Goal: Task Accomplishment & Management: Use online tool/utility

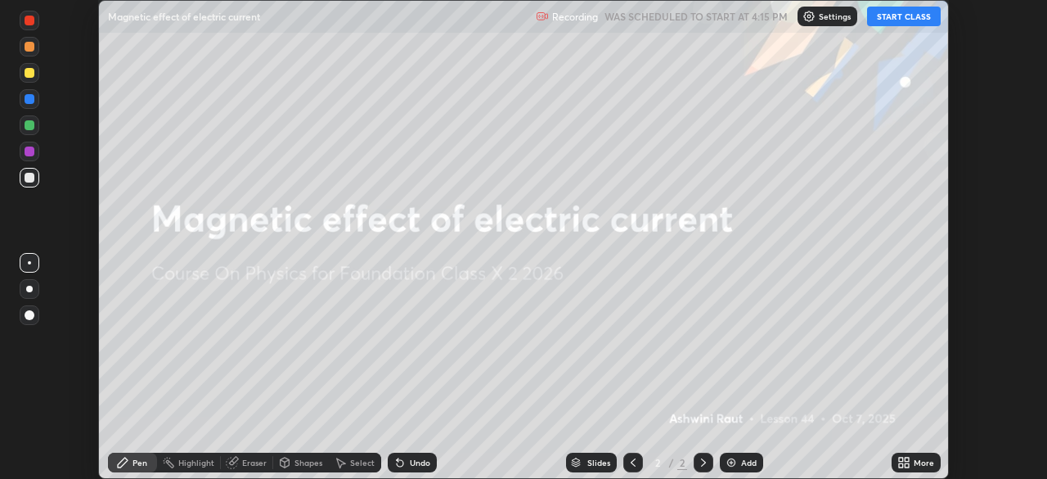
scroll to position [479, 1046]
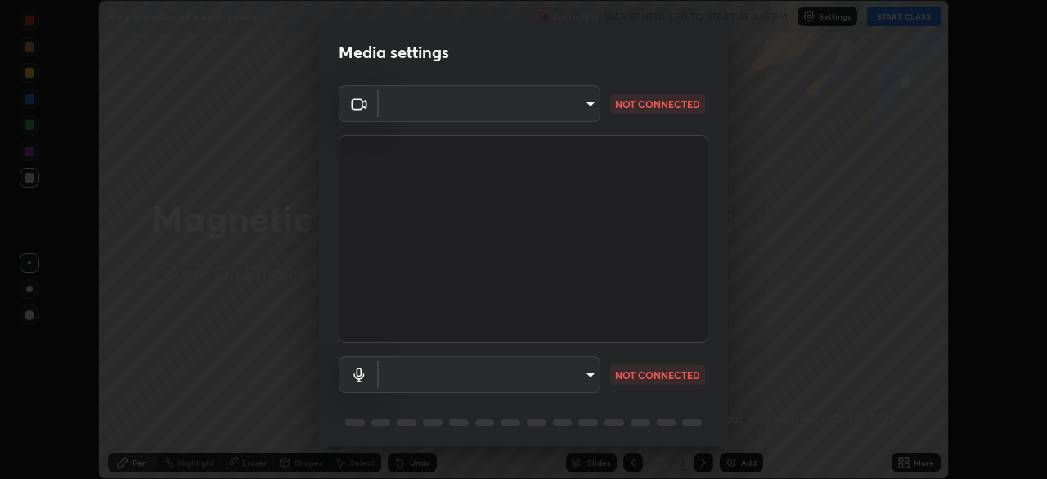
type input "d2a8d083fe92625c00d6f2d6251b1743eb4d001f6796ada4c2fe812c908969fc"
type input "default"
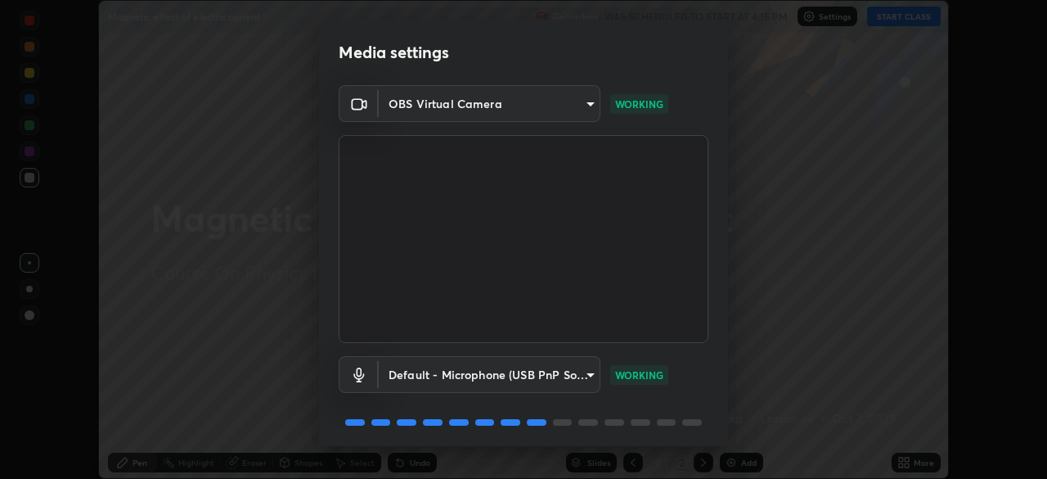
scroll to position [58, 0]
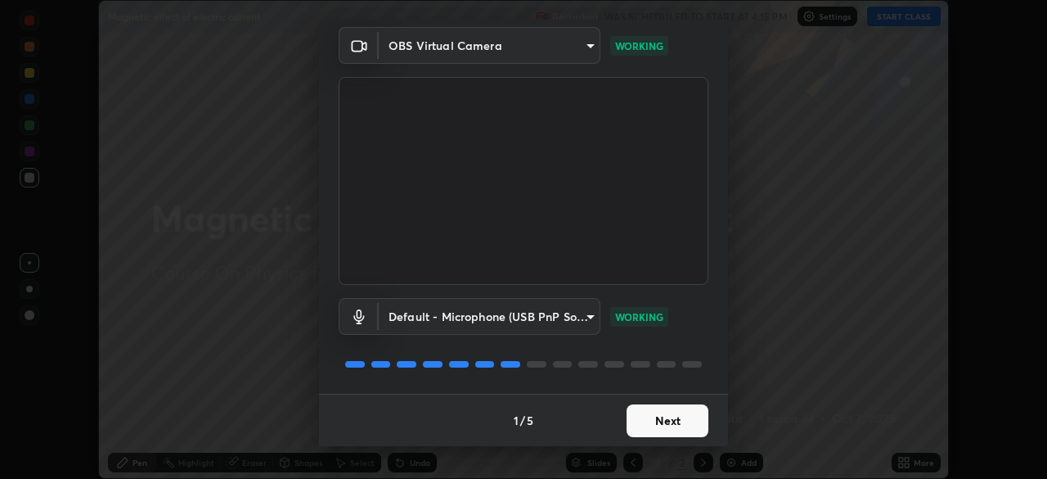
click at [660, 420] on button "Next" at bounding box center [668, 420] width 82 height 33
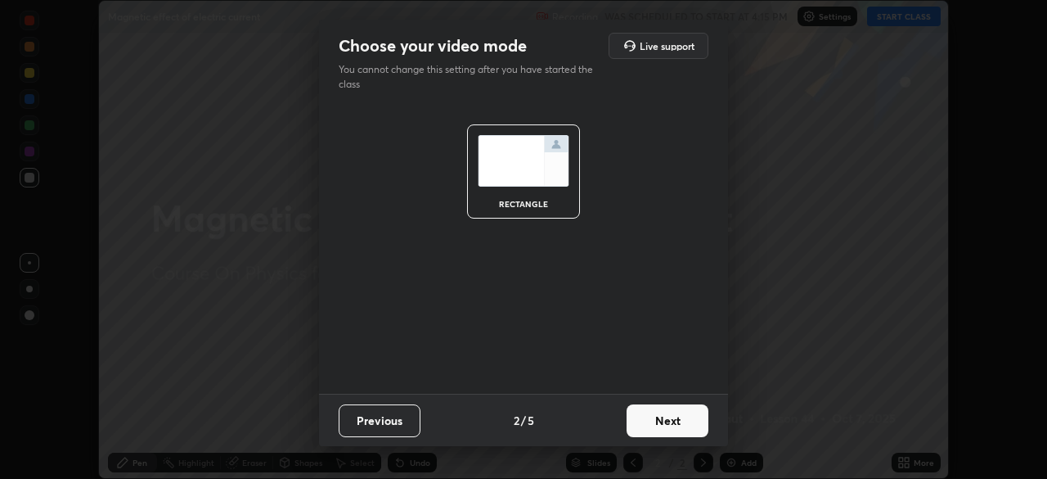
scroll to position [0, 0]
click at [653, 419] on button "Next" at bounding box center [668, 420] width 82 height 33
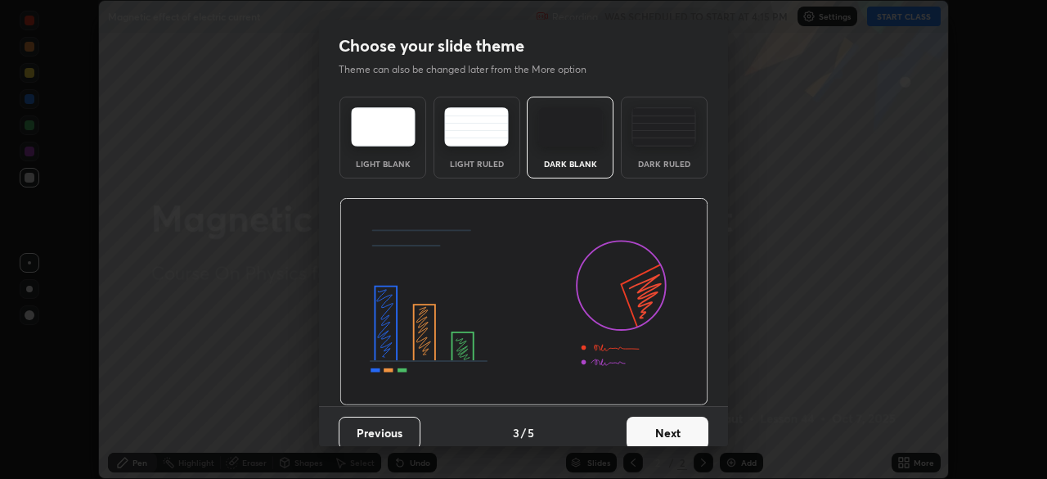
click at [665, 430] on button "Next" at bounding box center [668, 432] width 82 height 33
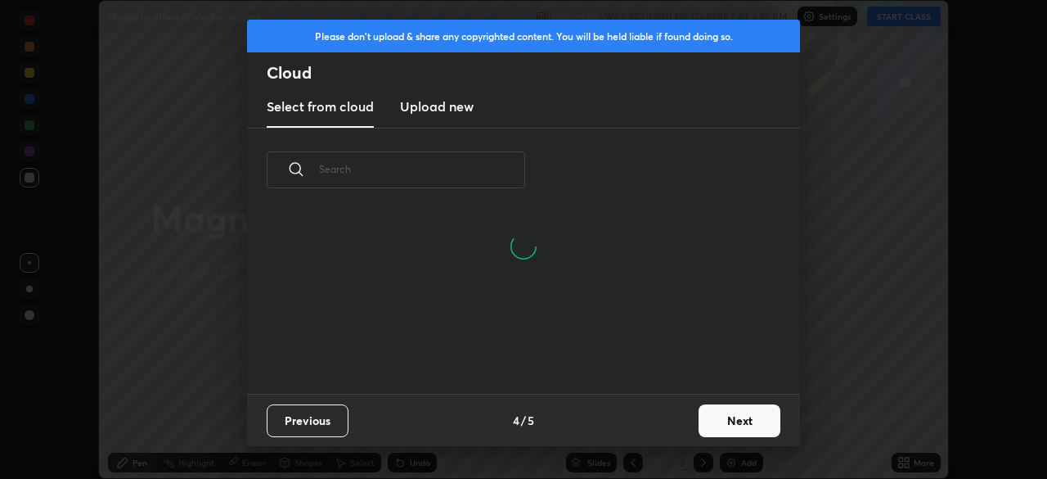
click at [716, 425] on button "Next" at bounding box center [740, 420] width 82 height 33
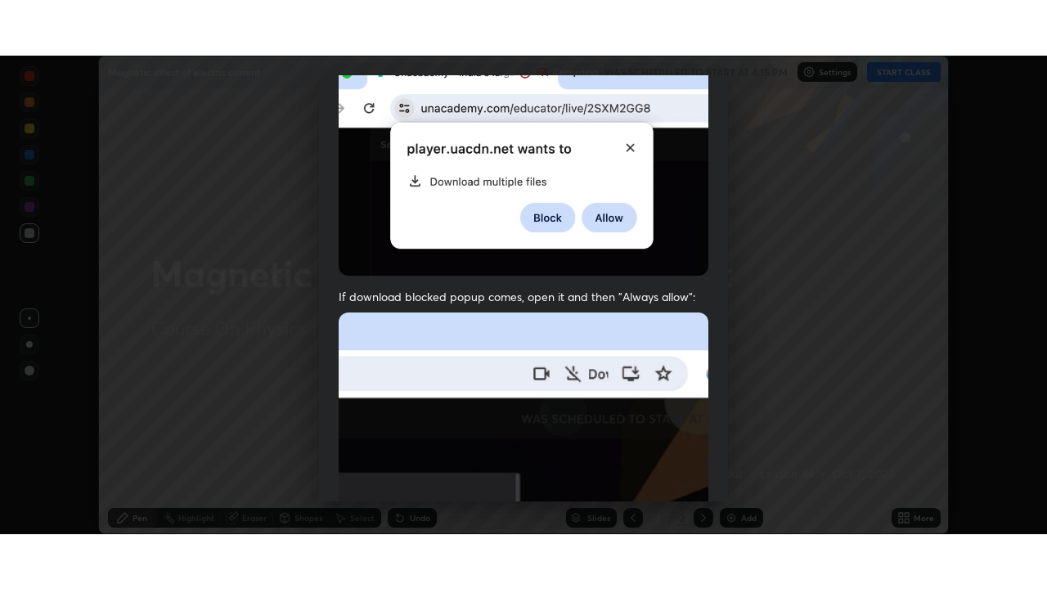
scroll to position [392, 0]
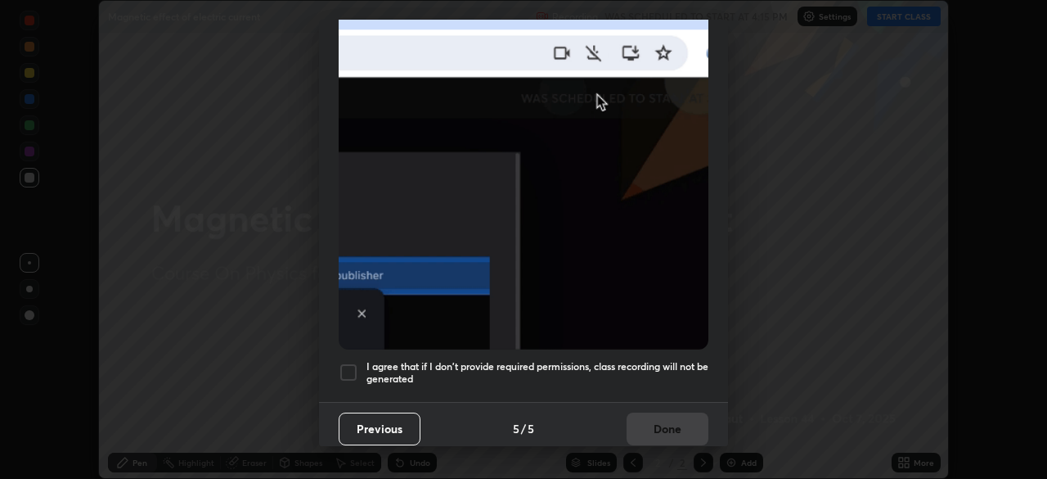
click at [353, 363] on div at bounding box center [349, 372] width 20 height 20
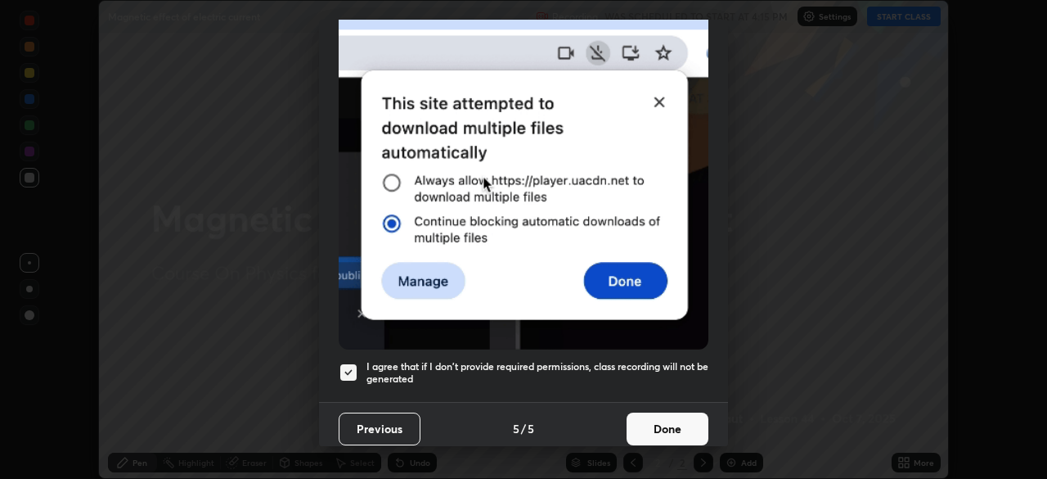
click at [663, 428] on button "Done" at bounding box center [668, 428] width 82 height 33
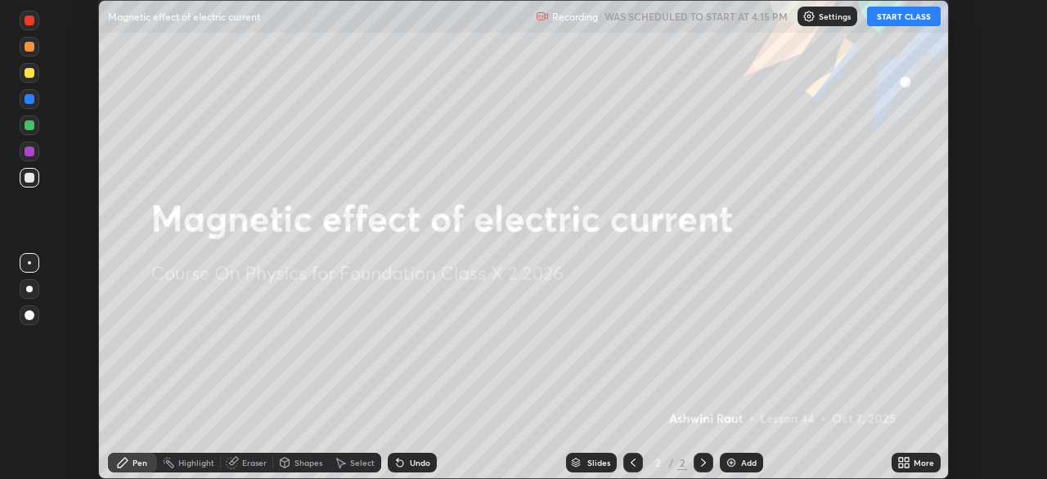
click at [900, 459] on icon at bounding box center [901, 459] width 4 height 4
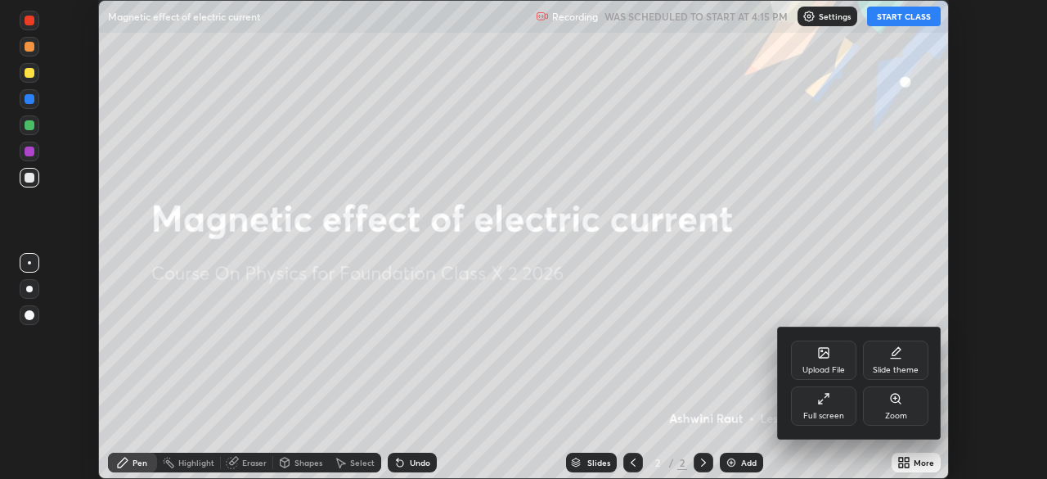
click at [892, 366] on div "Slide theme" at bounding box center [896, 370] width 46 height 8
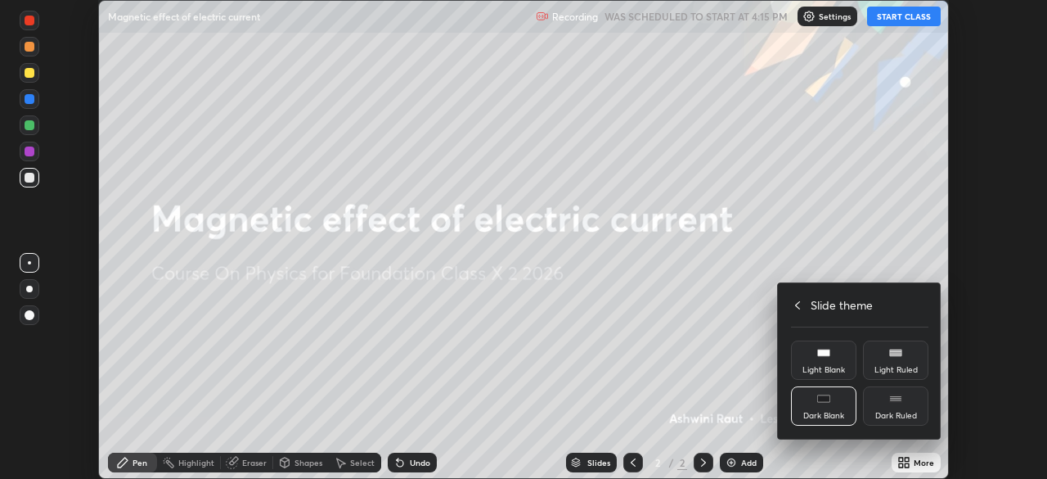
click at [897, 408] on div "Dark Ruled" at bounding box center [895, 405] width 65 height 39
click at [843, 465] on div at bounding box center [523, 239] width 1047 height 479
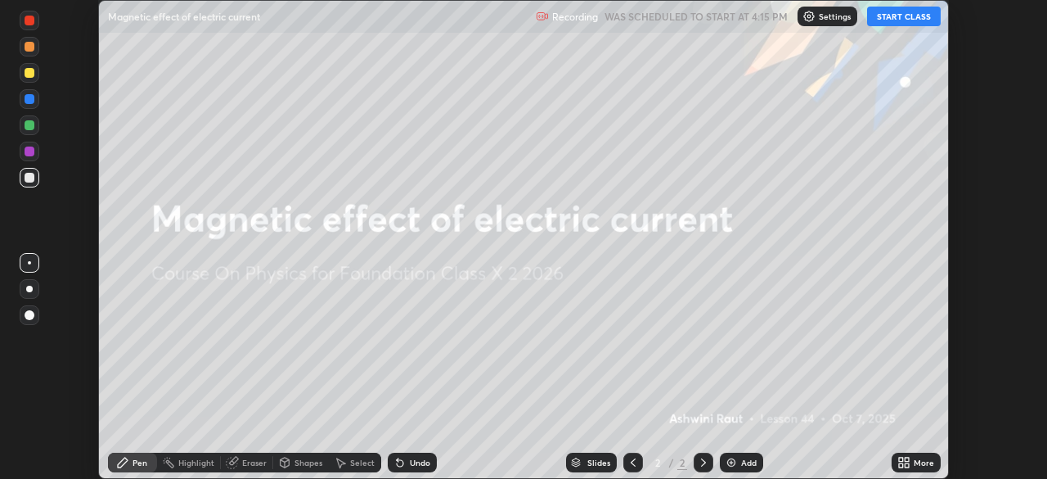
click at [730, 465] on img at bounding box center [731, 462] width 13 height 13
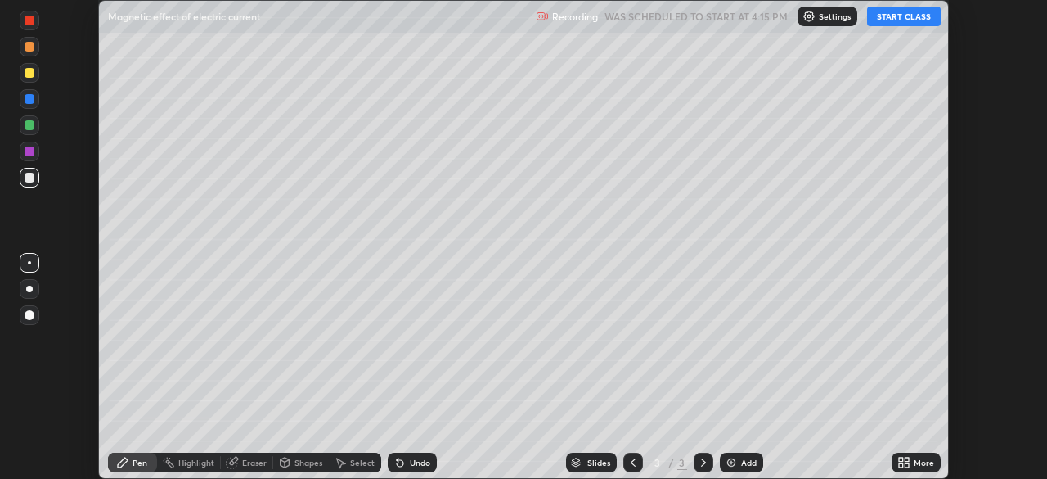
click at [896, 18] on button "START CLASS" at bounding box center [904, 17] width 74 height 20
click at [901, 459] on icon at bounding box center [901, 459] width 4 height 4
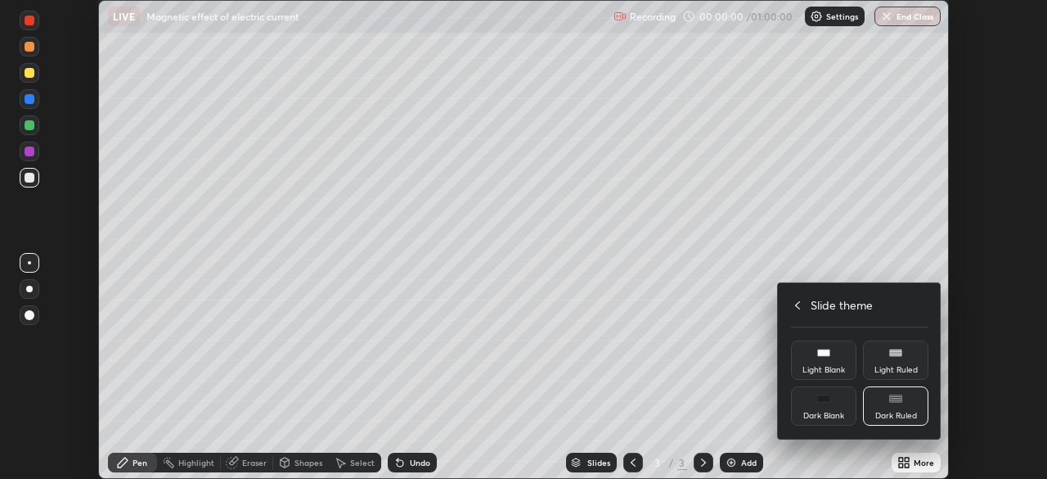
click at [796, 305] on icon at bounding box center [797, 305] width 5 height 8
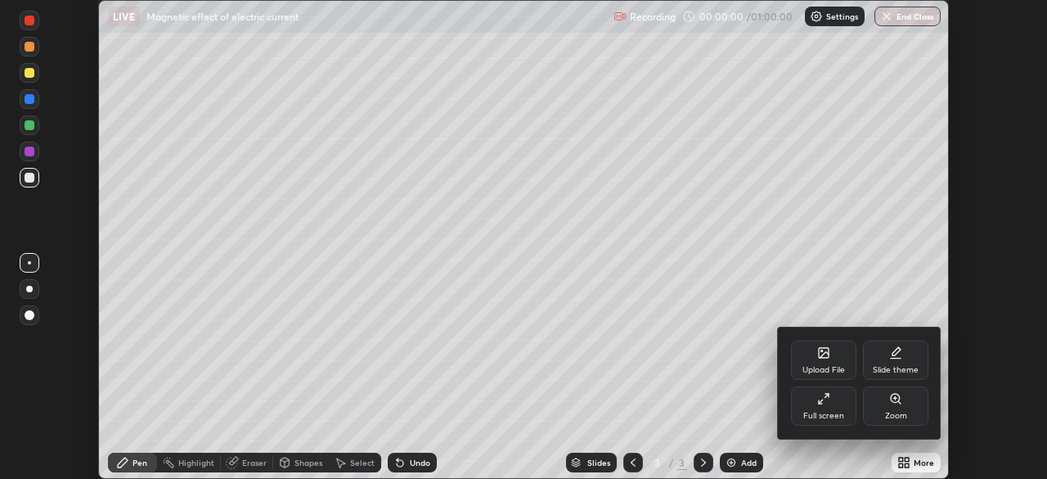
click at [806, 409] on div "Full screen" at bounding box center [823, 405] width 65 height 39
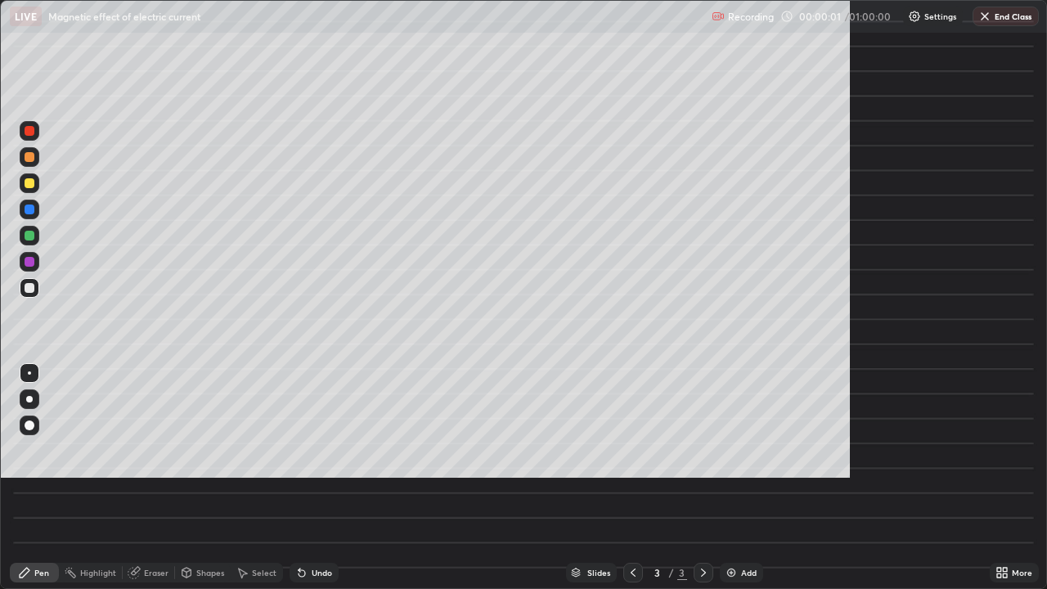
scroll to position [589, 1047]
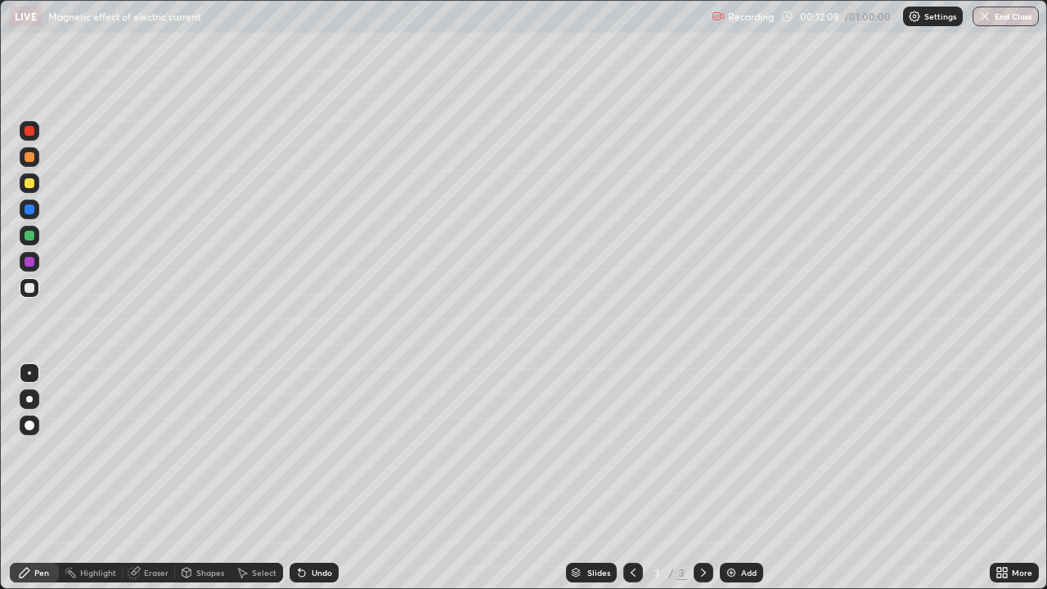
click at [998, 478] on icon at bounding box center [999, 575] width 4 height 4
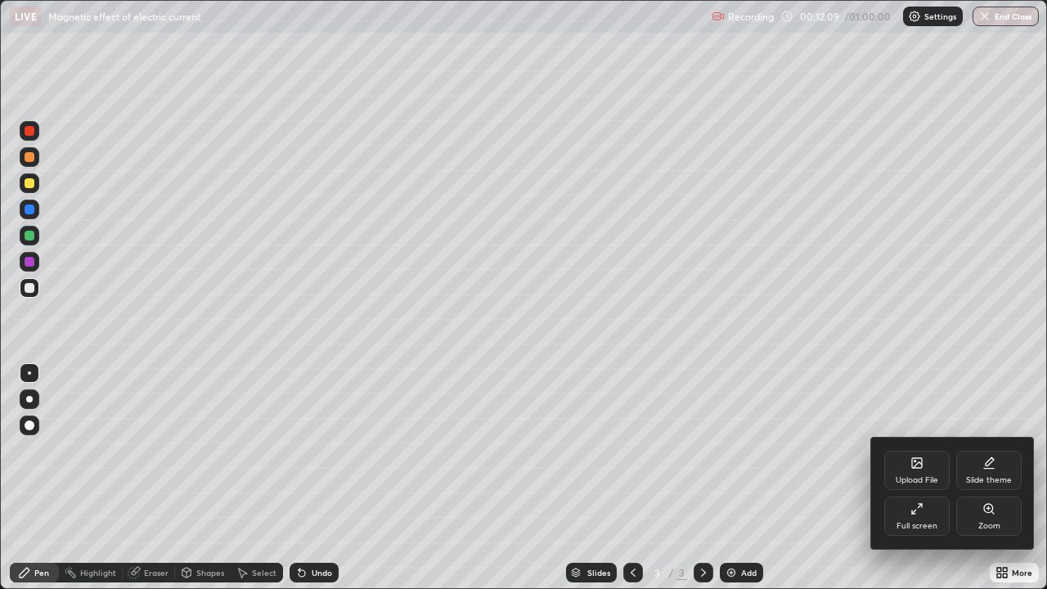
click at [907, 465] on div "Upload File" at bounding box center [916, 470] width 65 height 39
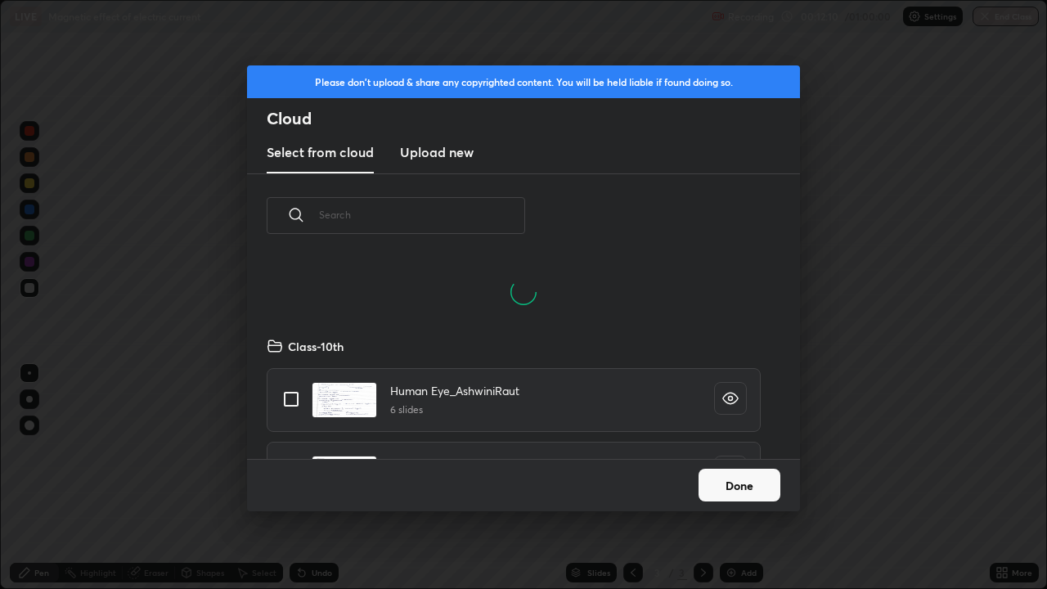
scroll to position [201, 525]
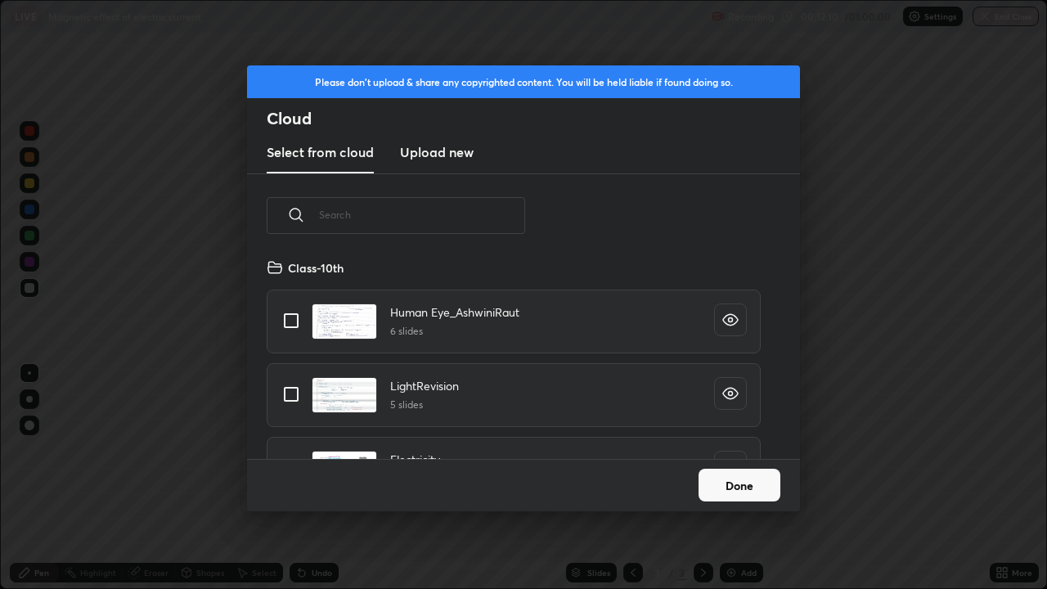
click at [357, 219] on input "text" at bounding box center [422, 215] width 206 height 70
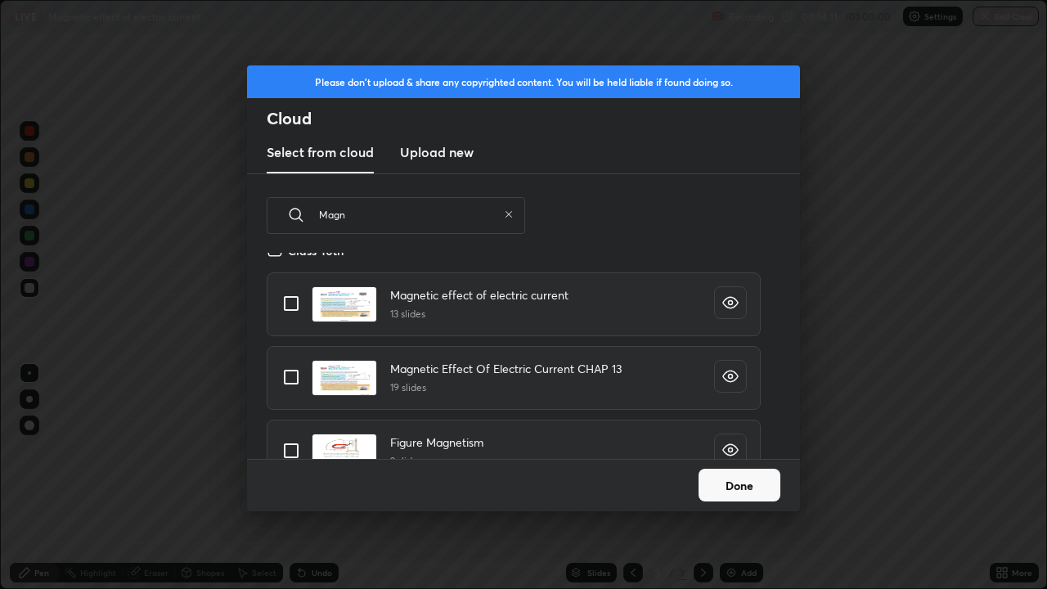
scroll to position [0, 0]
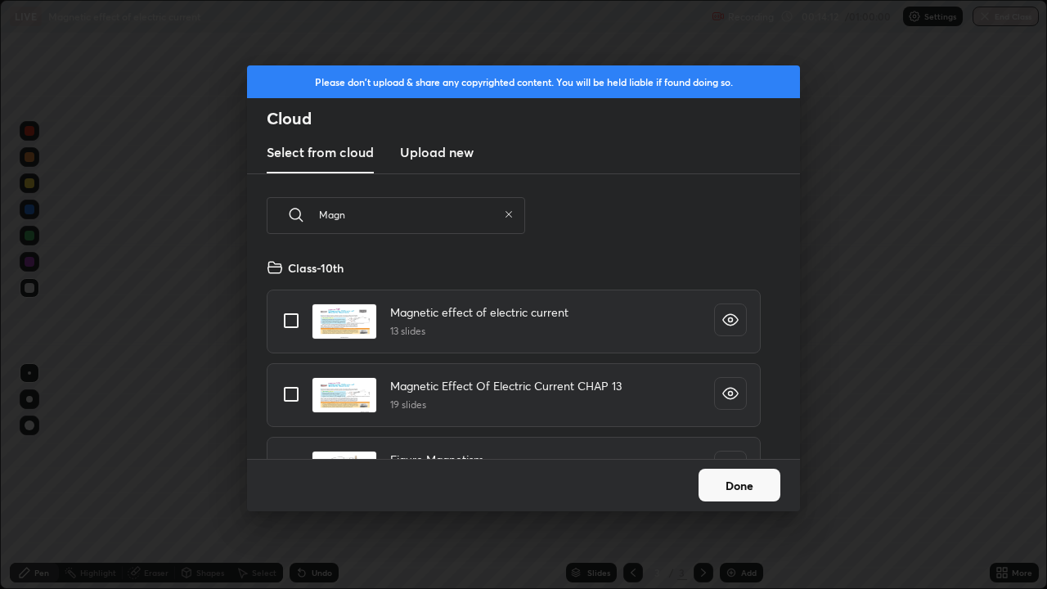
type input "Magn"
click at [299, 327] on input "grid" at bounding box center [291, 320] width 34 height 34
checkbox input "true"
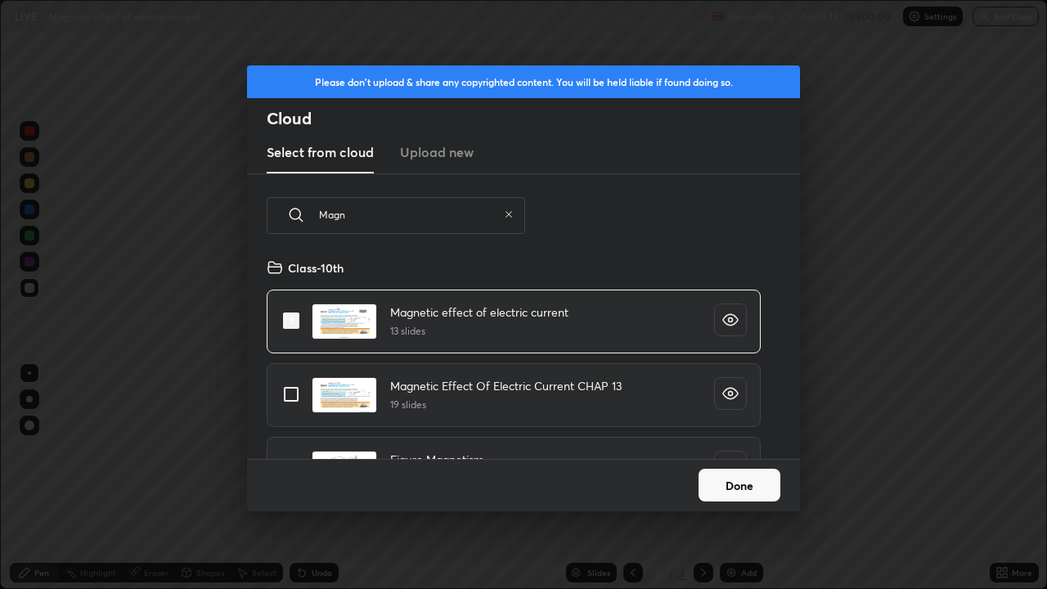
click at [744, 478] on button "Done" at bounding box center [740, 485] width 82 height 33
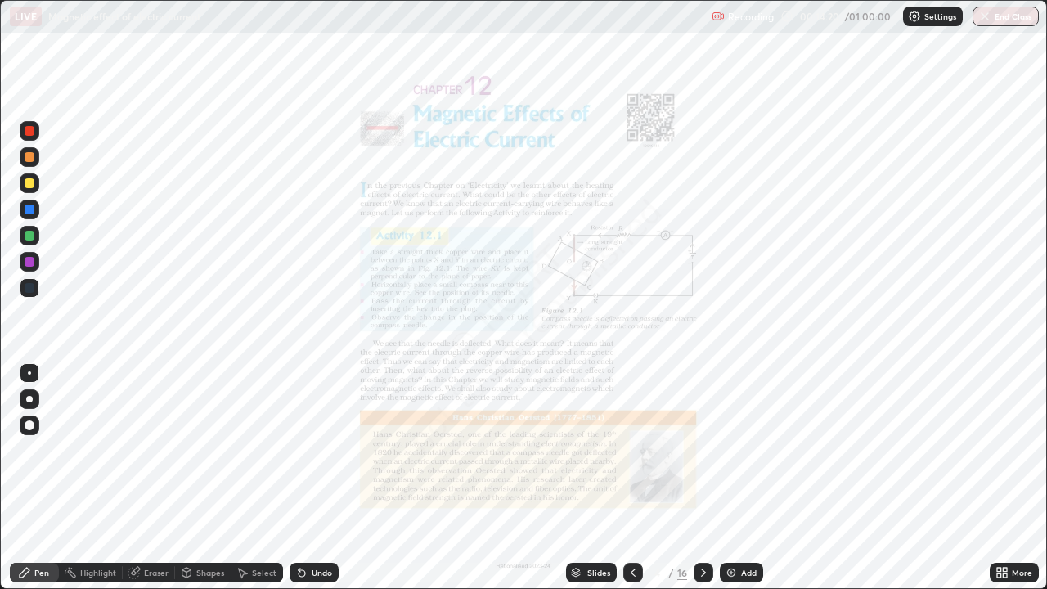
click at [575, 478] on icon at bounding box center [576, 570] width 8 height 4
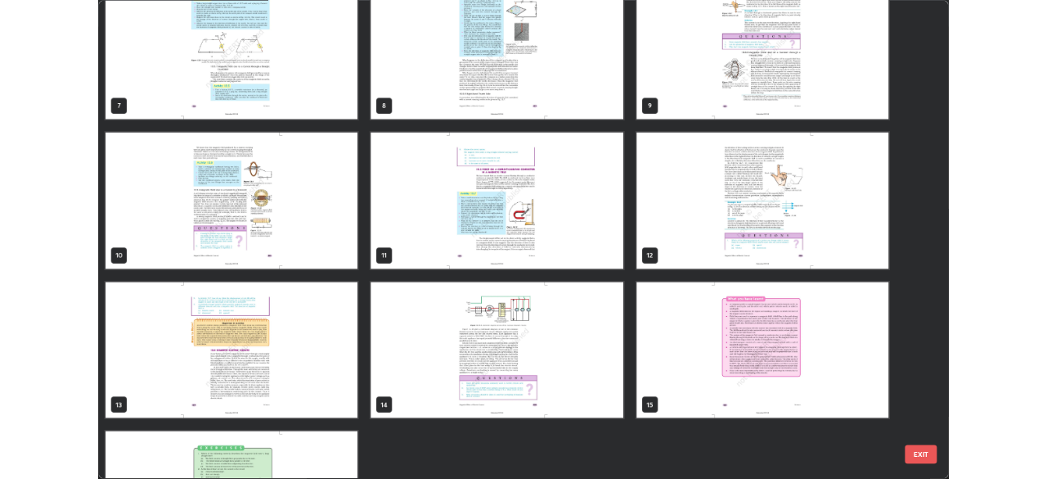
scroll to position [340, 0]
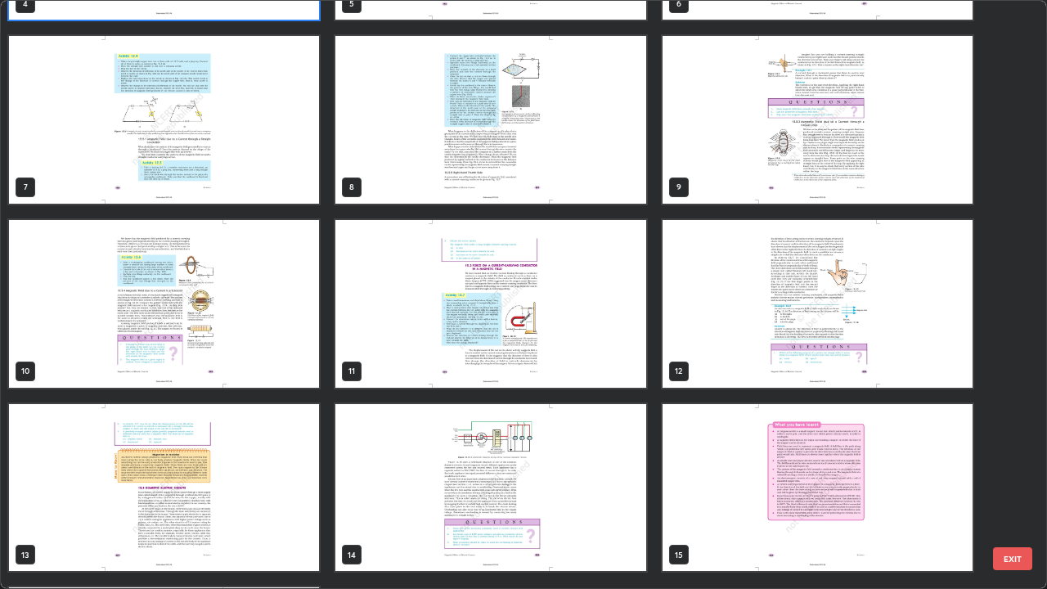
click at [472, 358] on img "grid" at bounding box center [490, 304] width 310 height 168
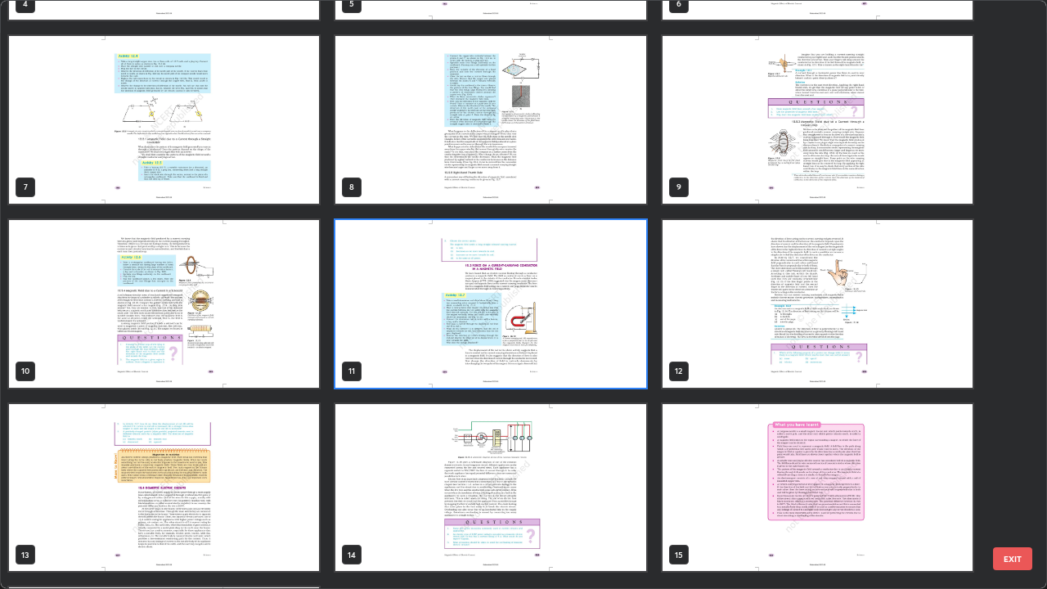
click at [479, 359] on img "grid" at bounding box center [490, 304] width 310 height 168
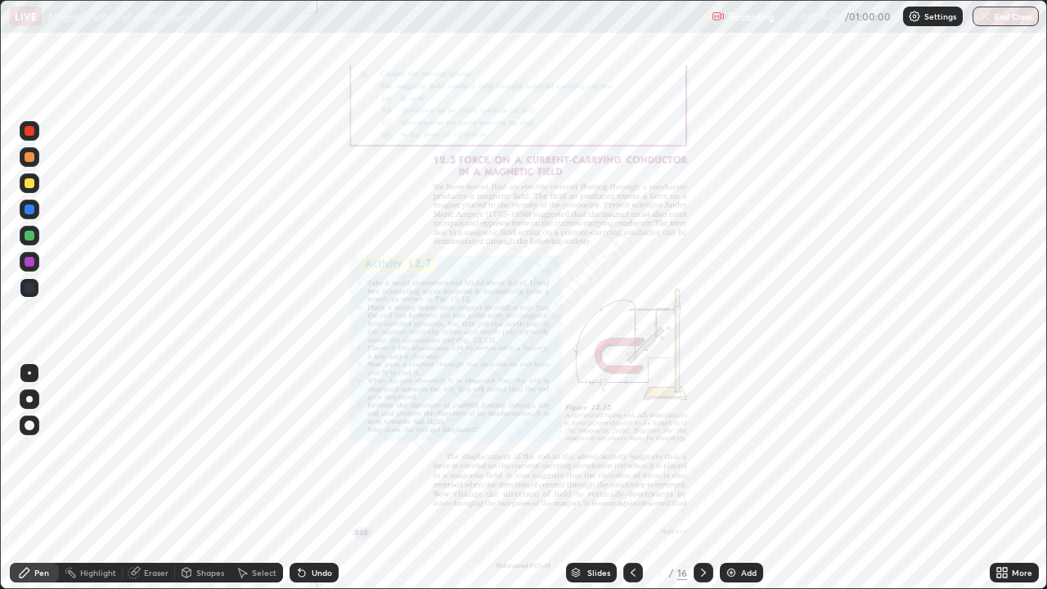
click at [479, 359] on img "grid" at bounding box center [490, 304] width 310 height 168
click at [999, 478] on icon at bounding box center [999, 570] width 4 height 4
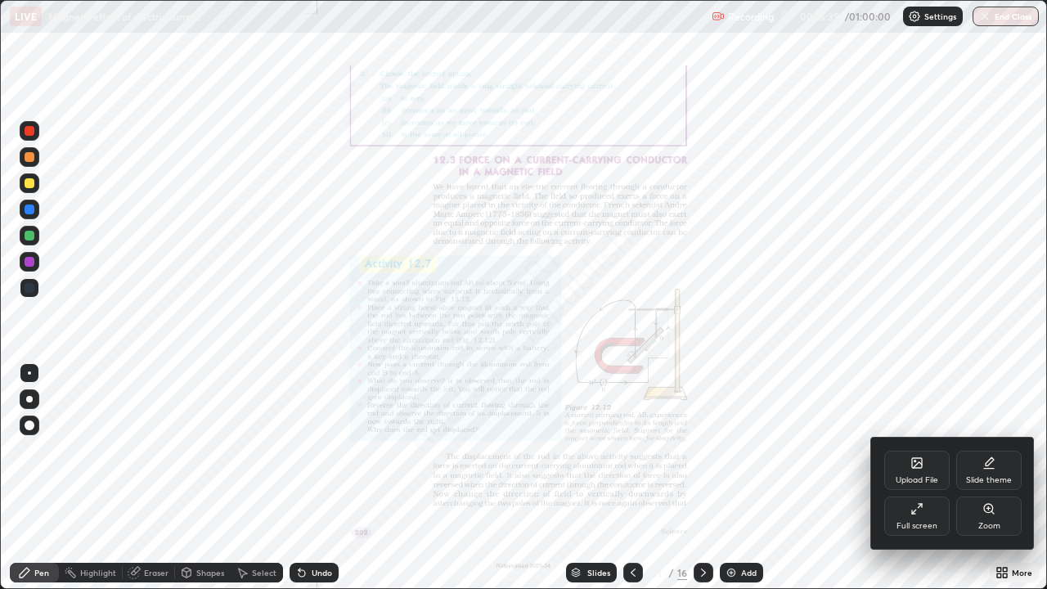
click at [986, 478] on icon at bounding box center [988, 508] width 9 height 9
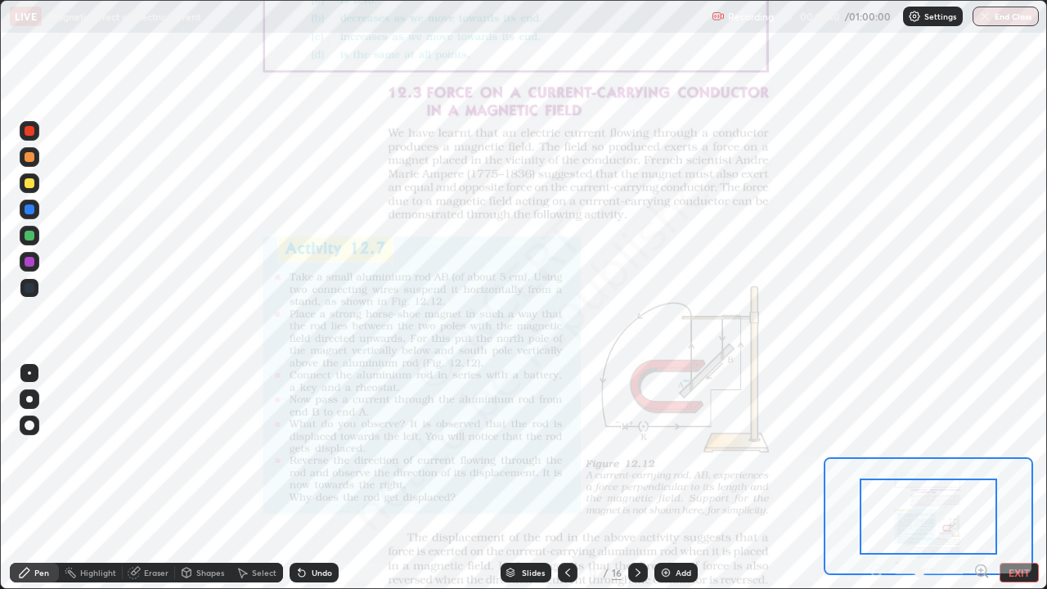
click at [981, 478] on icon at bounding box center [981, 570] width 4 height 0
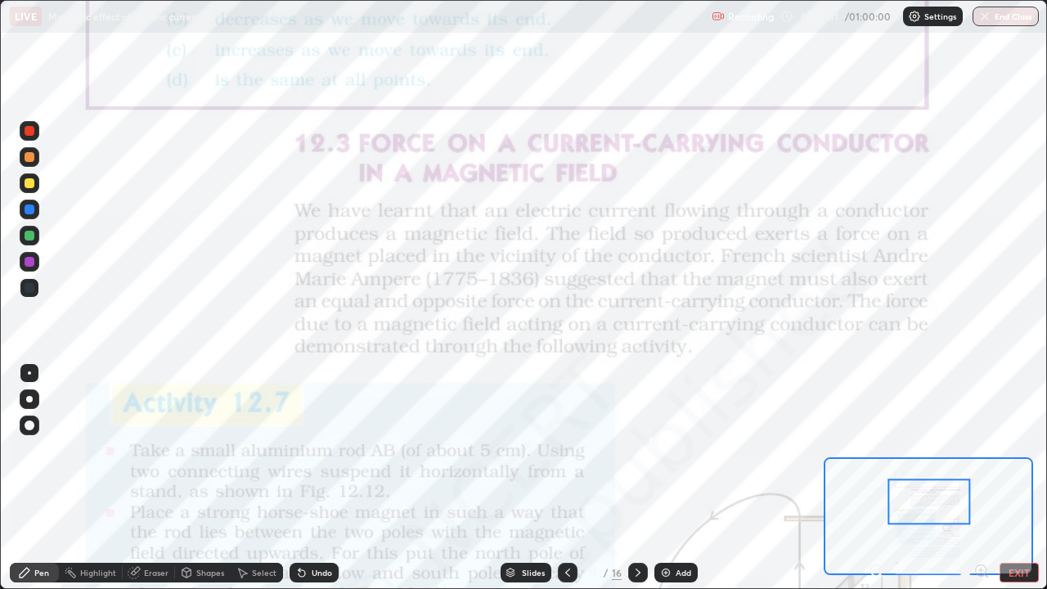
click at [665, 478] on img at bounding box center [665, 572] width 13 height 13
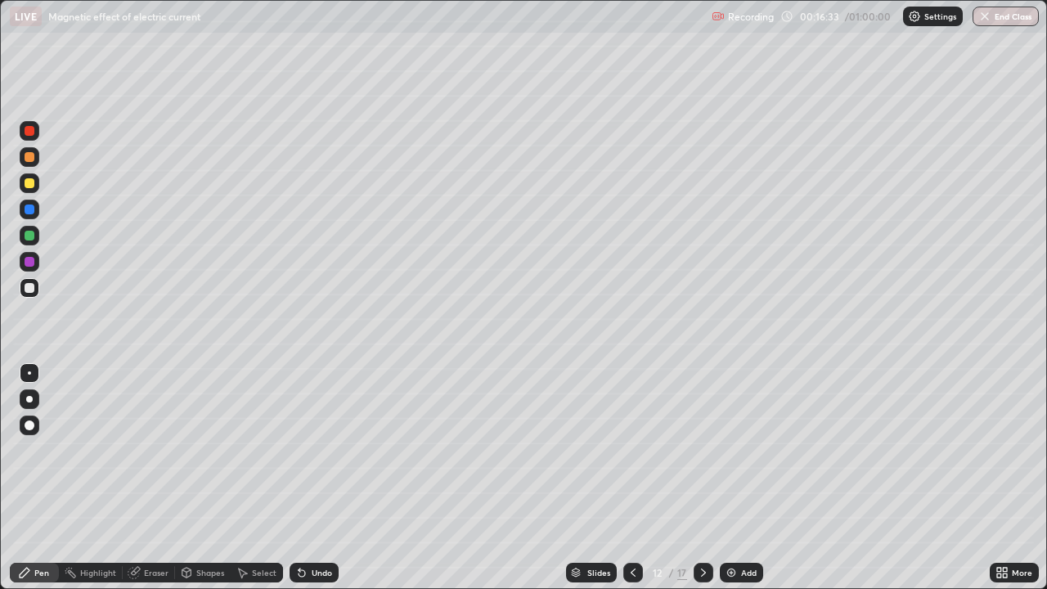
click at [36, 185] on div at bounding box center [30, 183] width 20 height 20
click at [36, 164] on div at bounding box center [30, 157] width 20 height 20
click at [256, 478] on div "Select" at bounding box center [264, 572] width 25 height 8
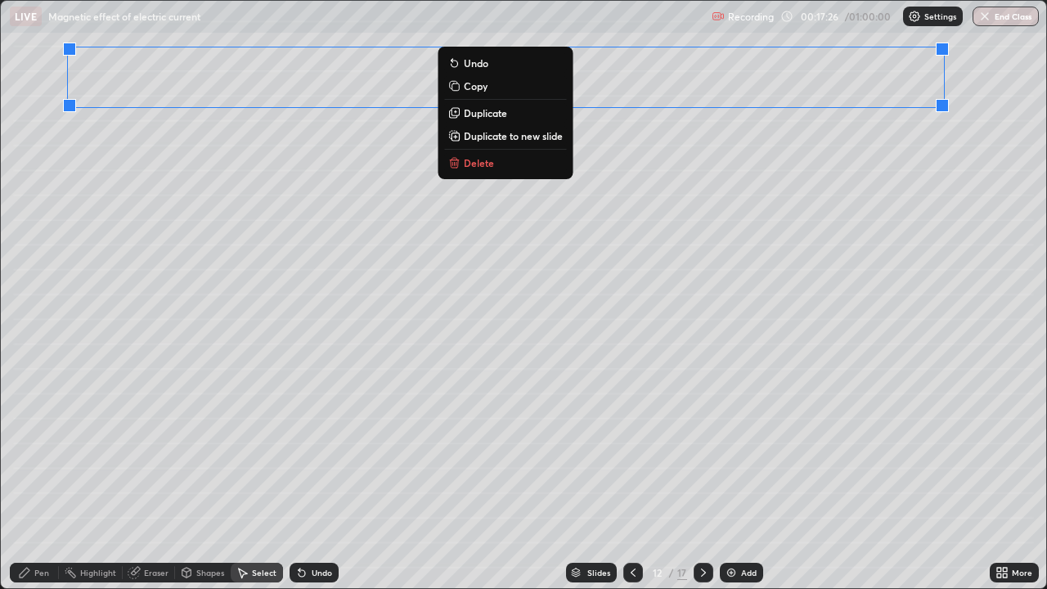
click at [595, 368] on div "0 ° Undo Copy Duplicate Duplicate to new slide Delete" at bounding box center [523, 294] width 1045 height 587
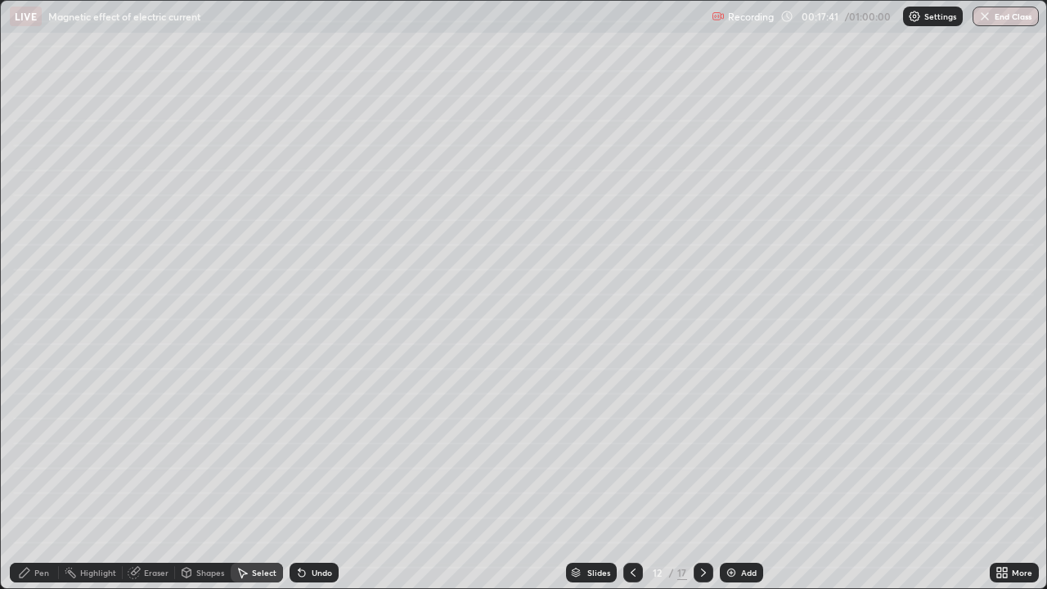
click at [34, 478] on div "Pen" at bounding box center [34, 573] width 49 height 20
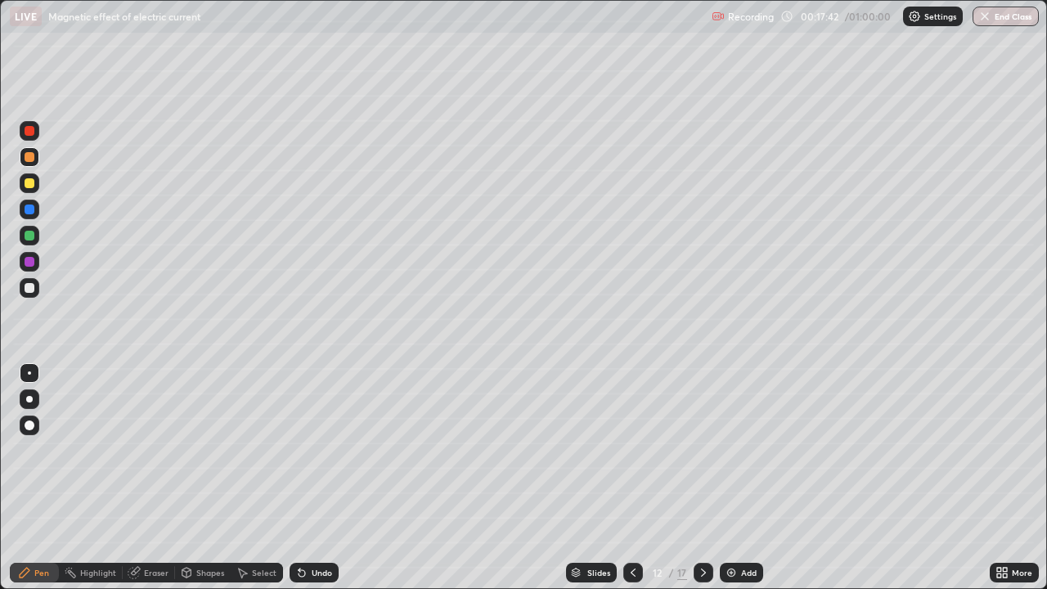
click at [30, 236] on div at bounding box center [30, 236] width 10 height 10
click at [251, 478] on div "Select" at bounding box center [257, 573] width 52 height 20
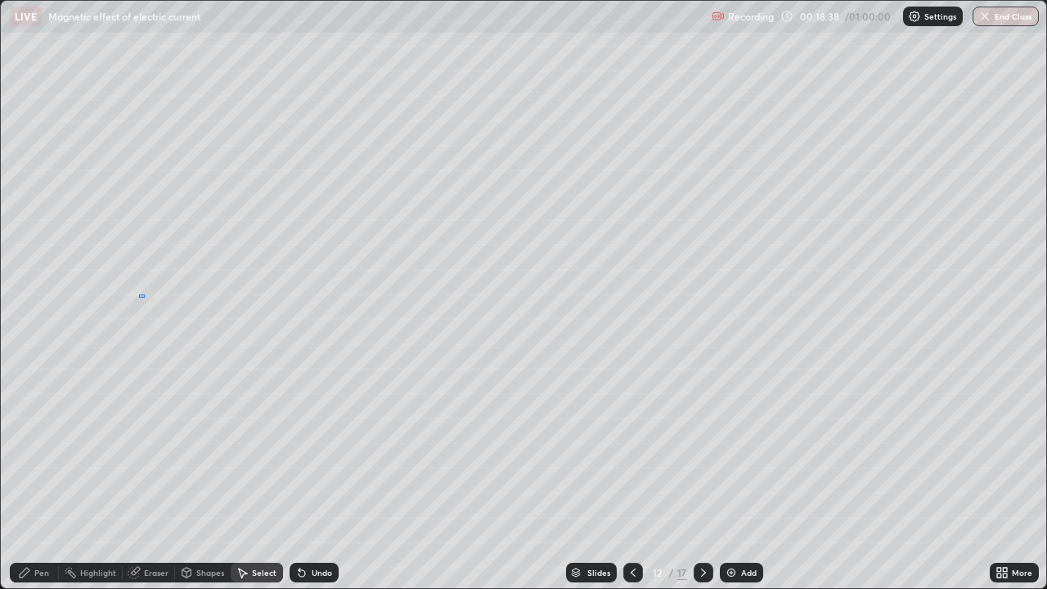
click at [139, 294] on div "0 ° Undo Copy Duplicate Duplicate to new slide Delete" at bounding box center [523, 294] width 1045 height 587
click at [36, 478] on div "Pen" at bounding box center [34, 573] width 49 height 20
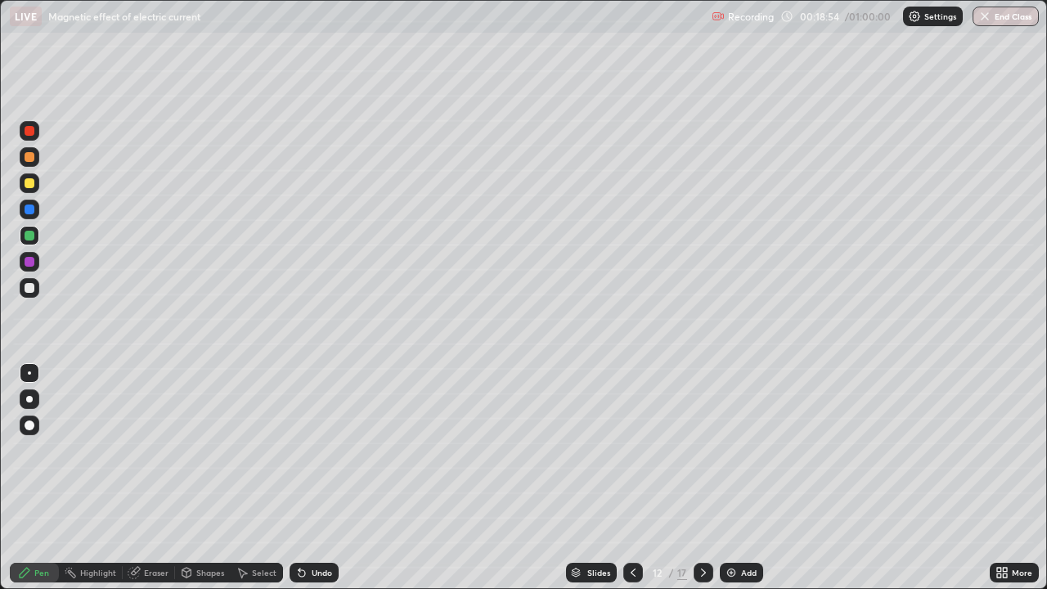
click at [999, 478] on icon at bounding box center [999, 575] width 4 height 4
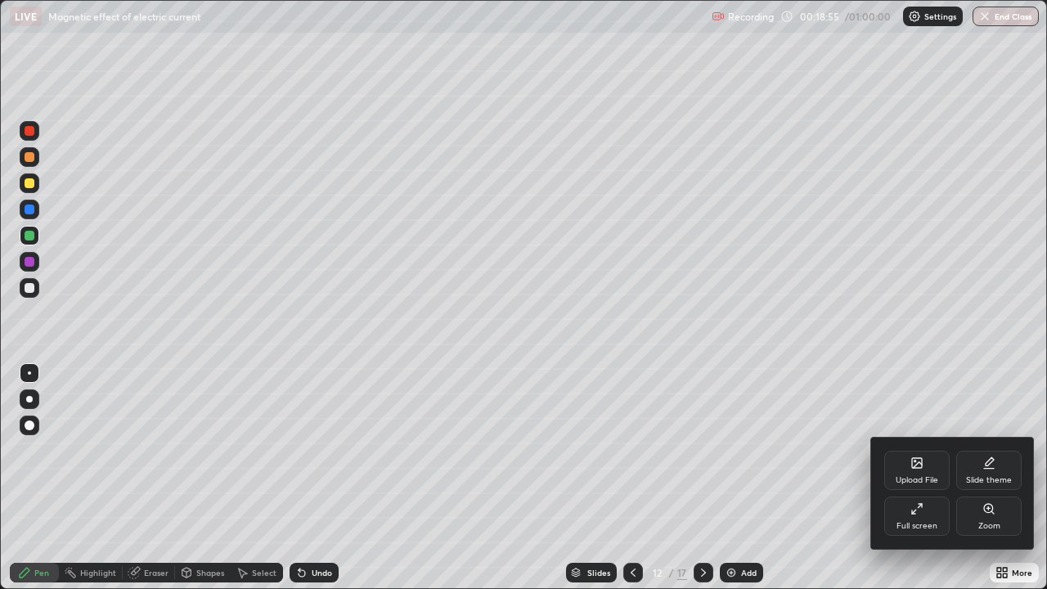
click at [911, 478] on div "Full screen" at bounding box center [917, 526] width 41 height 8
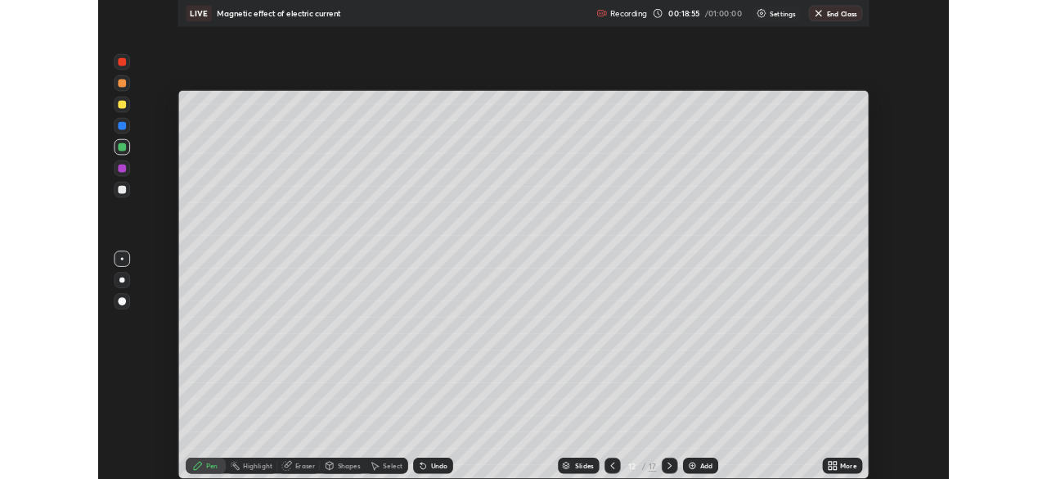
scroll to position [81320, 80751]
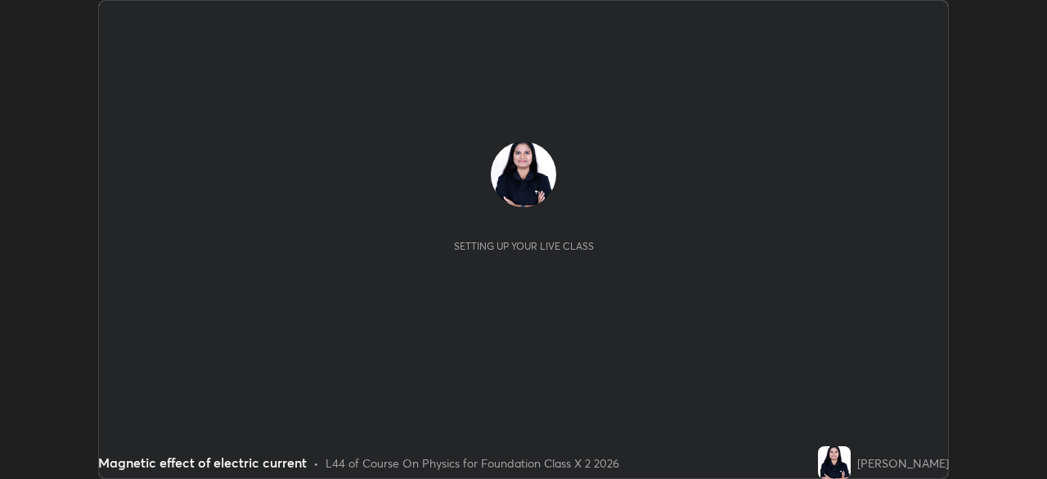
scroll to position [479, 1047]
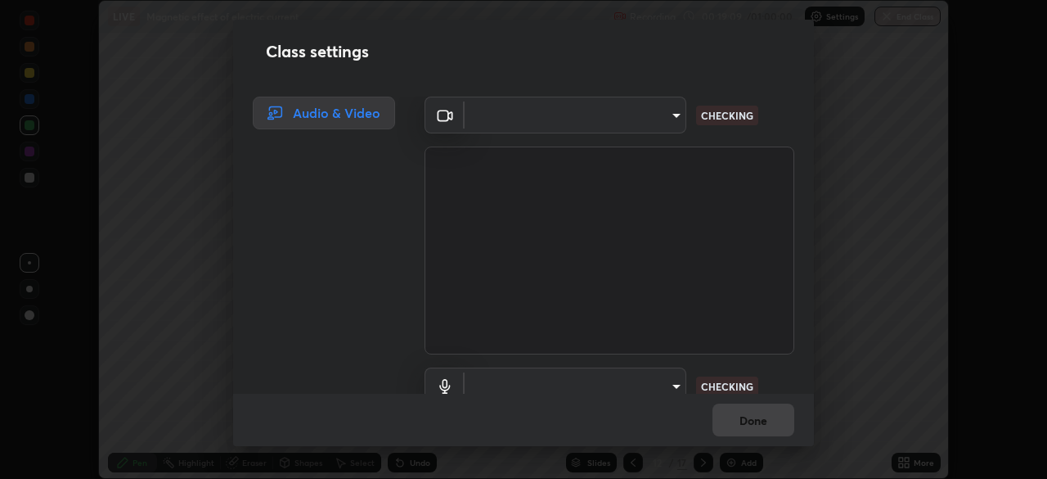
type input "d2a8d083fe92625c00d6f2d6251b1743eb4d001f6796ada4c2fe812c908969fc"
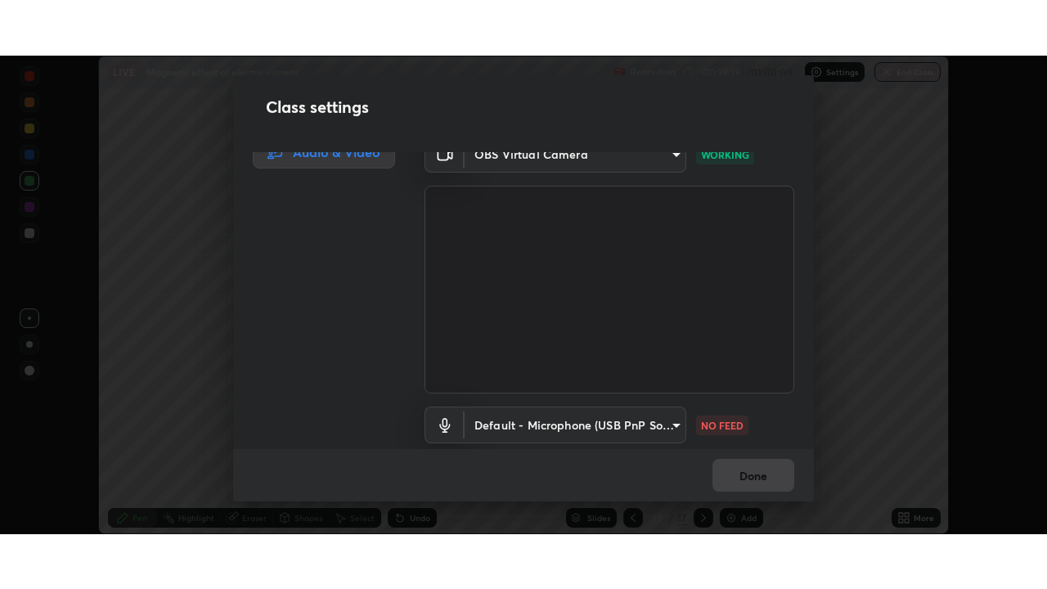
scroll to position [31, 0]
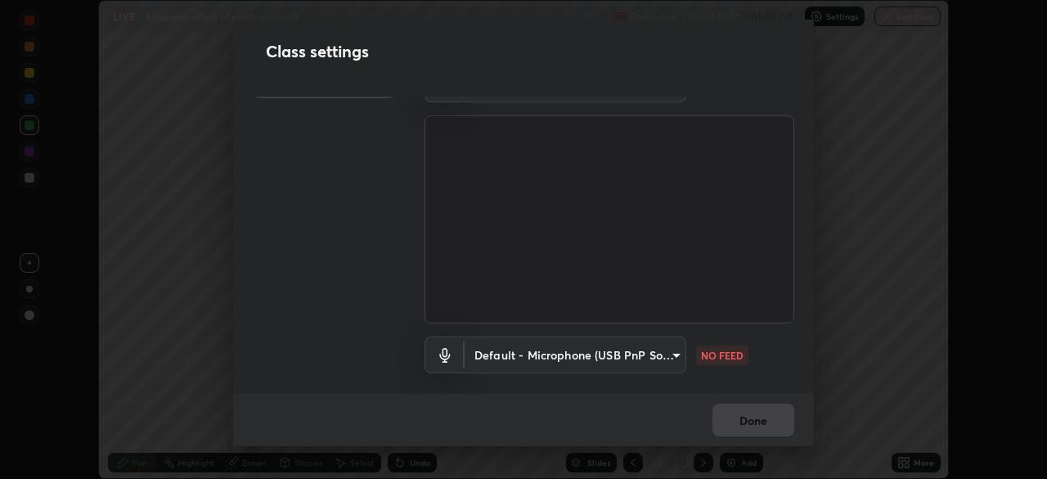
click at [573, 362] on body "Erase all LIVE Magnetic effect of electric current Recording 00:19:20 / 01:00:0…" at bounding box center [523, 239] width 1047 height 479
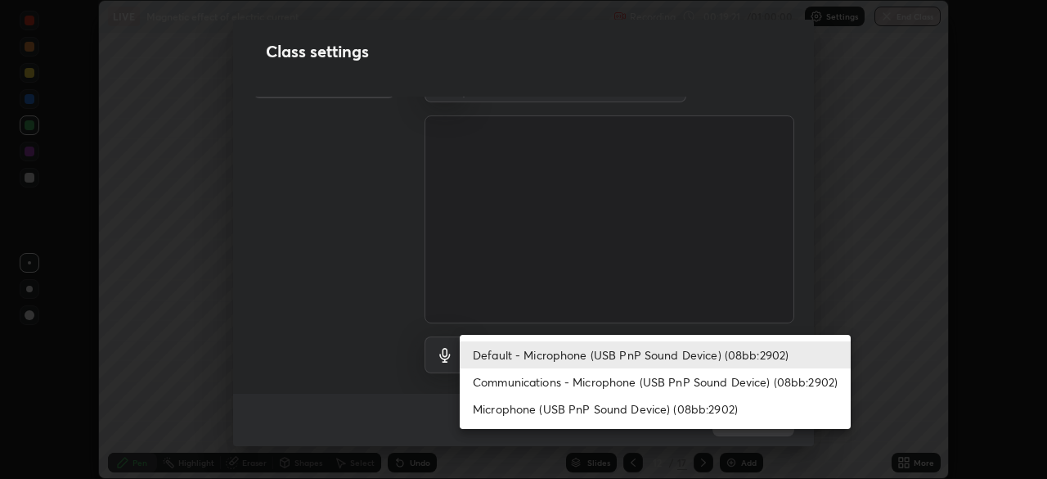
click at [560, 381] on li "Communications - Microphone (USB PnP Sound Device) (08bb:2902)" at bounding box center [655, 381] width 391 height 27
type input "communications"
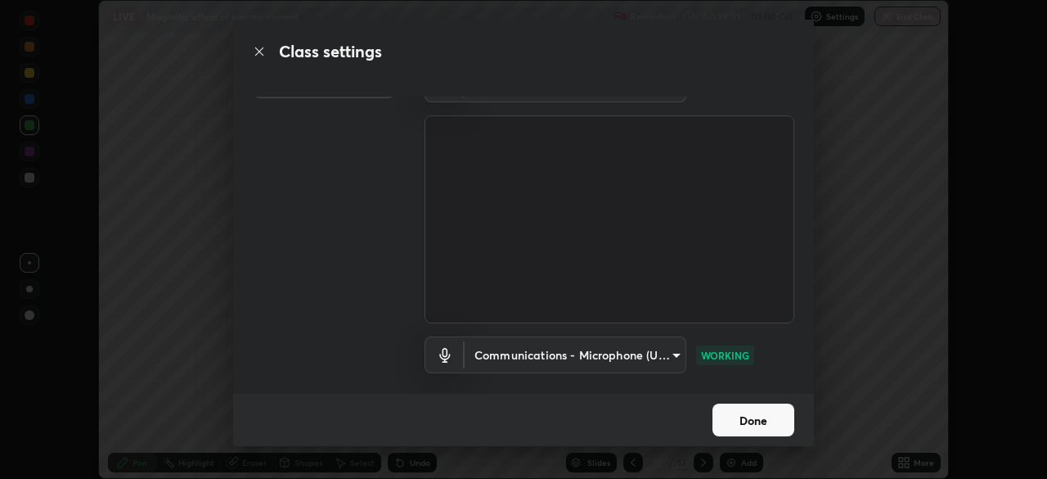
click at [755, 419] on button "Done" at bounding box center [753, 419] width 82 height 33
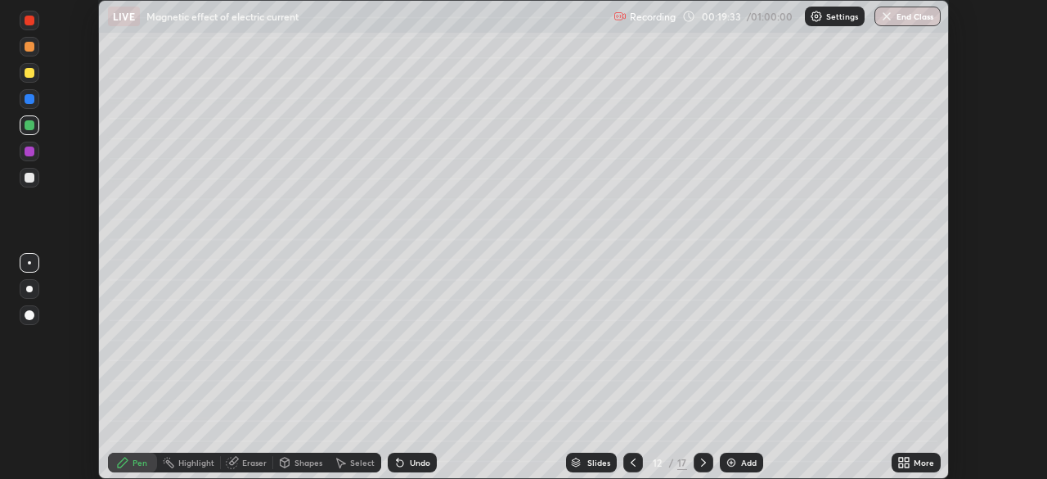
click at [895, 460] on div "More" at bounding box center [916, 462] width 49 height 20
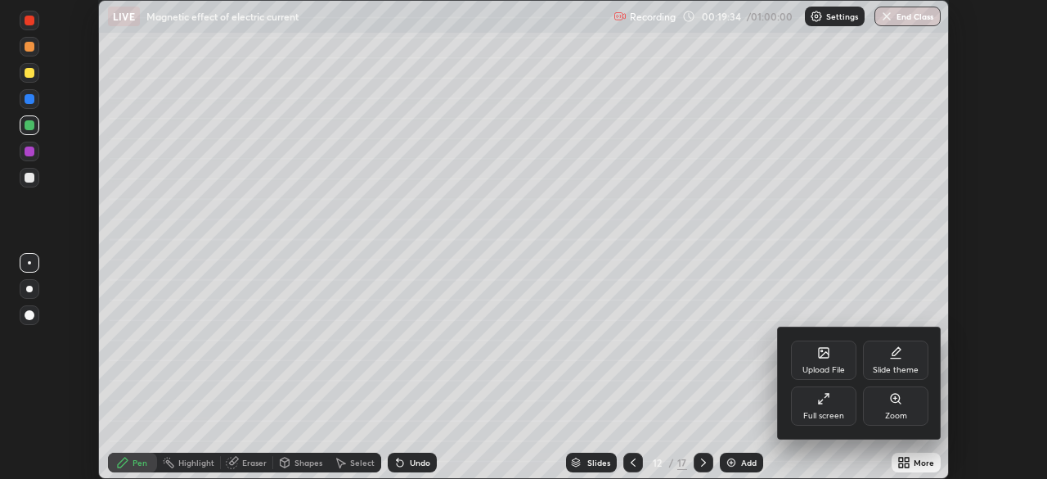
click at [829, 402] on icon at bounding box center [823, 398] width 13 height 13
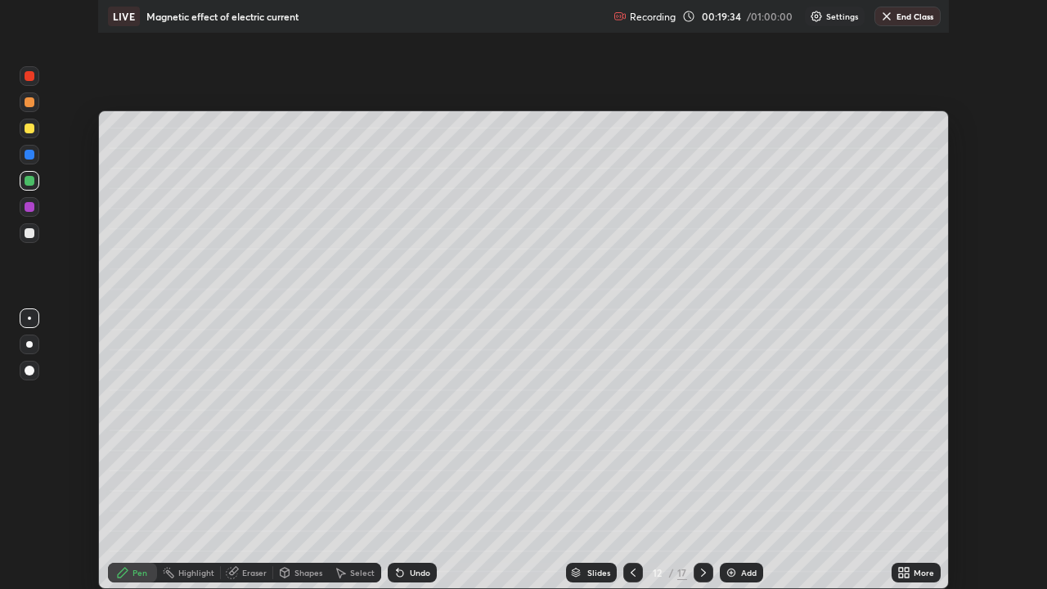
scroll to position [589, 1047]
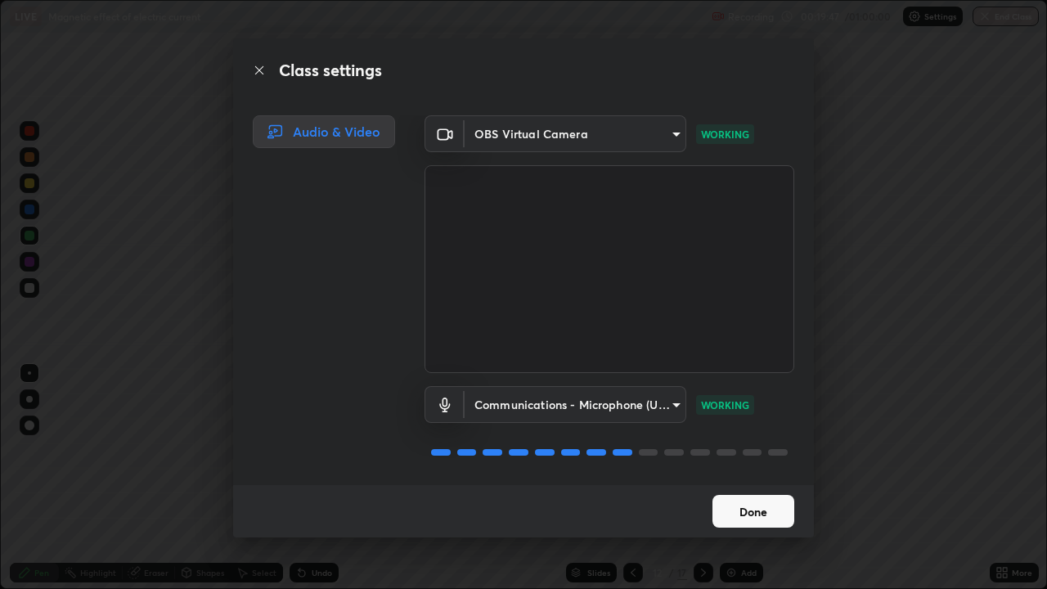
click at [730, 478] on button "Done" at bounding box center [753, 511] width 82 height 33
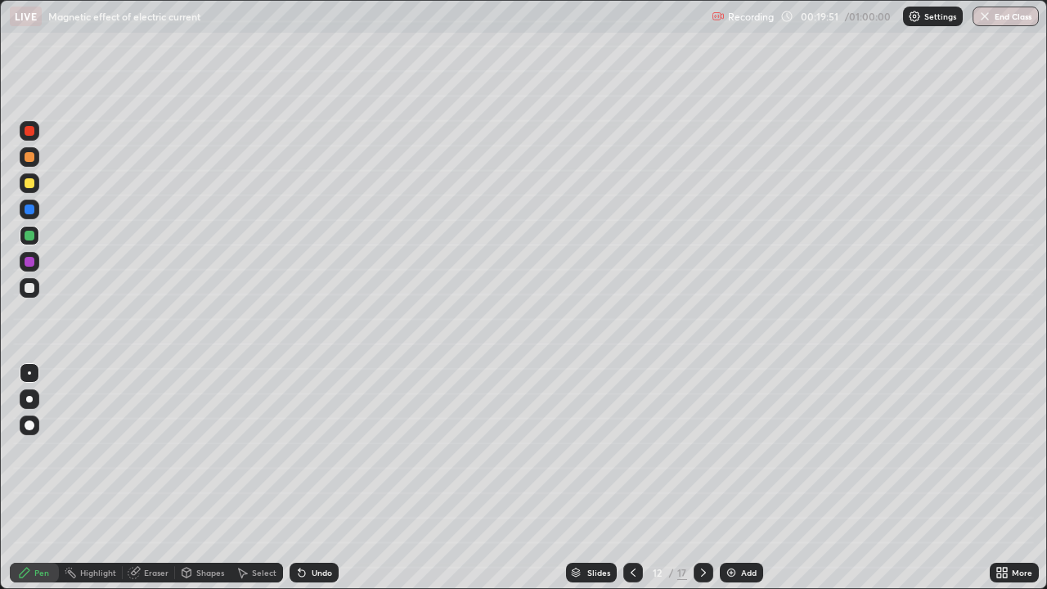
click at [33, 186] on div at bounding box center [30, 183] width 10 height 10
click at [306, 478] on div "Undo" at bounding box center [314, 573] width 49 height 20
click at [303, 478] on icon at bounding box center [301, 572] width 13 height 13
click at [304, 478] on icon at bounding box center [301, 572] width 13 height 13
click at [303, 478] on icon at bounding box center [302, 573] width 7 height 7
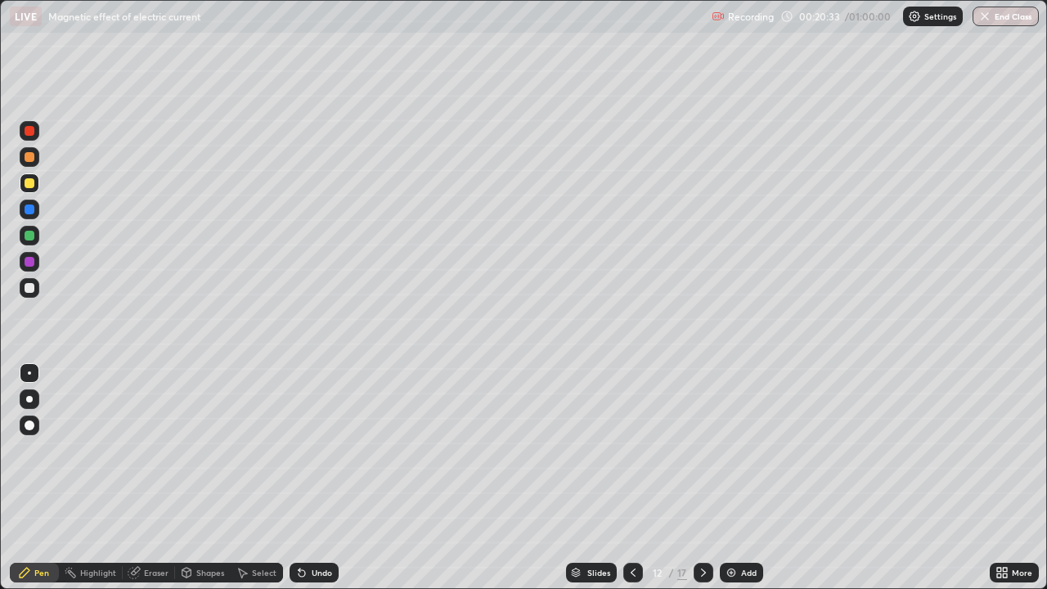
click at [249, 478] on div "Select" at bounding box center [257, 573] width 52 height 20
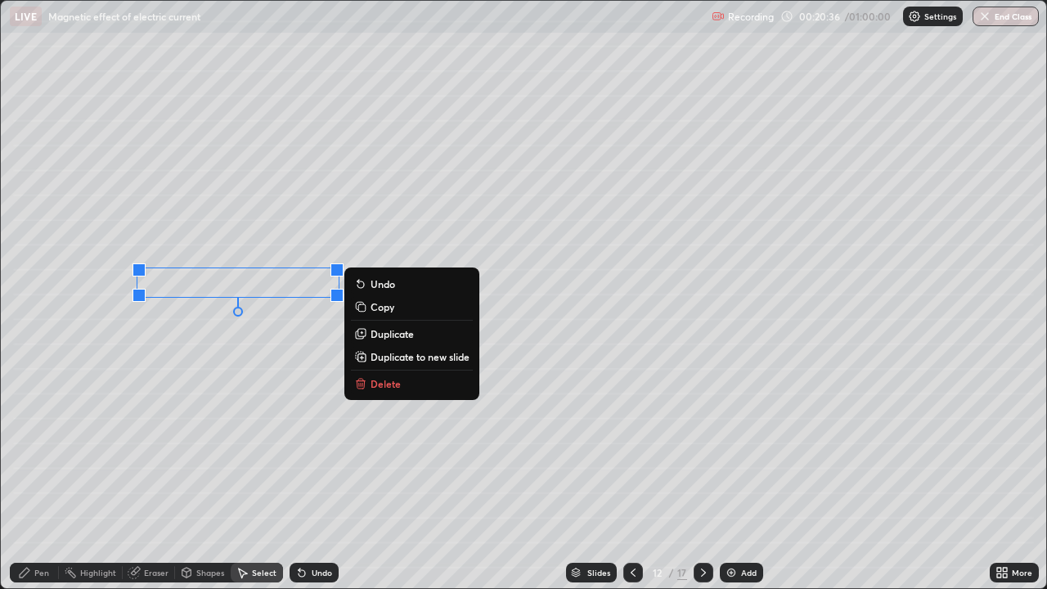
click at [163, 373] on div "0 ° Undo Copy Duplicate Duplicate to new slide Delete" at bounding box center [523, 294] width 1045 height 587
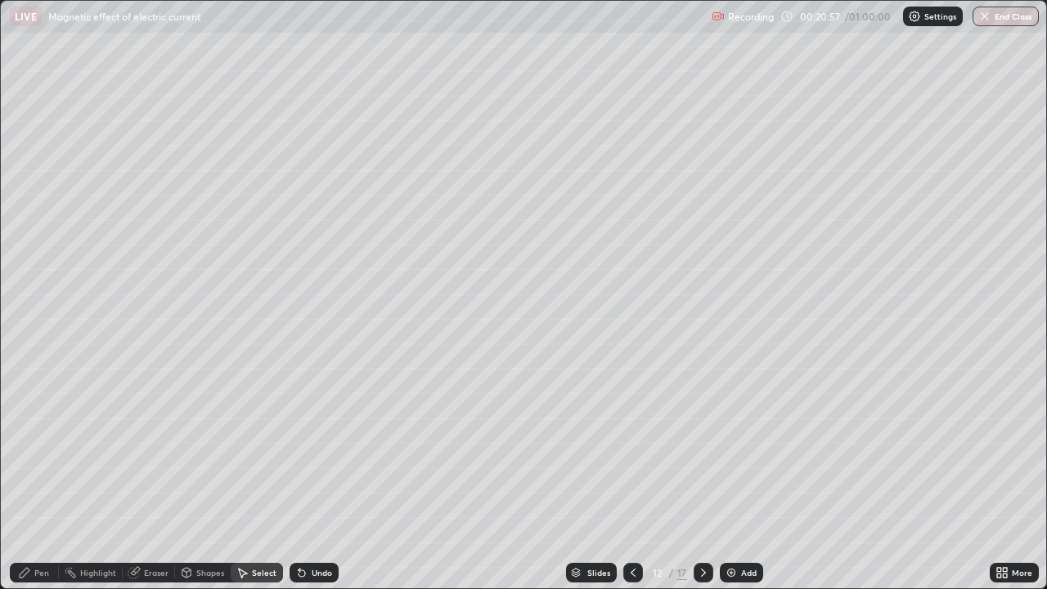
click at [36, 478] on div "Pen" at bounding box center [34, 573] width 49 height 20
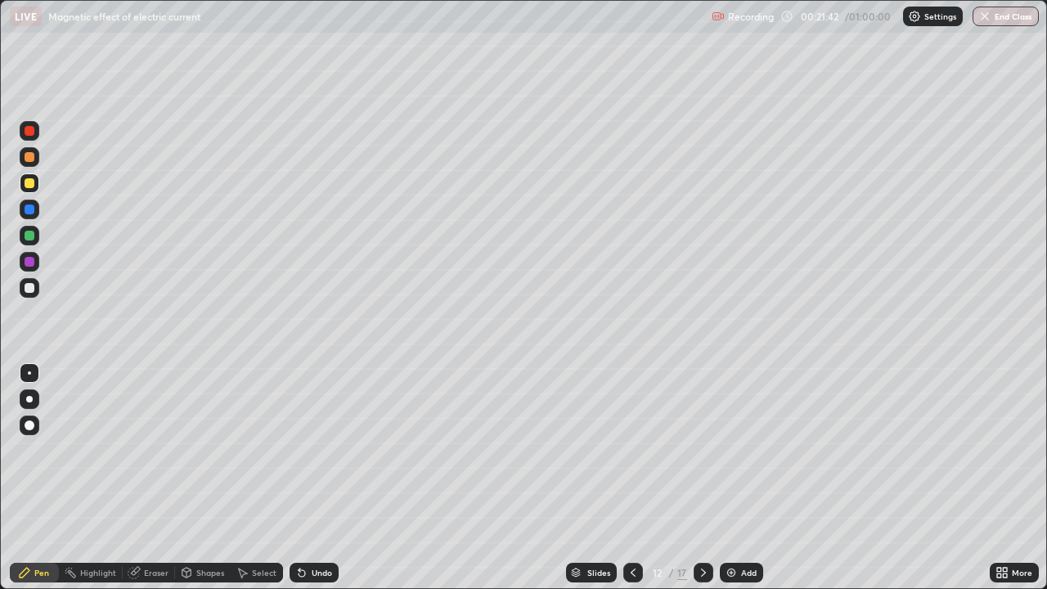
click at [187, 478] on icon at bounding box center [187, 575] width 0 height 6
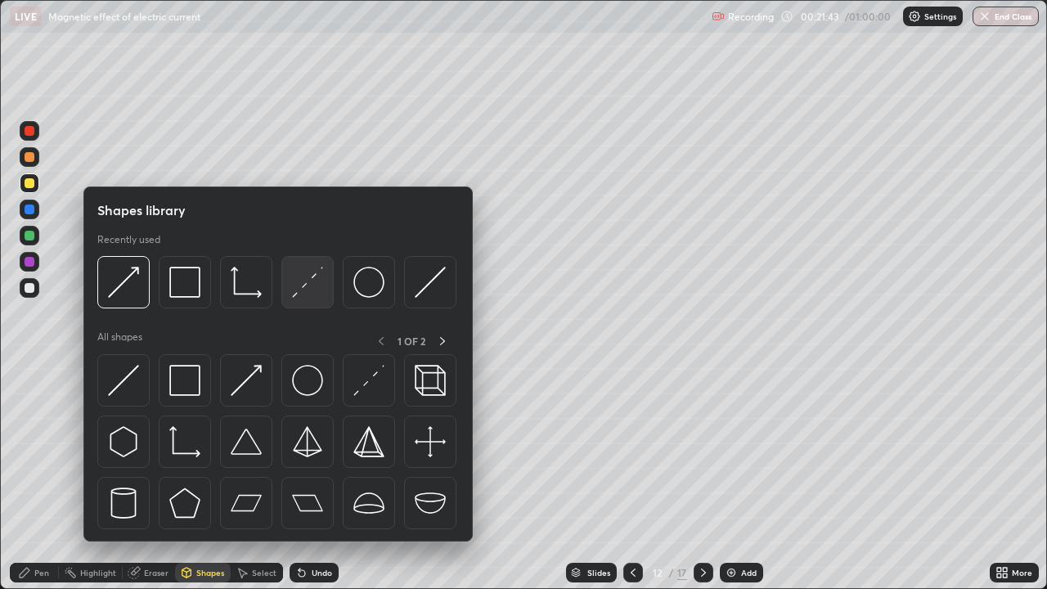
click at [303, 302] on div at bounding box center [307, 282] width 52 height 52
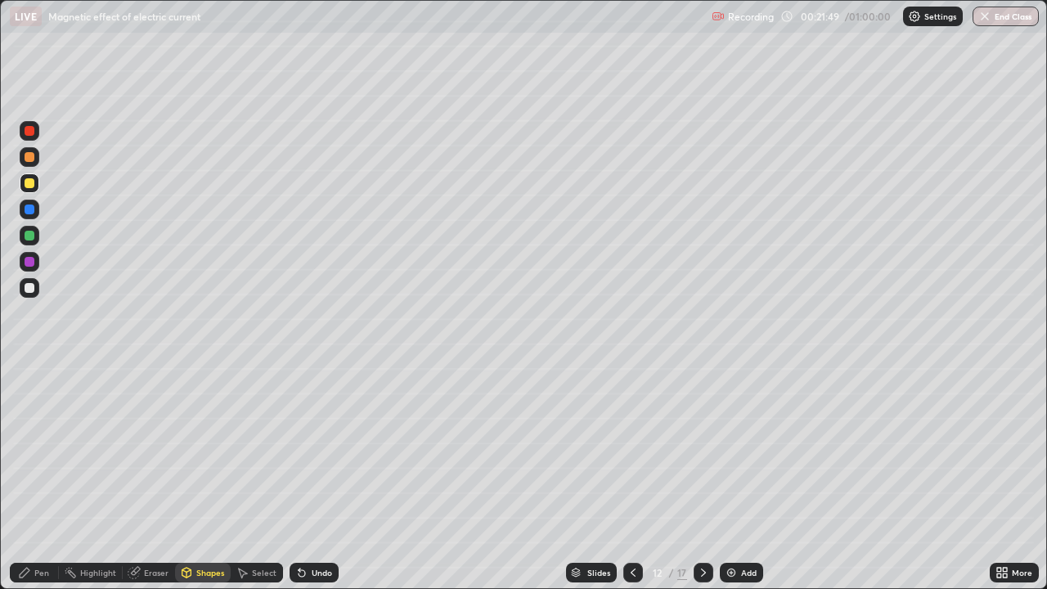
click at [36, 478] on div "Pen" at bounding box center [34, 573] width 49 height 20
click at [311, 478] on div "Undo" at bounding box center [314, 573] width 49 height 20
click at [574, 478] on icon at bounding box center [576, 575] width 8 height 2
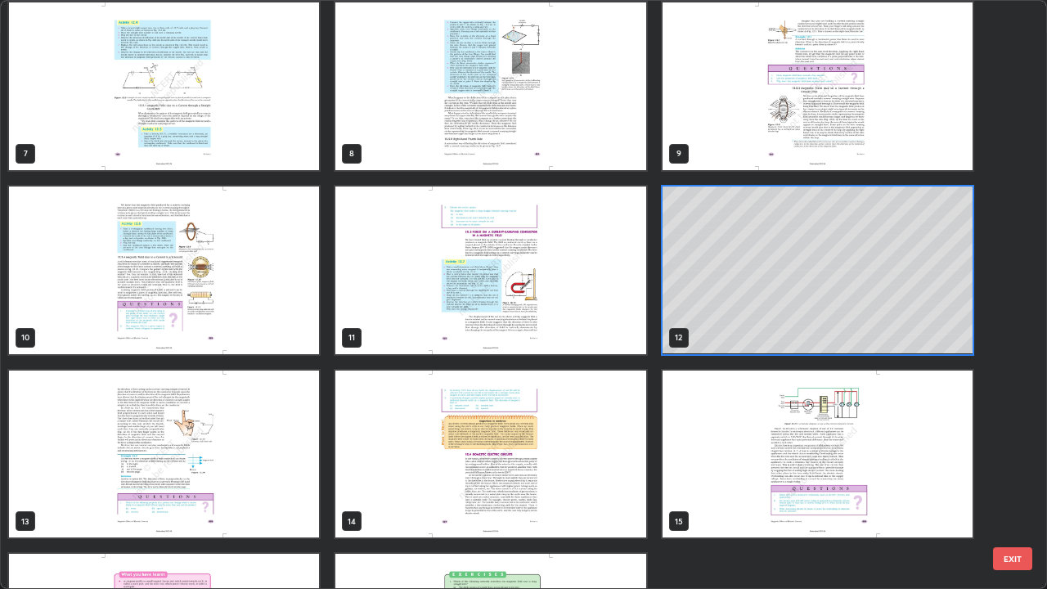
scroll to position [515, 0]
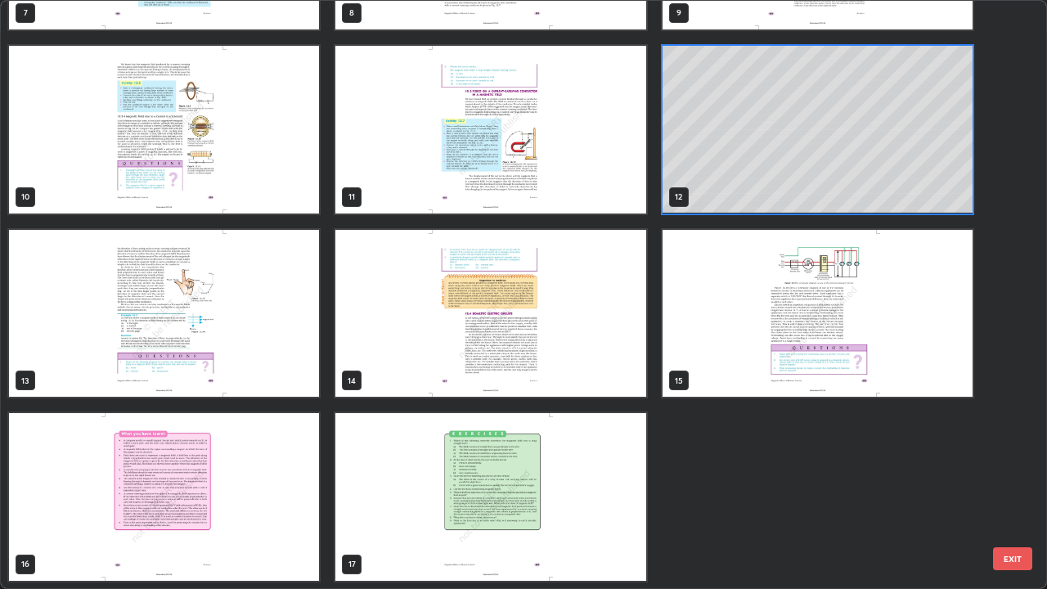
click at [133, 353] on img "grid" at bounding box center [164, 314] width 310 height 168
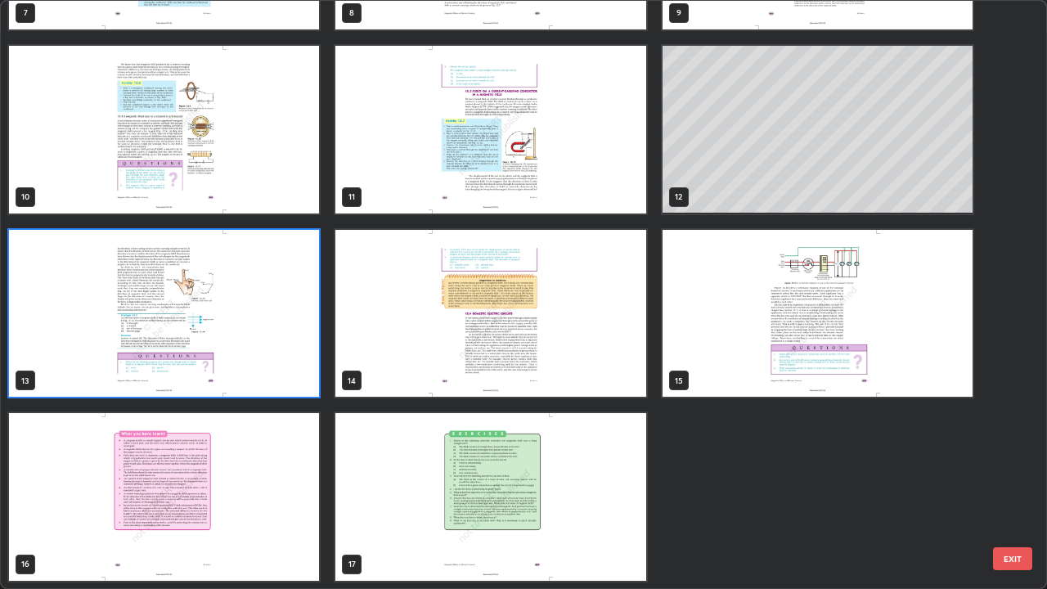
click at [145, 356] on img "grid" at bounding box center [164, 314] width 310 height 168
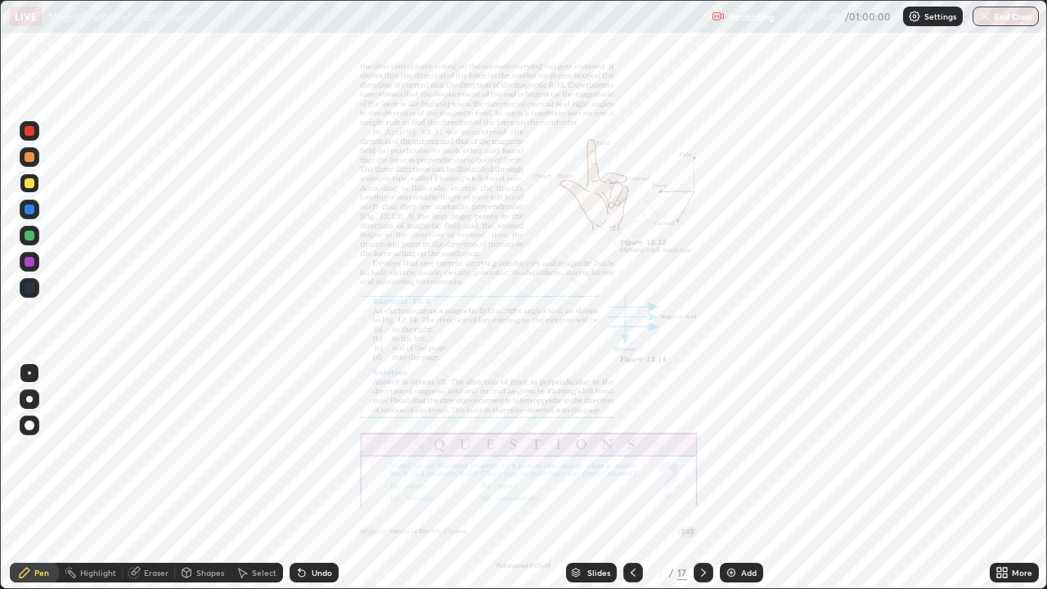
click at [1000, 478] on icon at bounding box center [1001, 572] width 13 height 13
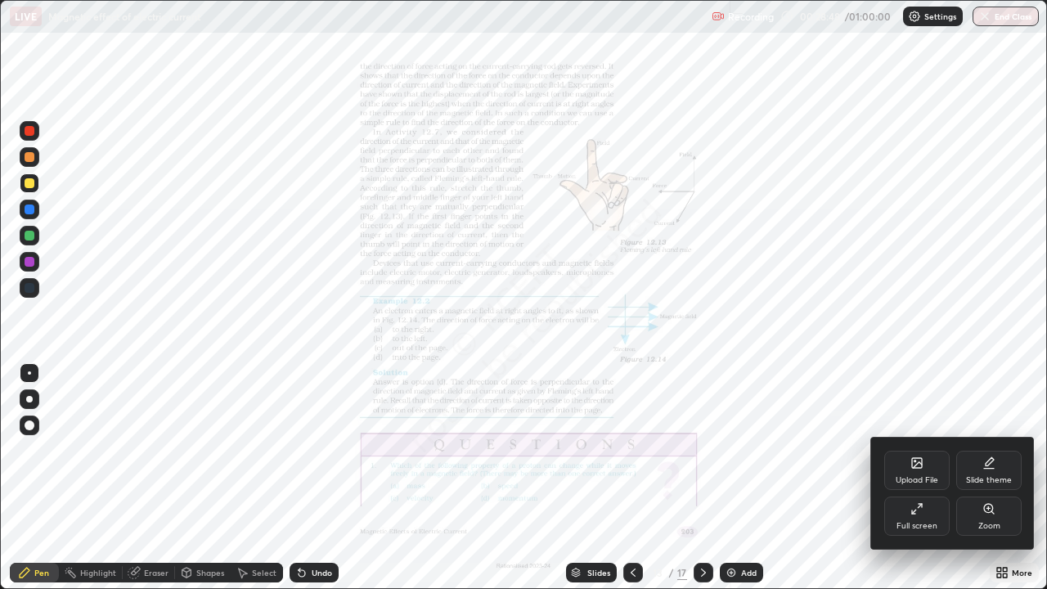
click at [987, 478] on icon at bounding box center [988, 508] width 9 height 9
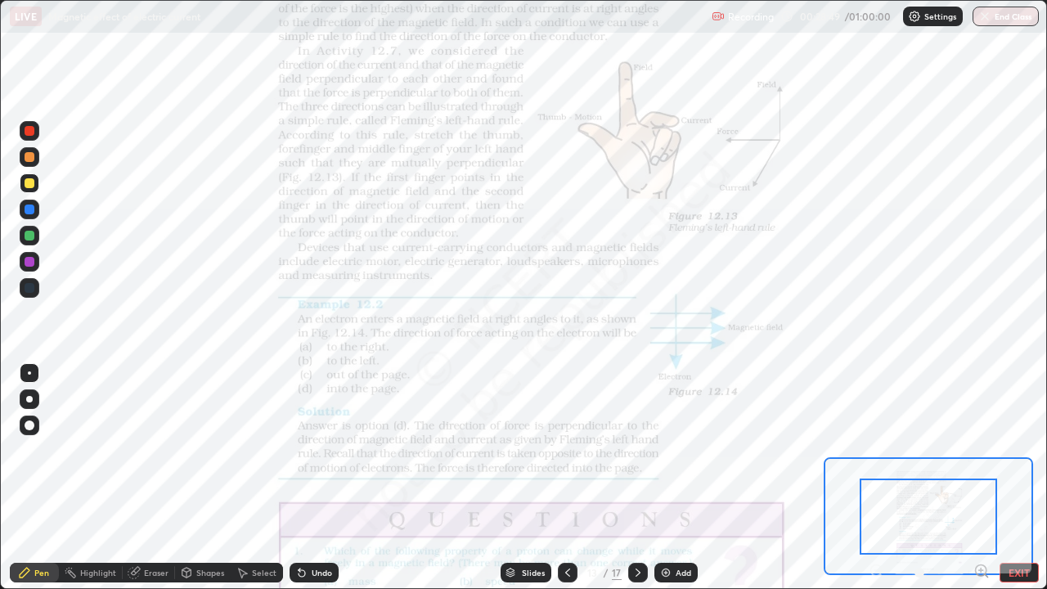
click at [981, 478] on icon at bounding box center [981, 570] width 4 height 0
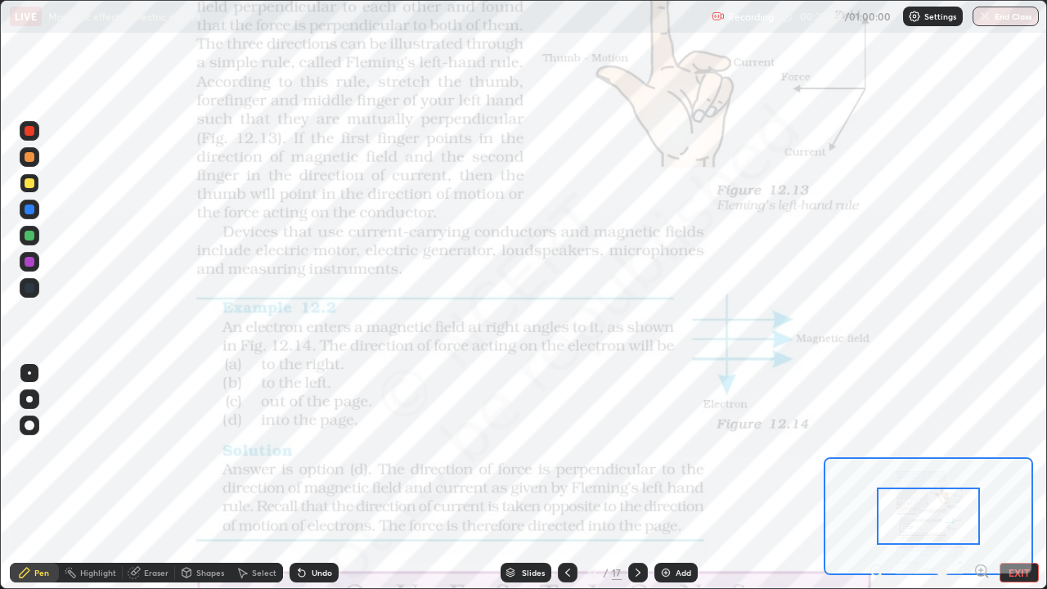
click at [981, 478] on icon at bounding box center [981, 570] width 4 height 0
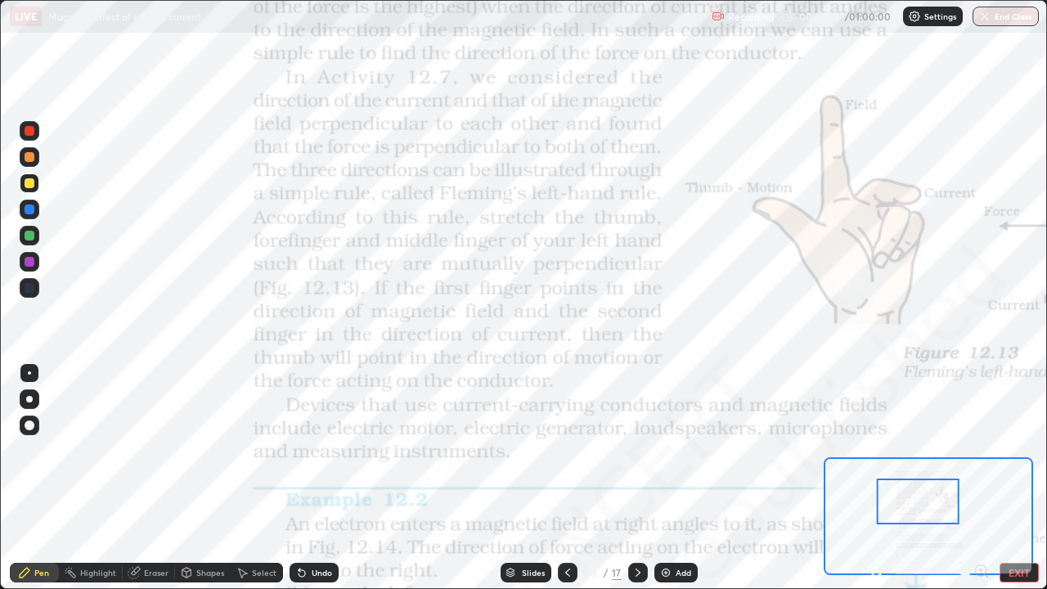
click at [199, 478] on div "Shapes" at bounding box center [210, 572] width 28 height 8
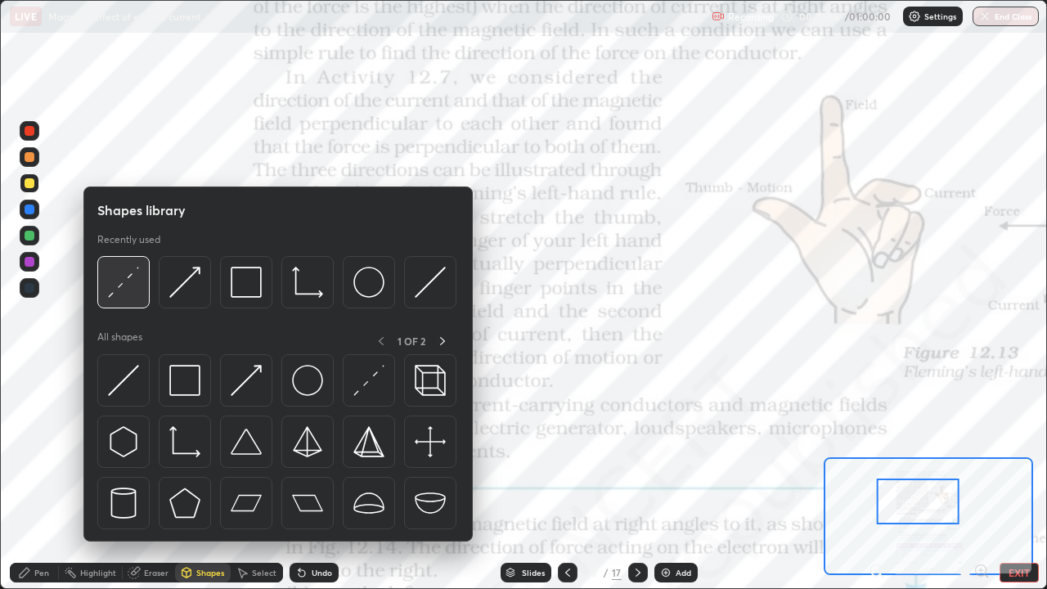
click at [125, 299] on div at bounding box center [123, 282] width 52 height 52
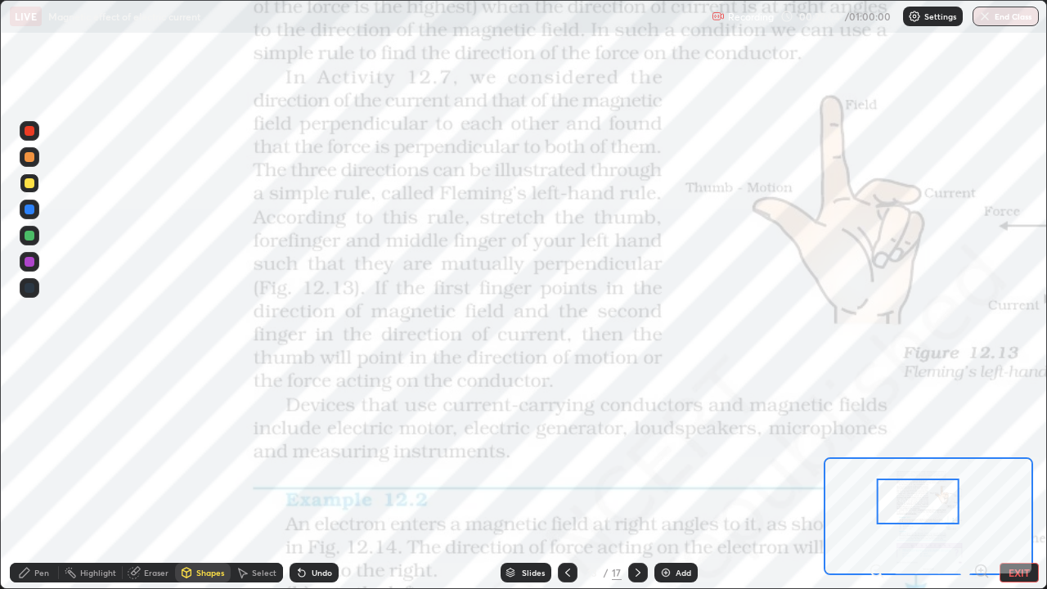
click at [37, 267] on div at bounding box center [30, 262] width 20 height 20
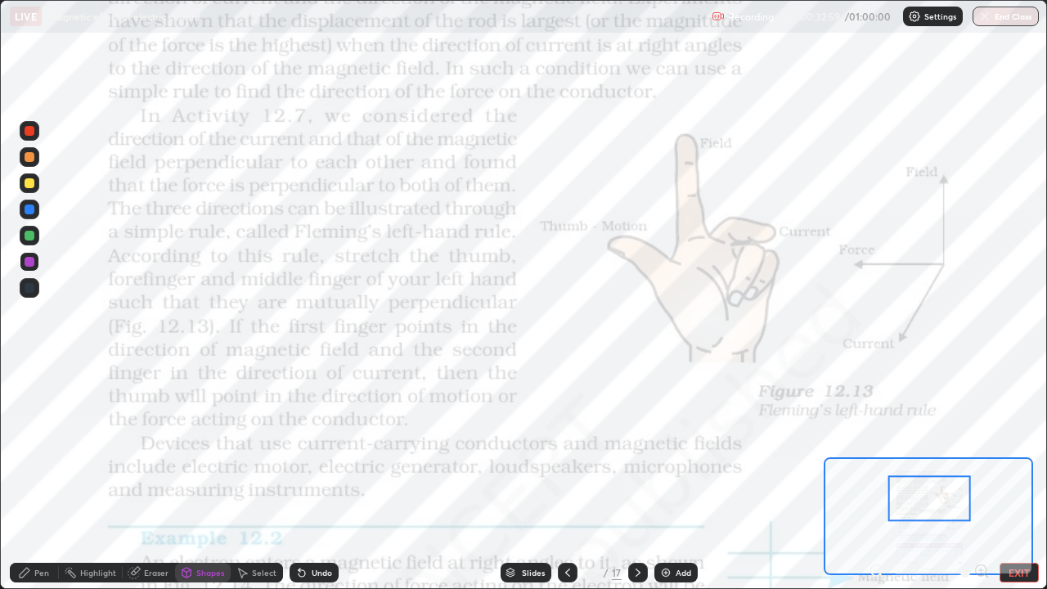
click at [566, 478] on icon at bounding box center [567, 572] width 13 height 13
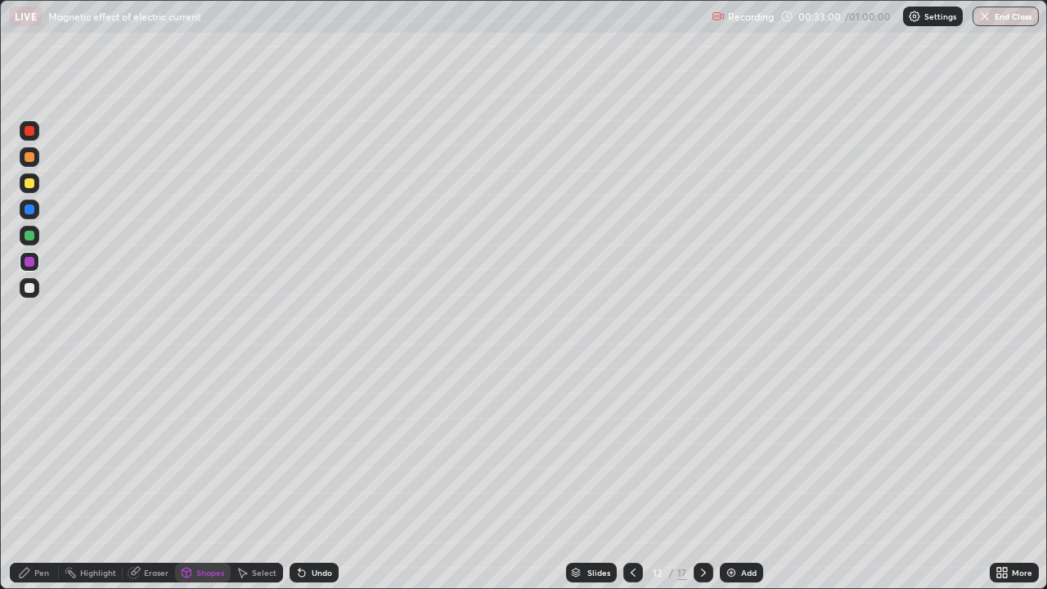
click at [631, 478] on icon at bounding box center [633, 572] width 13 height 13
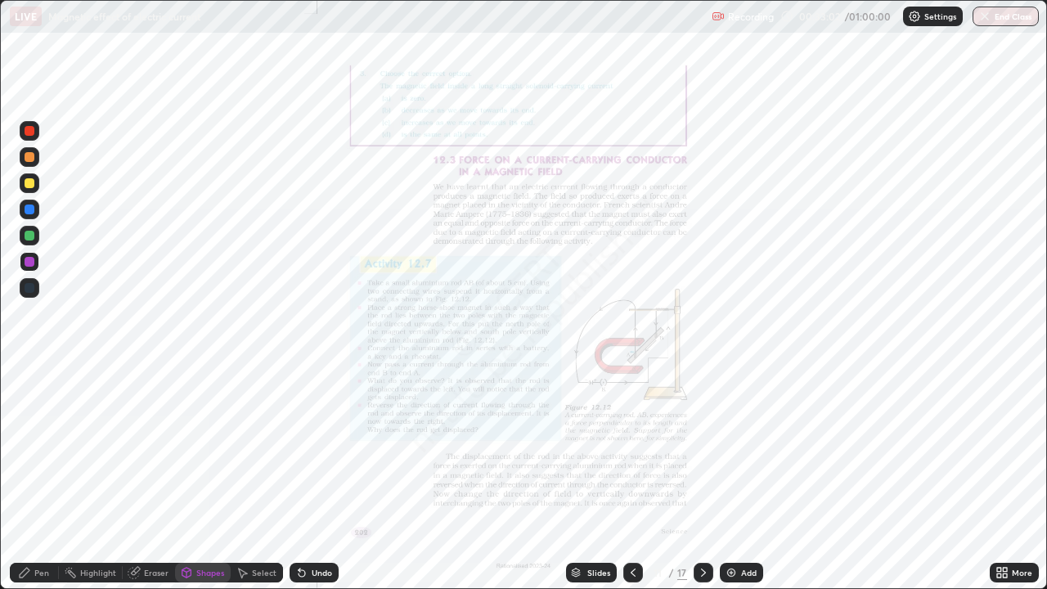
click at [998, 478] on icon at bounding box center [999, 575] width 4 height 4
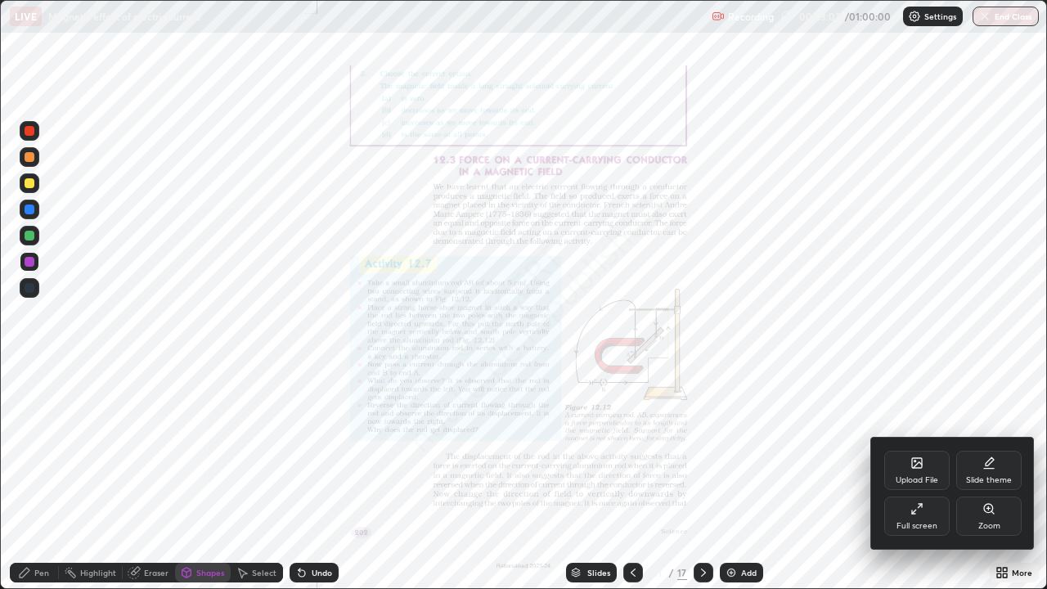
click at [986, 478] on icon at bounding box center [988, 508] width 9 height 9
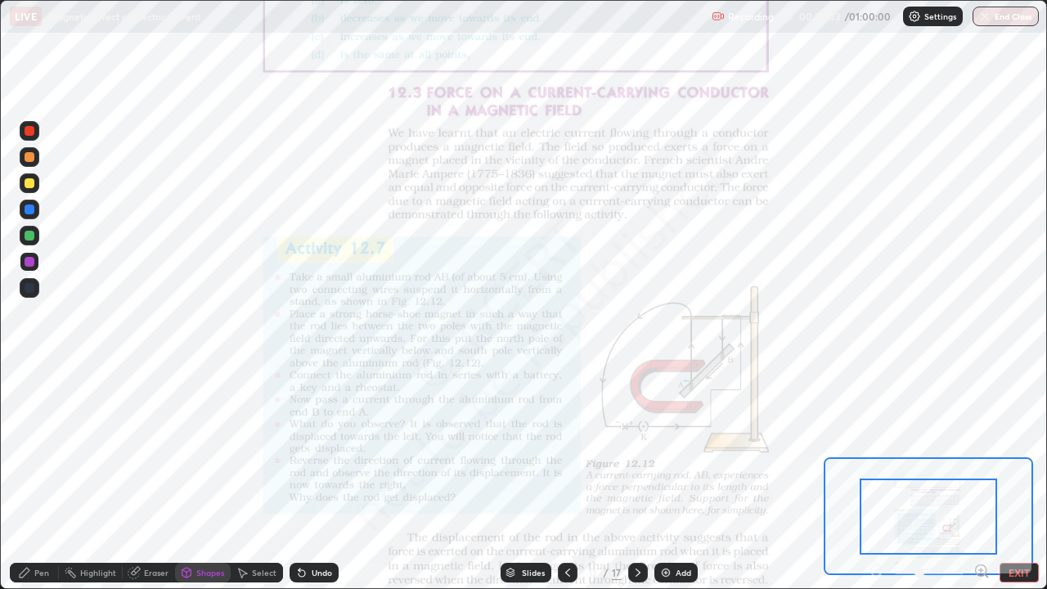
click at [981, 478] on icon at bounding box center [981, 570] width 4 height 0
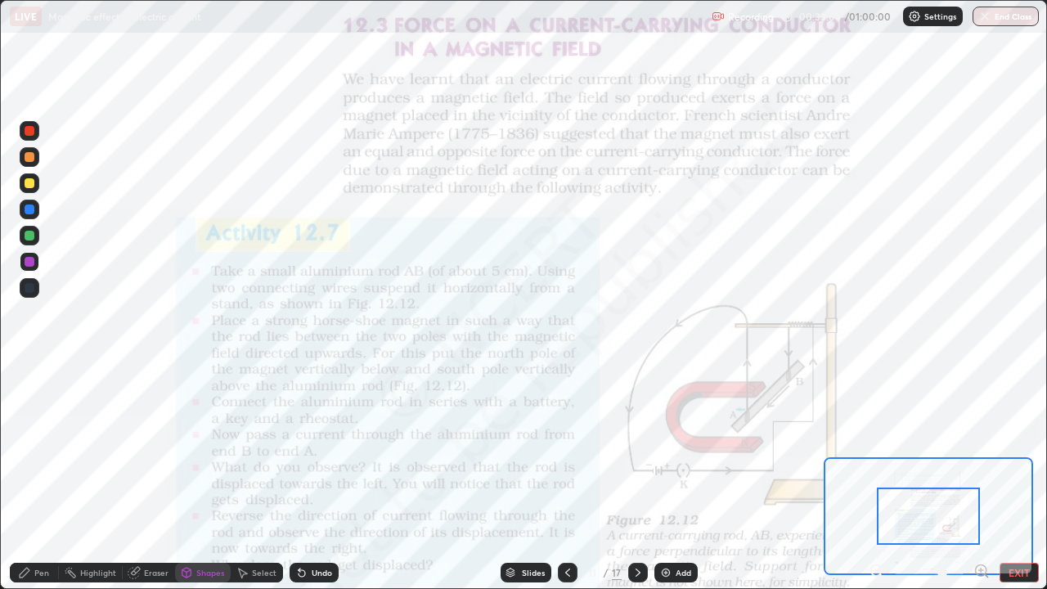
click at [981, 478] on icon at bounding box center [981, 570] width 4 height 0
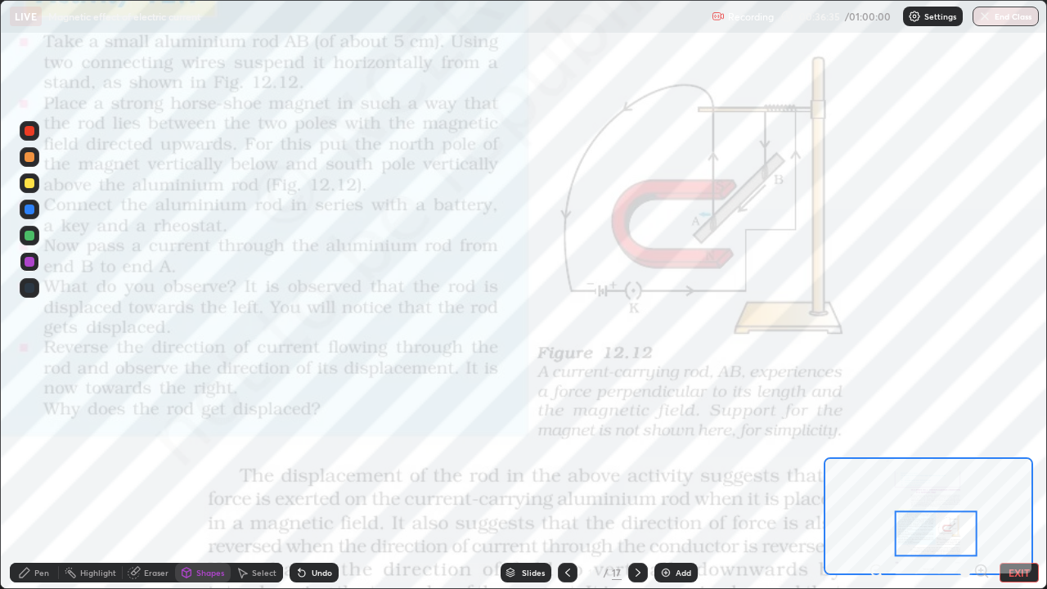
click at [209, 478] on div "Shapes" at bounding box center [210, 572] width 28 height 8
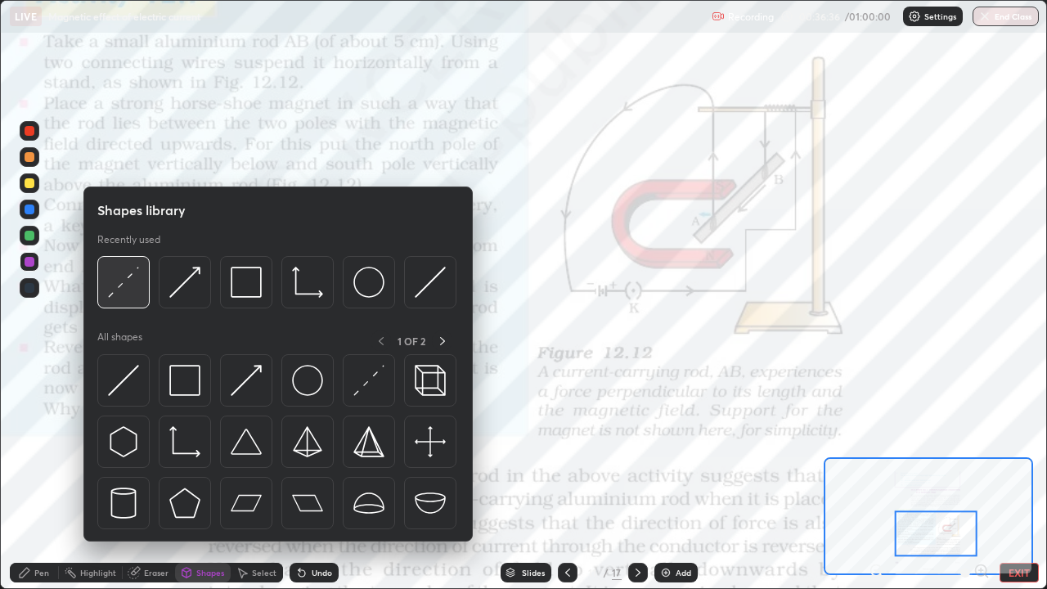
click at [127, 288] on img at bounding box center [123, 282] width 31 height 31
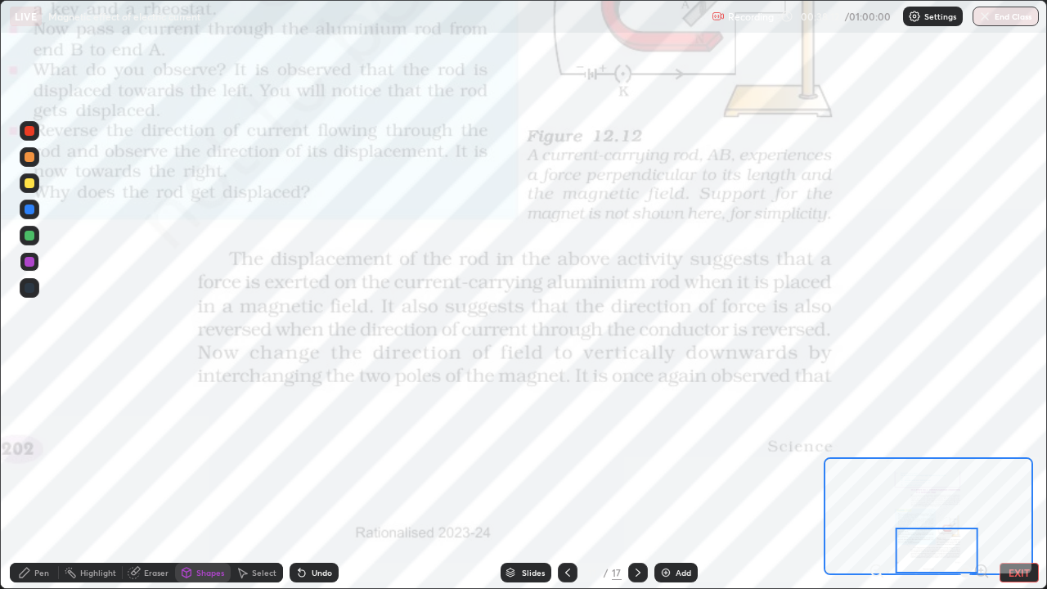
click at [637, 478] on icon at bounding box center [637, 572] width 13 height 13
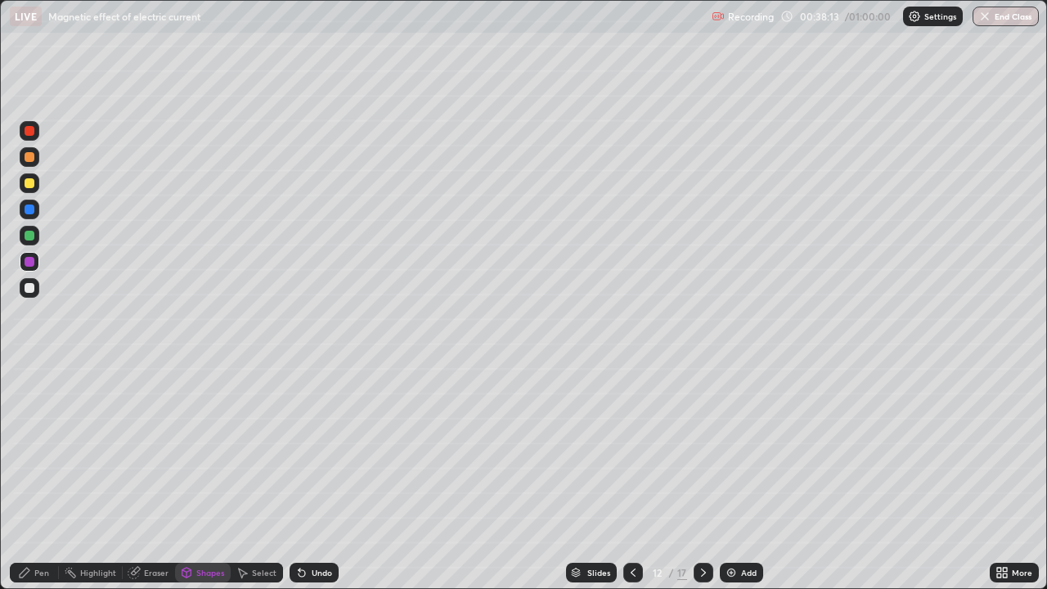
click at [631, 478] on icon at bounding box center [633, 572] width 13 height 13
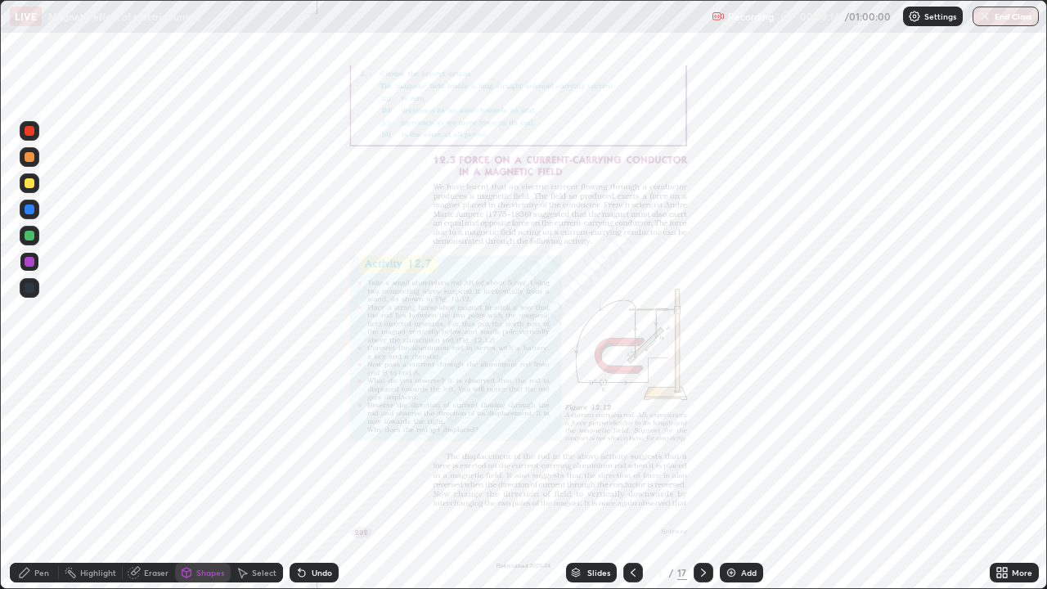
click at [705, 478] on icon at bounding box center [703, 572] width 13 height 13
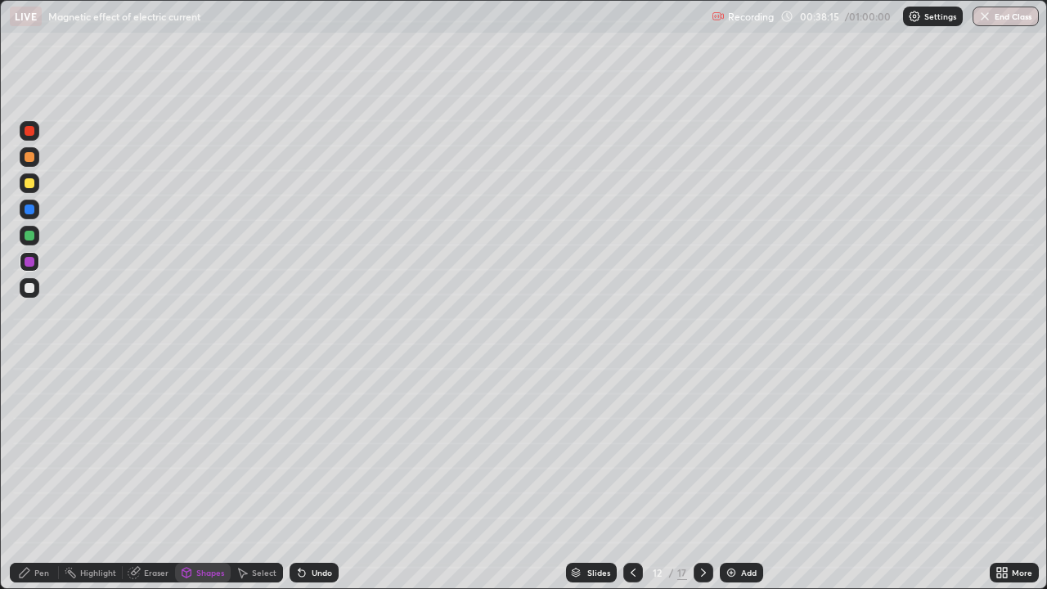
click at [702, 478] on icon at bounding box center [703, 572] width 13 height 13
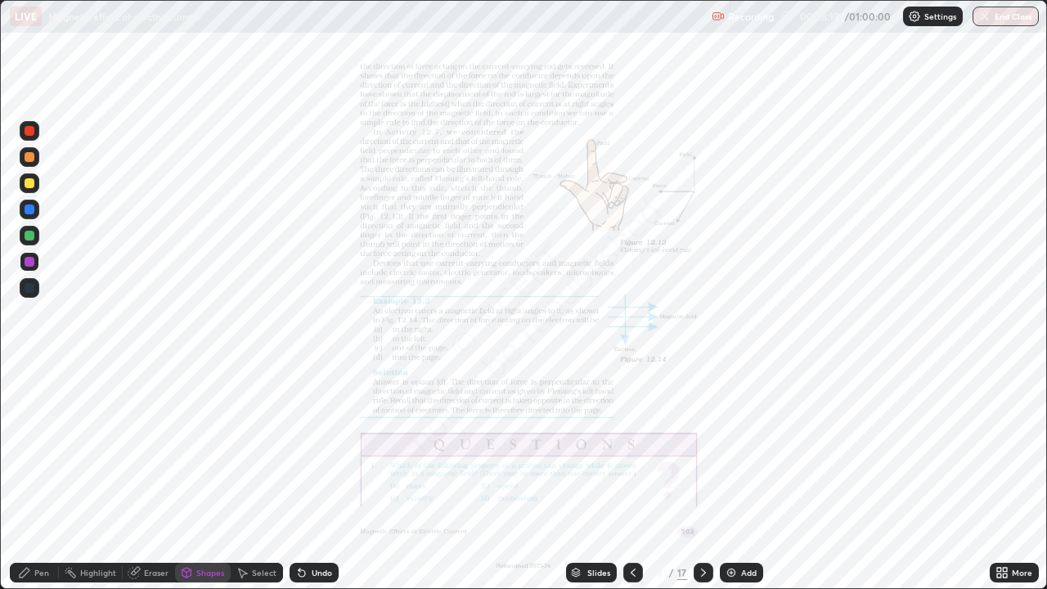
click at [999, 478] on icon at bounding box center [999, 575] width 4 height 4
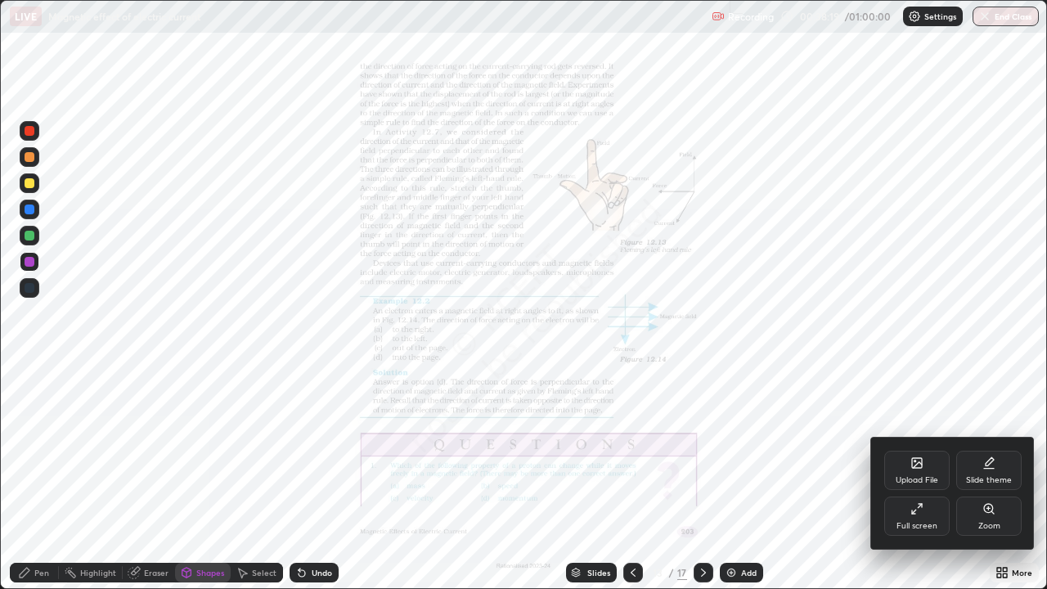
click at [992, 478] on icon at bounding box center [992, 512] width 2 height 2
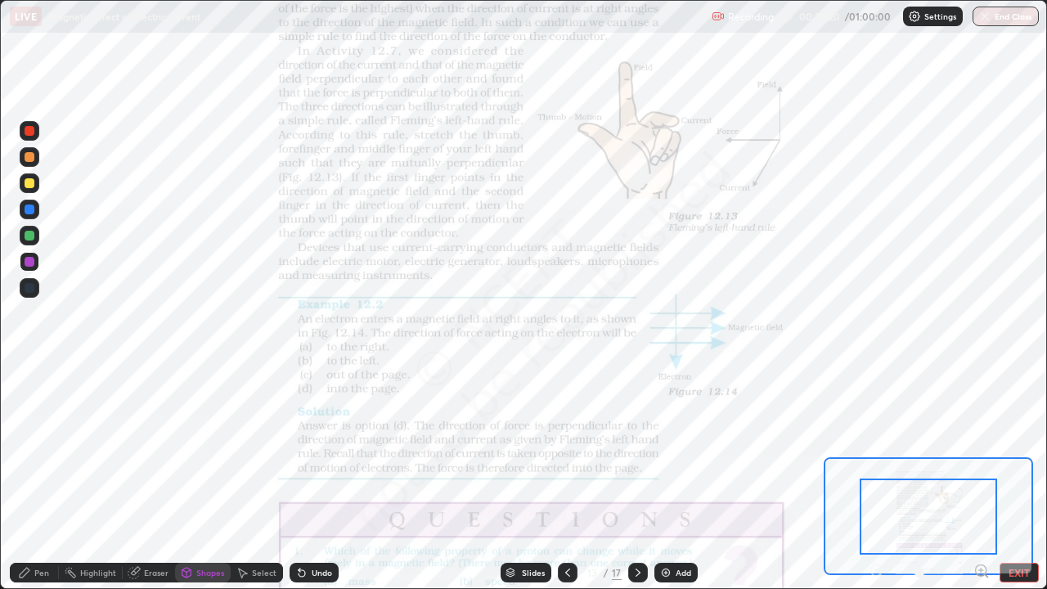
click at [981, 478] on icon at bounding box center [981, 570] width 4 height 0
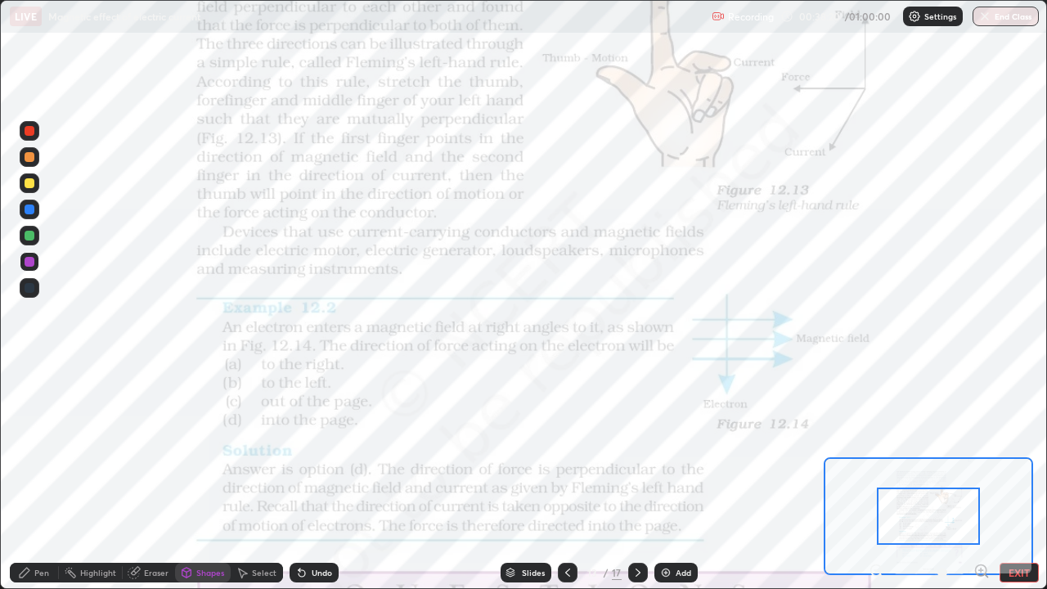
click at [979, 478] on icon at bounding box center [981, 571] width 16 height 16
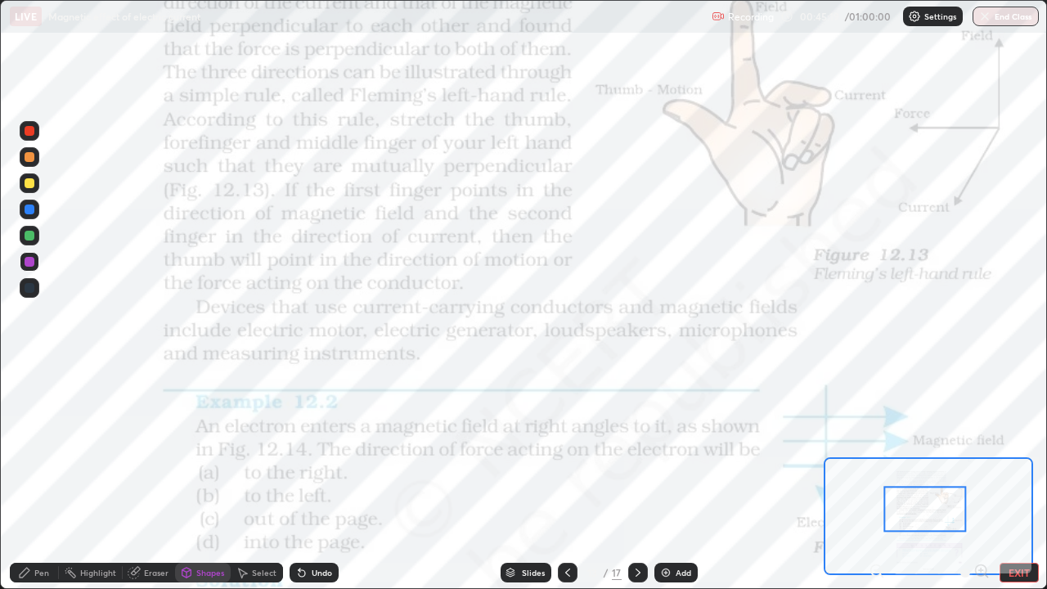
click at [33, 266] on div at bounding box center [30, 262] width 20 height 20
click at [299, 478] on icon at bounding box center [302, 573] width 7 height 7
click at [1004, 478] on button "EXIT" at bounding box center [1019, 573] width 39 height 20
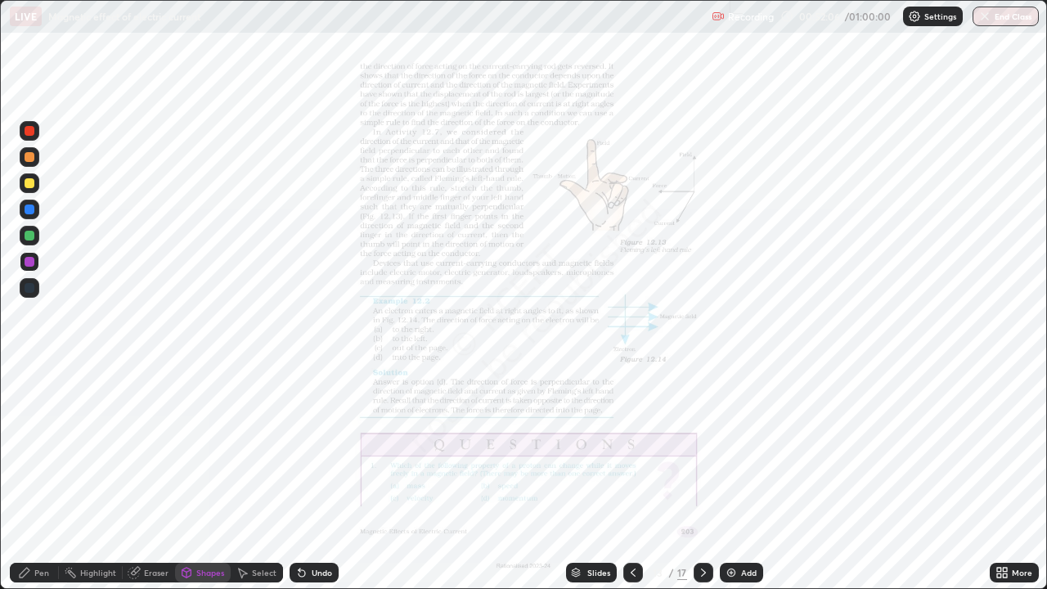
click at [583, 478] on div "Slides" at bounding box center [591, 573] width 51 height 20
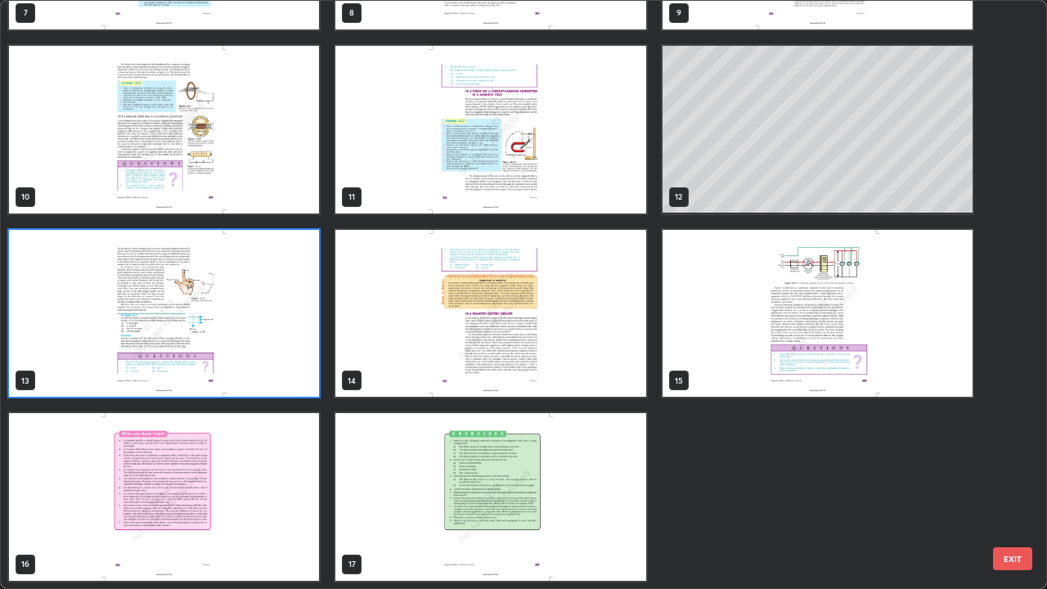
click at [575, 466] on img "grid" at bounding box center [490, 497] width 310 height 168
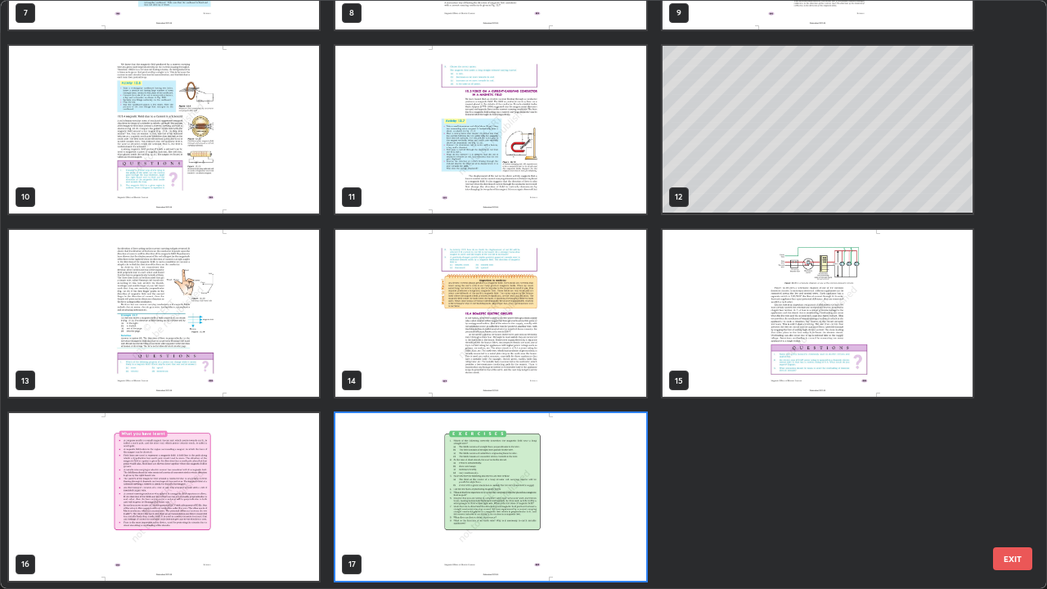
click at [567, 472] on img "grid" at bounding box center [490, 497] width 310 height 168
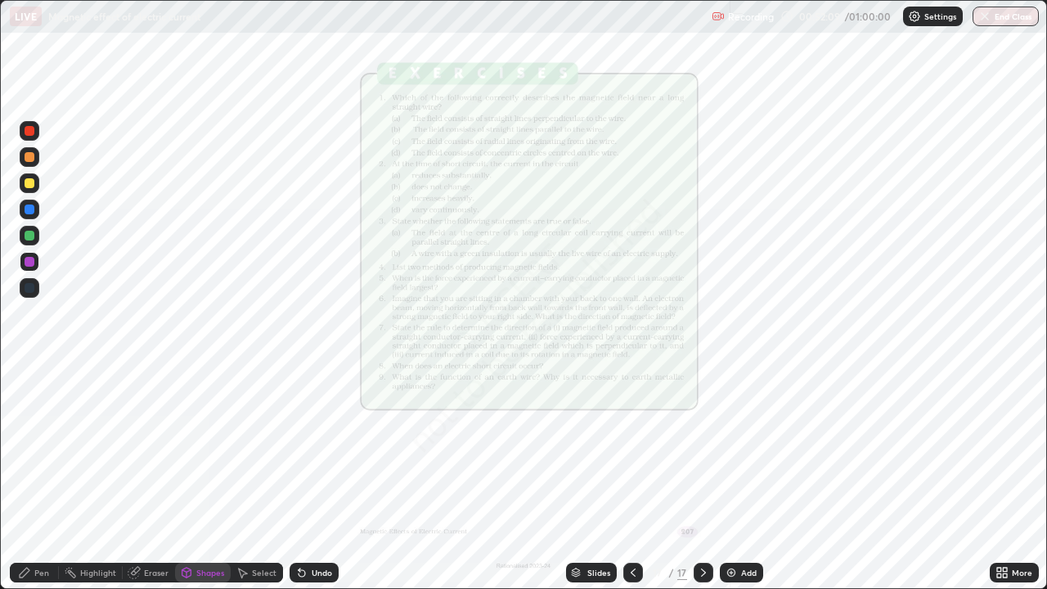
click at [999, 478] on icon at bounding box center [999, 570] width 4 height 4
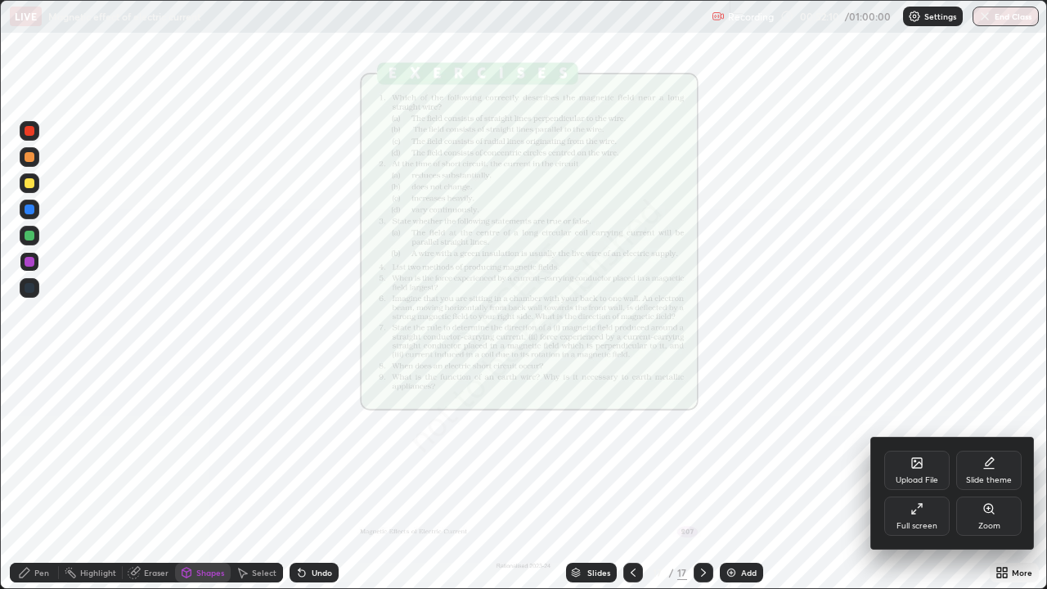
click at [914, 471] on div "Upload File" at bounding box center [916, 470] width 65 height 39
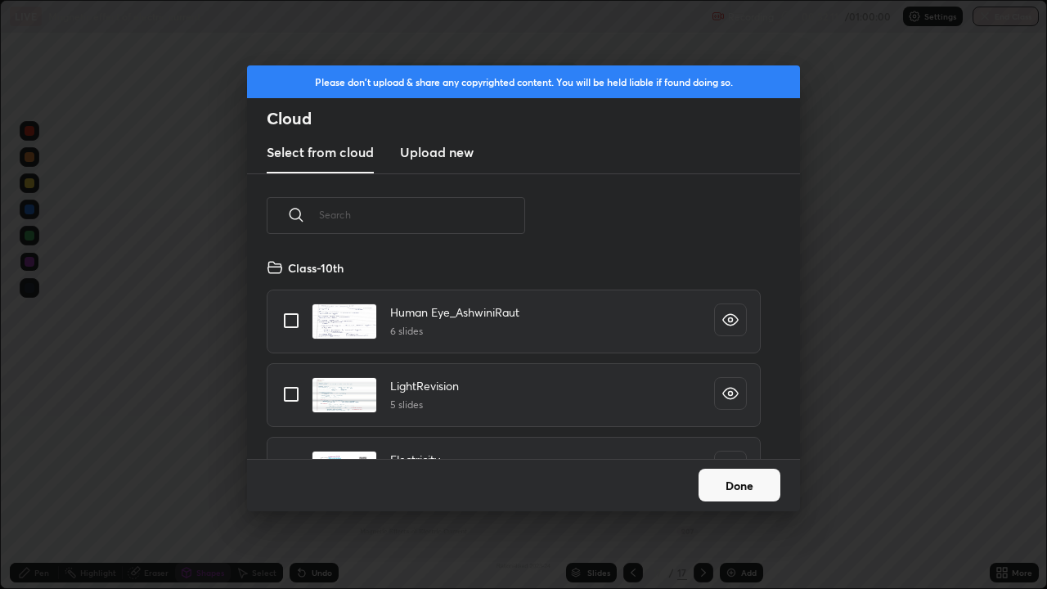
scroll to position [201, 525]
click at [441, 209] on input "text" at bounding box center [422, 215] width 206 height 70
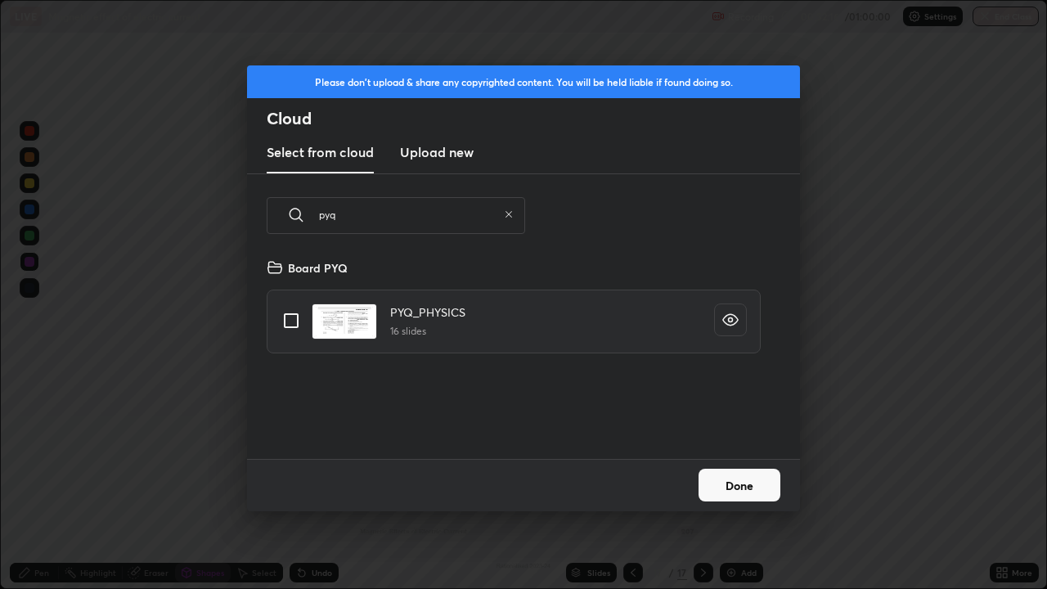
type input "pyq"
click at [287, 322] on input "grid" at bounding box center [291, 320] width 34 height 34
checkbox input "true"
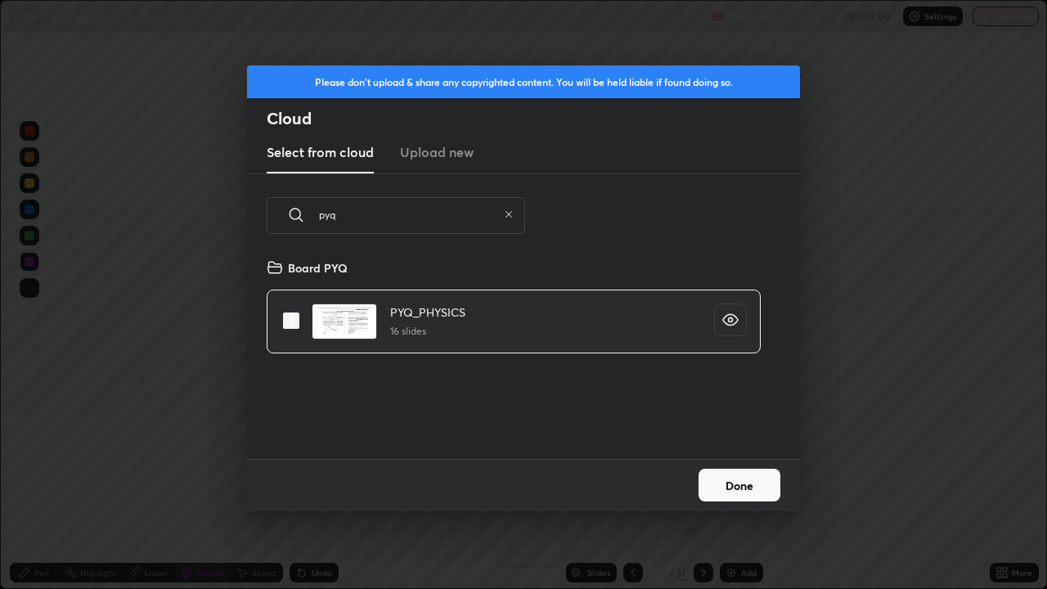
click at [728, 478] on button "Done" at bounding box center [740, 485] width 82 height 33
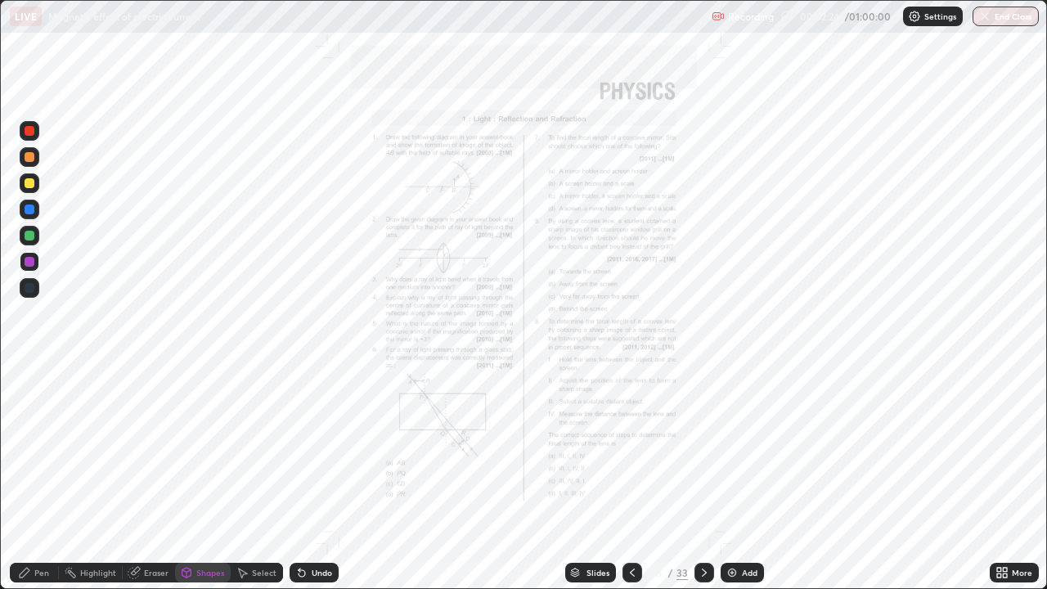
click at [567, 478] on div "Slides" at bounding box center [590, 573] width 51 height 20
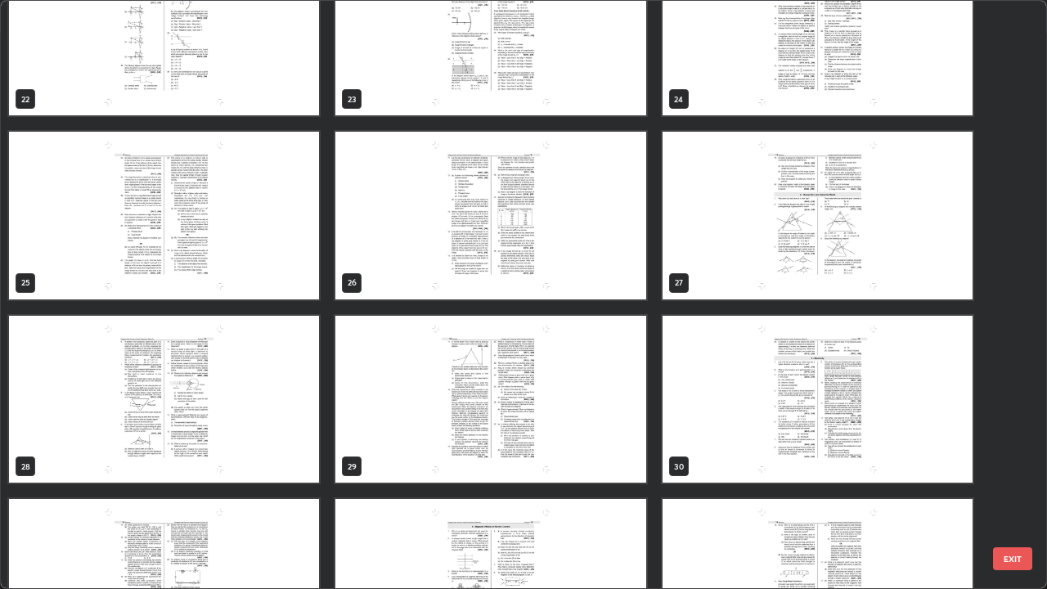
scroll to position [1434, 0]
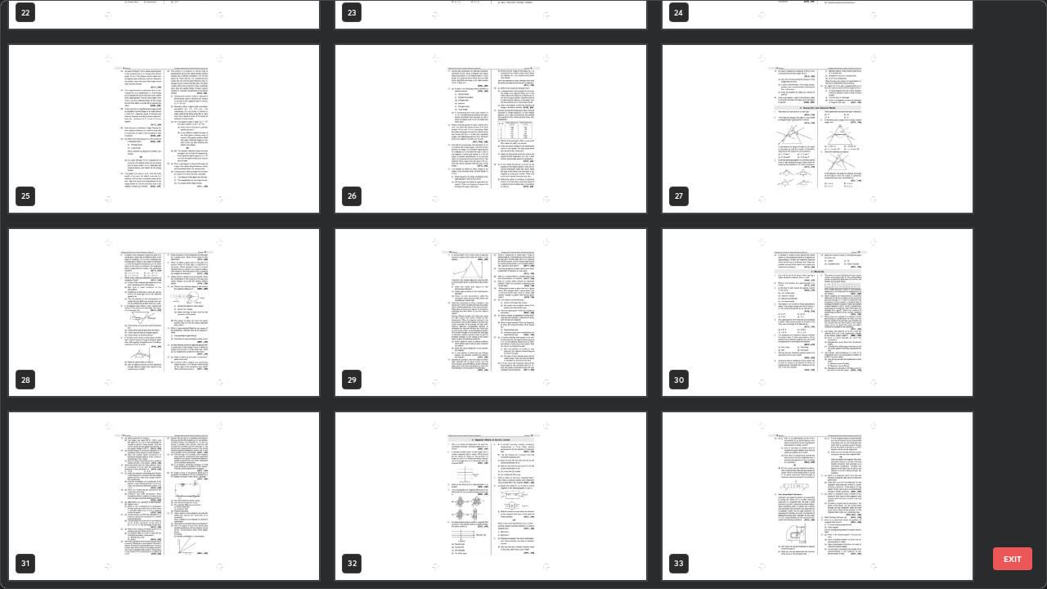
click at [526, 478] on img "grid" at bounding box center [490, 496] width 310 height 168
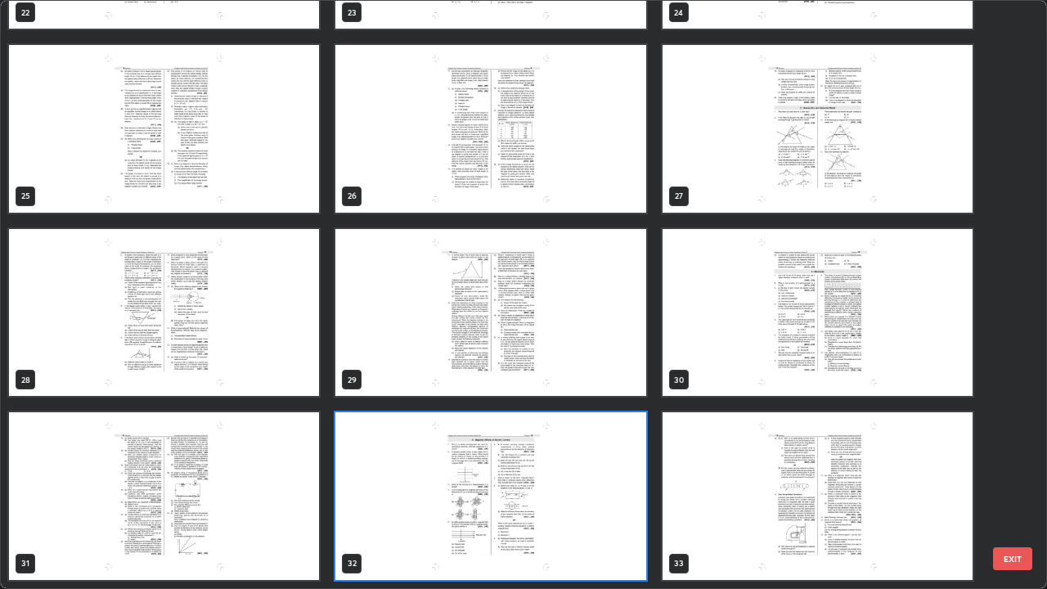
click at [778, 478] on img "grid" at bounding box center [818, 496] width 310 height 168
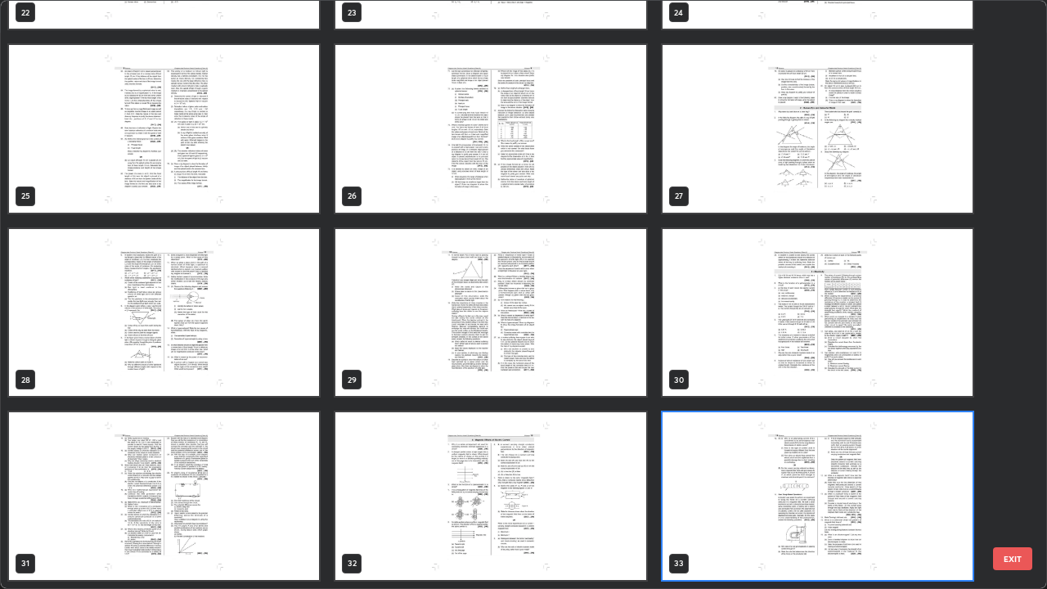
click at [782, 478] on img "grid" at bounding box center [818, 496] width 310 height 168
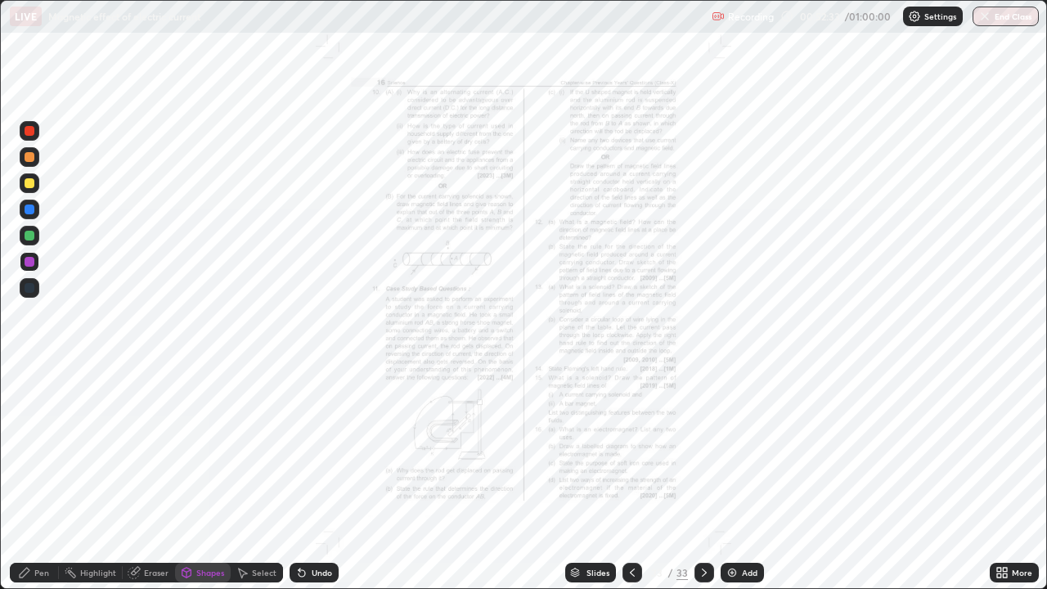
click at [998, 478] on icon at bounding box center [999, 570] width 4 height 4
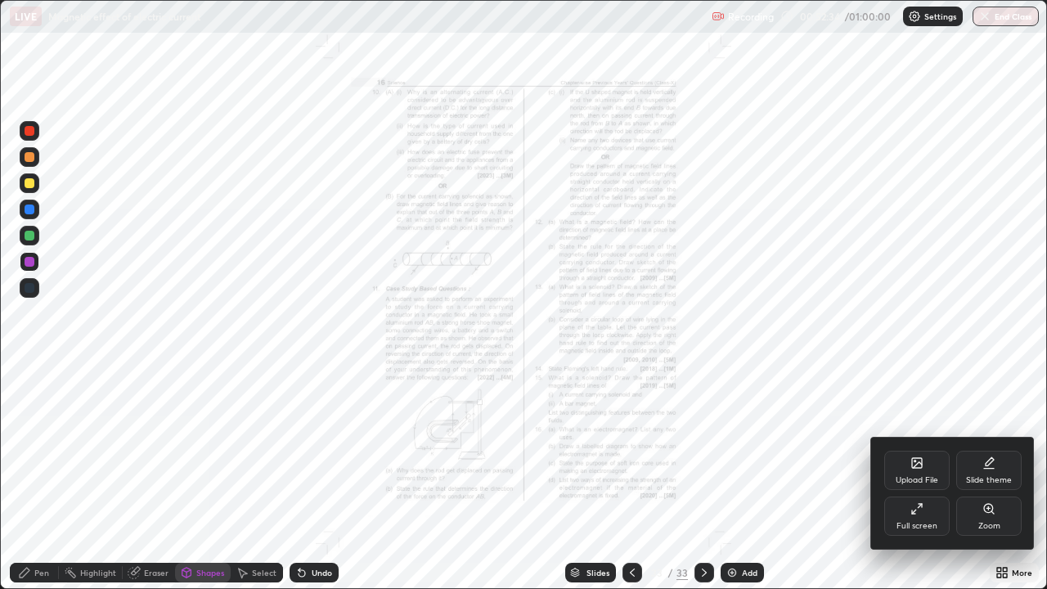
click at [990, 478] on icon at bounding box center [988, 508] width 9 height 9
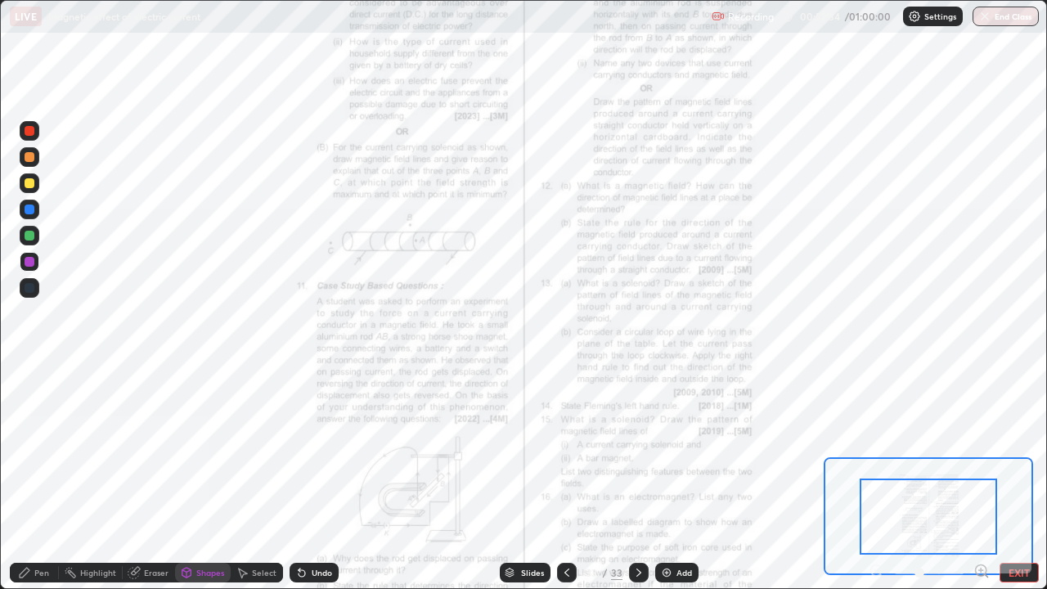
click at [981, 478] on icon at bounding box center [981, 570] width 4 height 0
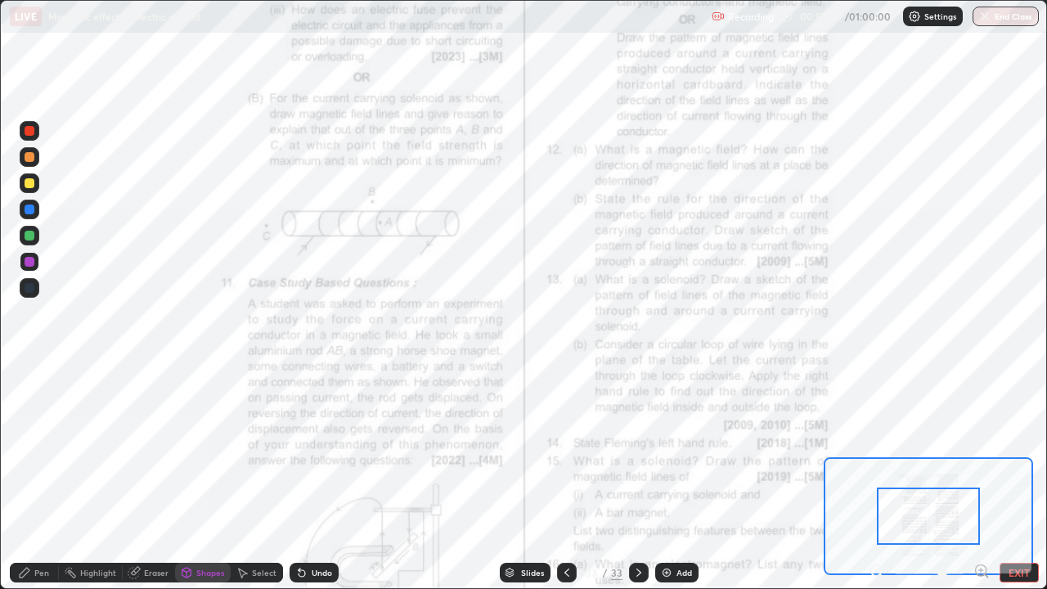
click at [981, 478] on icon at bounding box center [981, 570] width 4 height 0
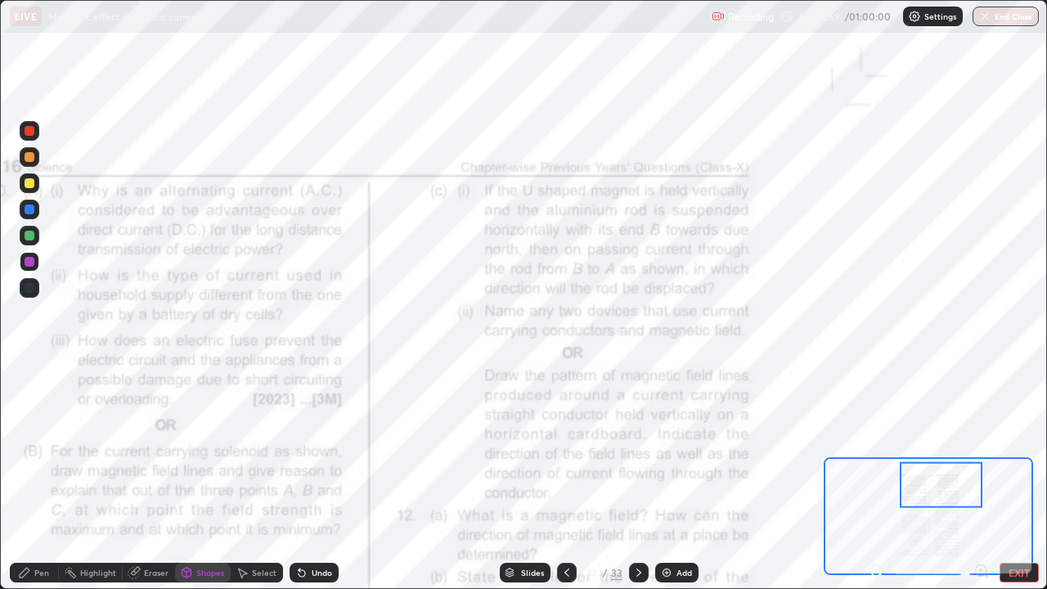
click at [519, 478] on div "Slides" at bounding box center [525, 573] width 51 height 20
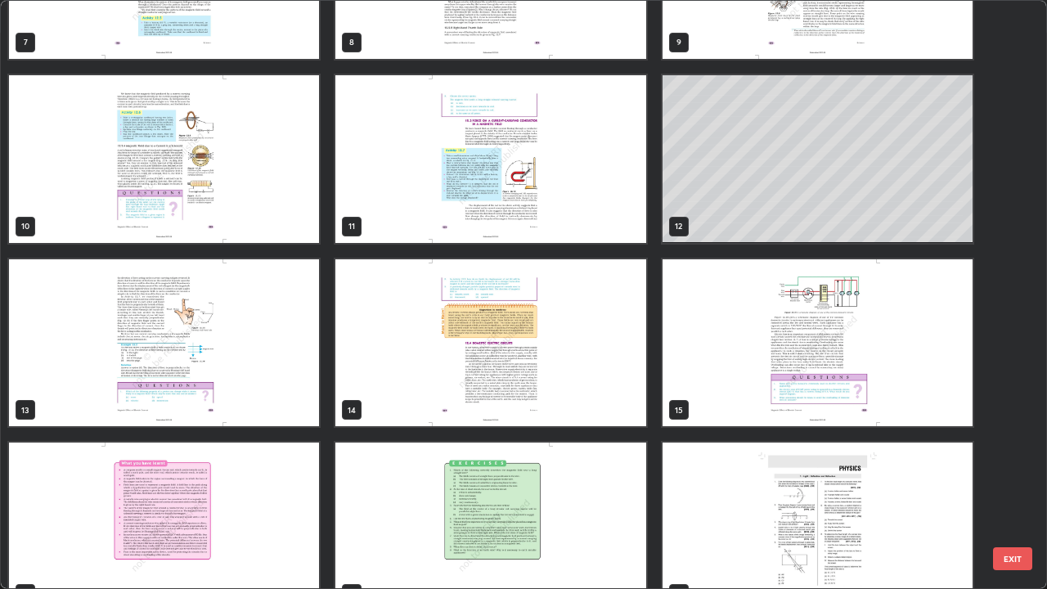
scroll to position [506, 0]
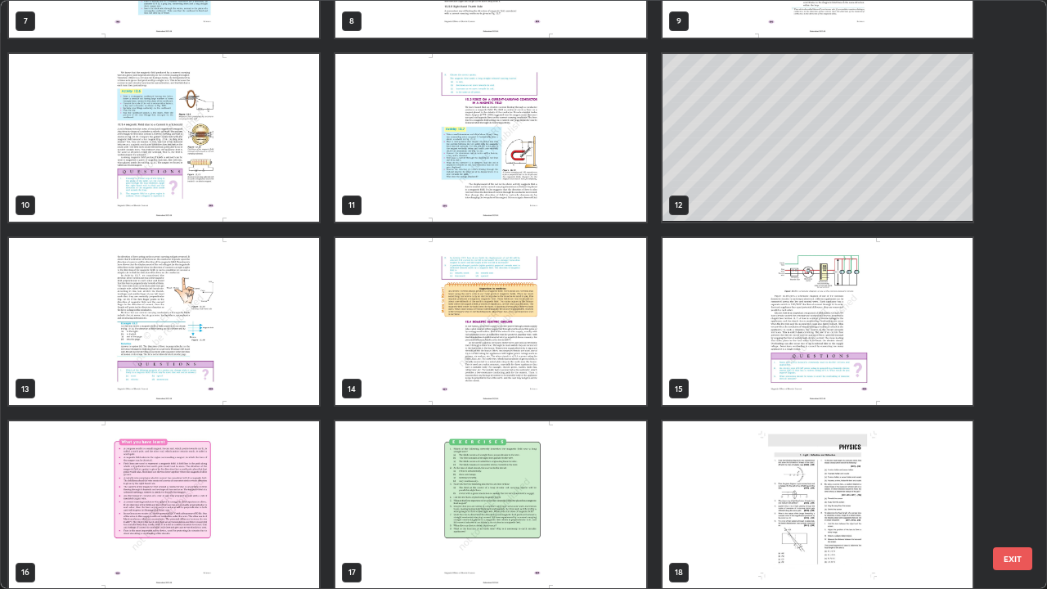
click at [548, 363] on img "grid" at bounding box center [490, 322] width 310 height 168
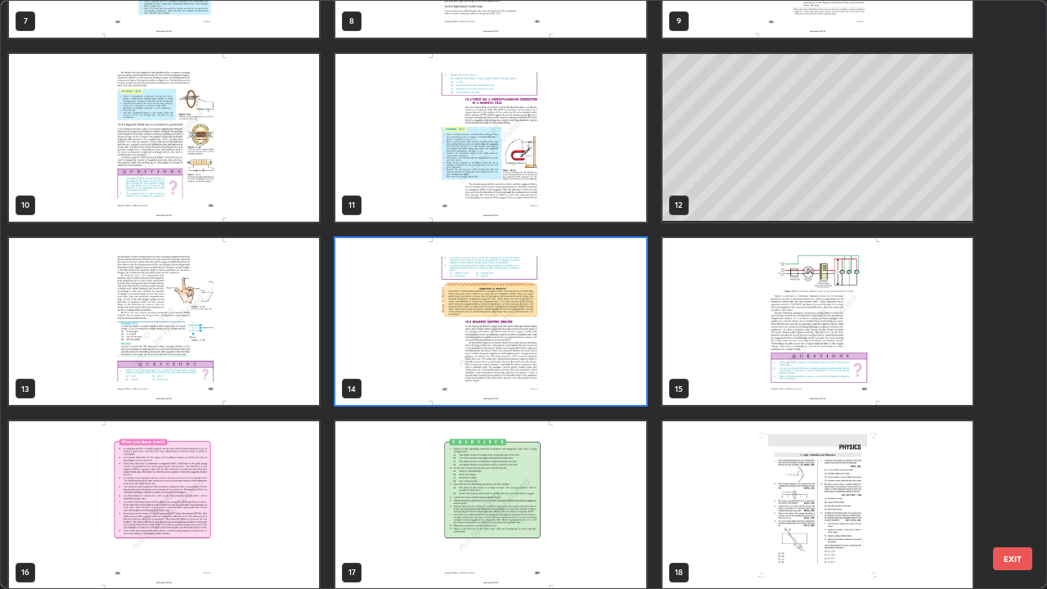
click at [548, 363] on img "grid" at bounding box center [490, 322] width 310 height 168
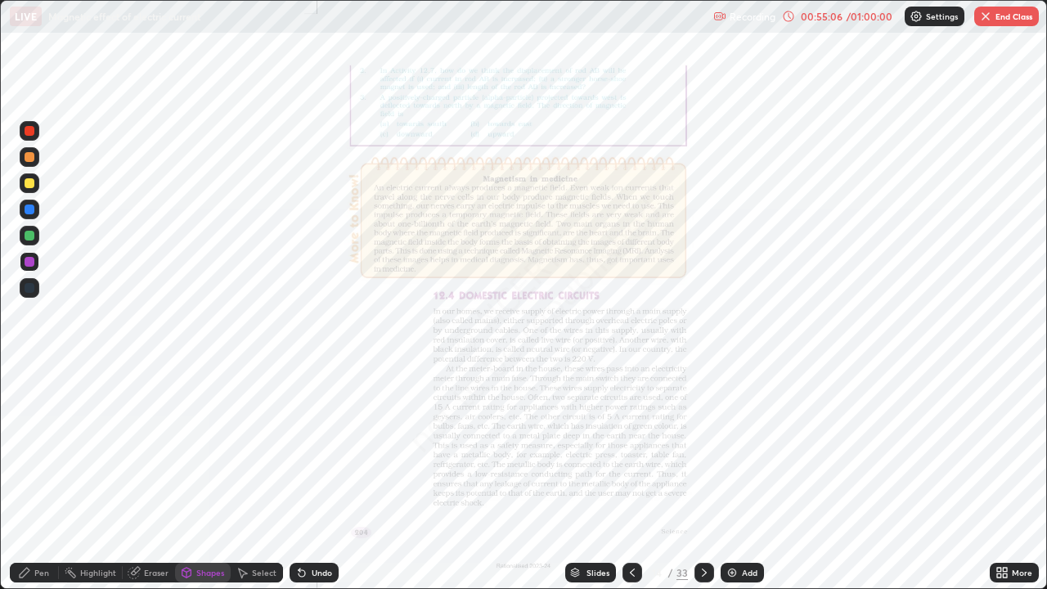
click at [631, 478] on icon at bounding box center [632, 572] width 13 height 13
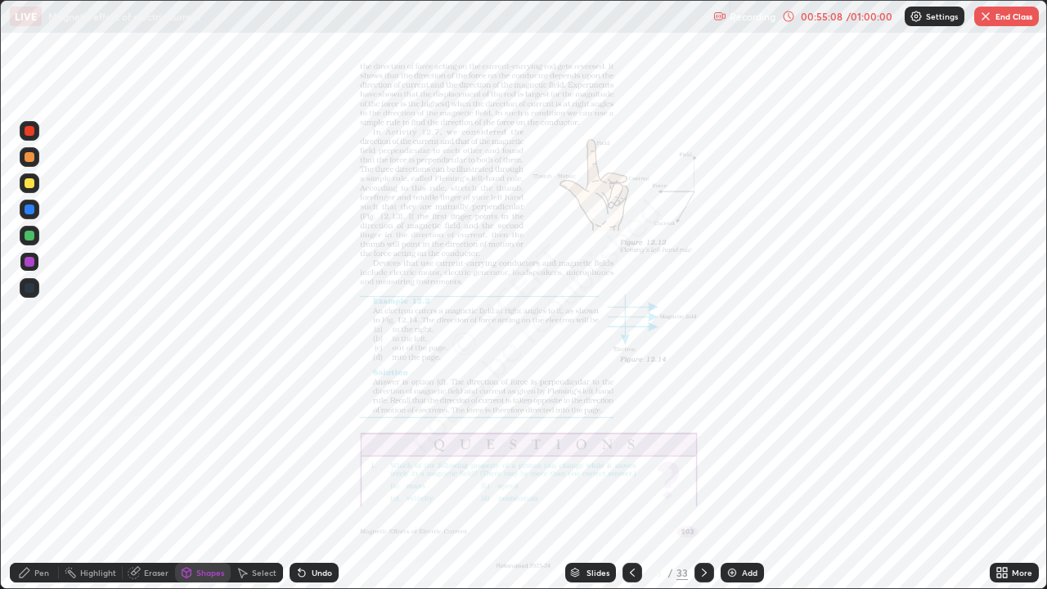
click at [999, 478] on icon at bounding box center [999, 570] width 4 height 4
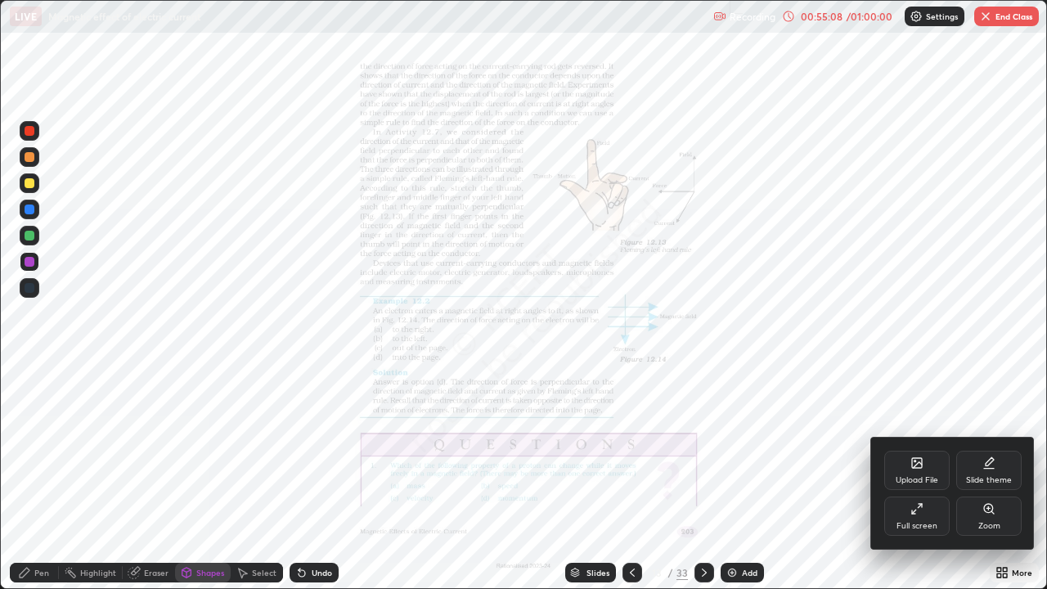
click at [986, 478] on icon at bounding box center [988, 508] width 9 height 9
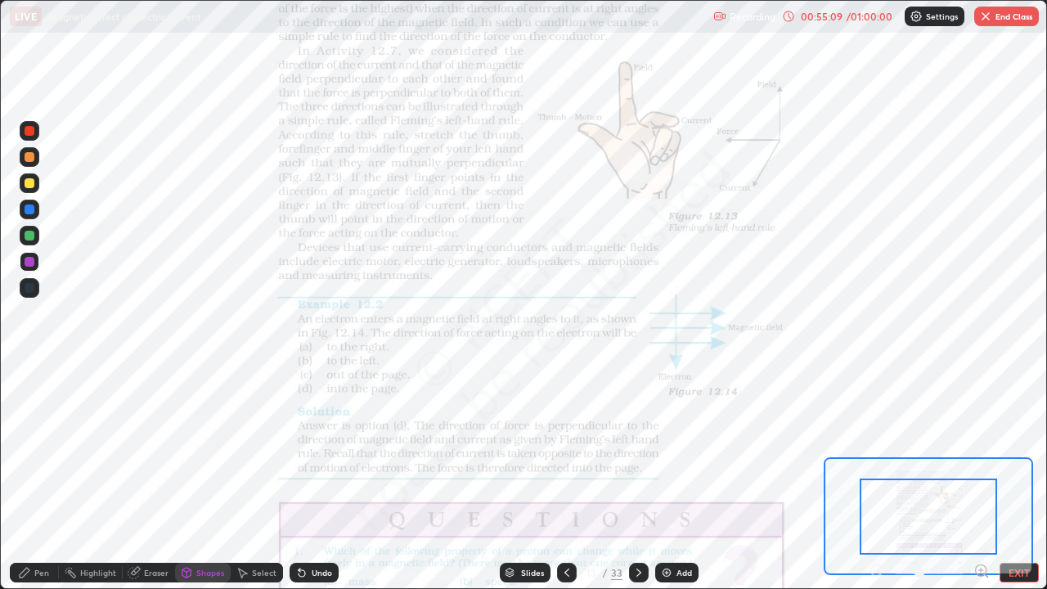
click at [981, 478] on icon at bounding box center [981, 570] width 4 height 0
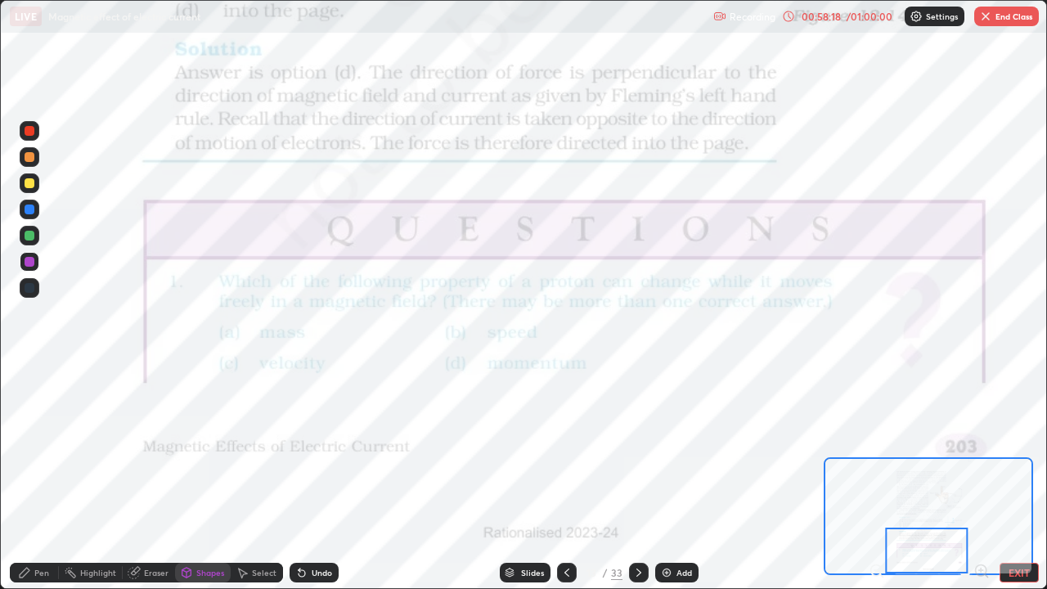
click at [636, 478] on icon at bounding box center [638, 572] width 5 height 8
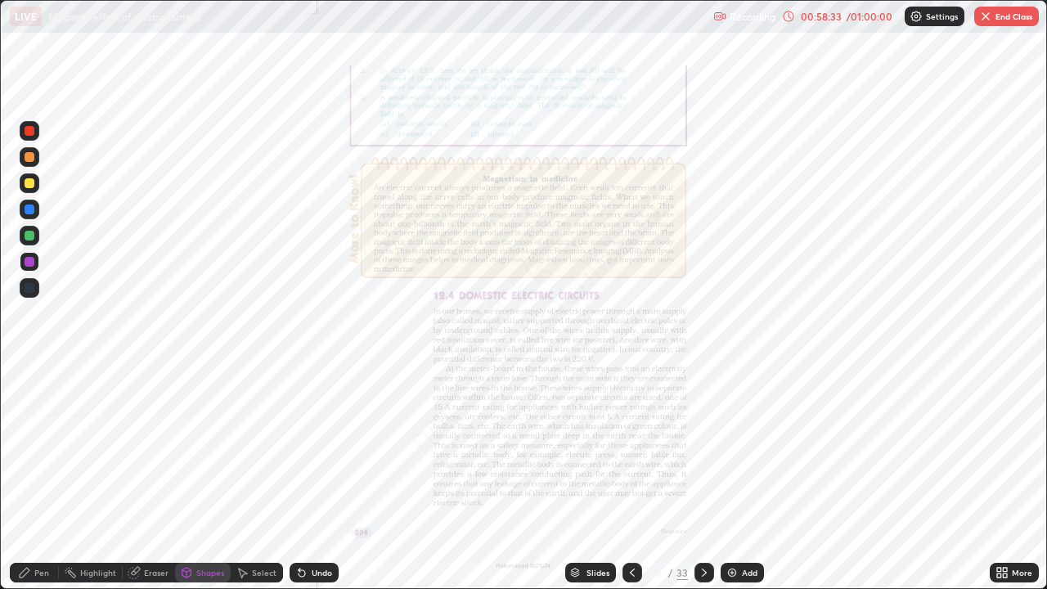
click at [629, 478] on icon at bounding box center [632, 572] width 13 height 13
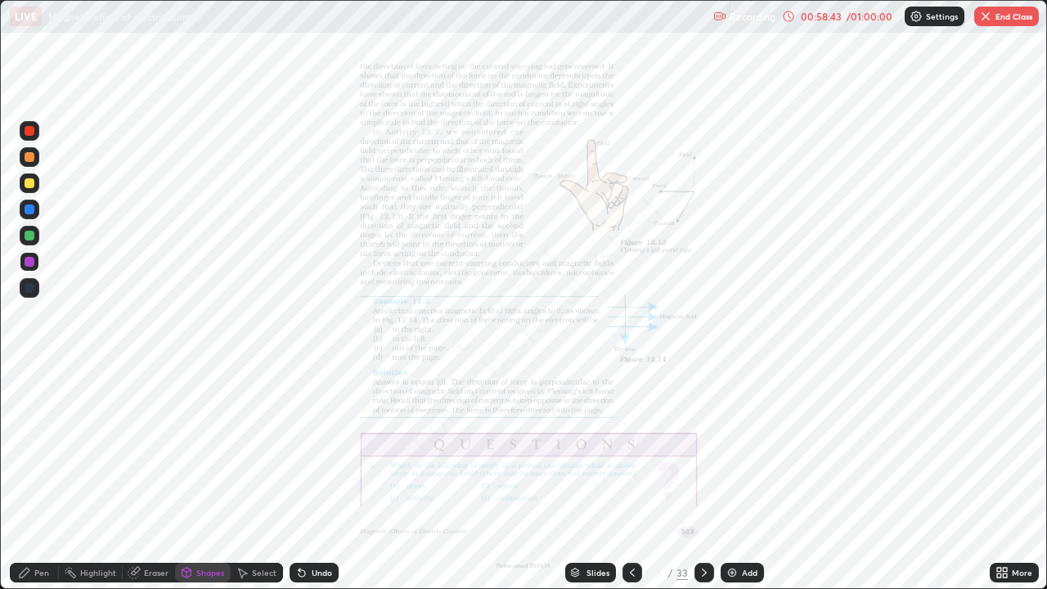
click at [702, 478] on icon at bounding box center [704, 572] width 13 height 13
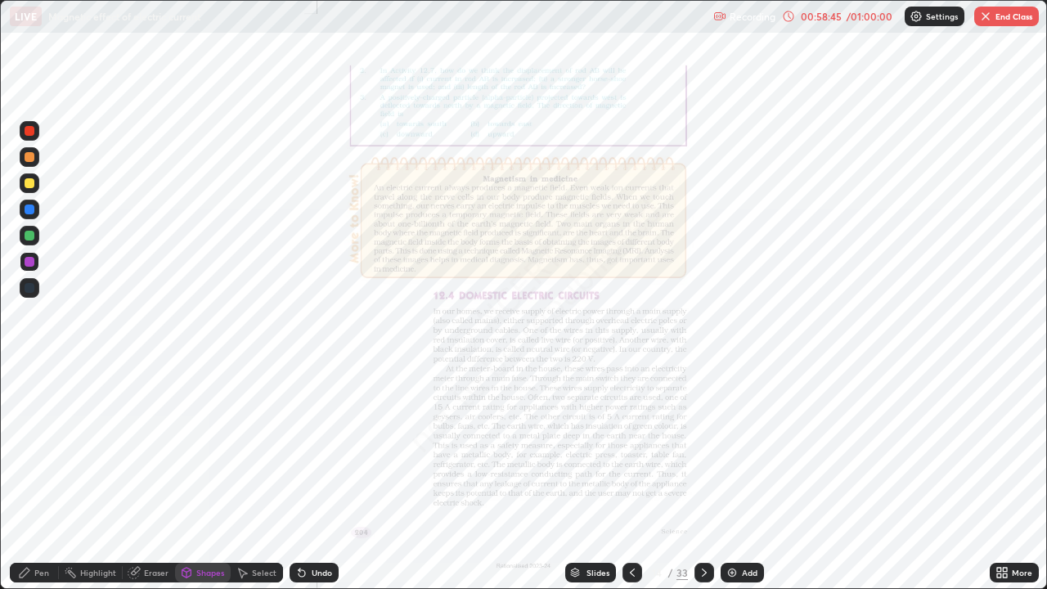
click at [999, 478] on icon at bounding box center [999, 570] width 4 height 4
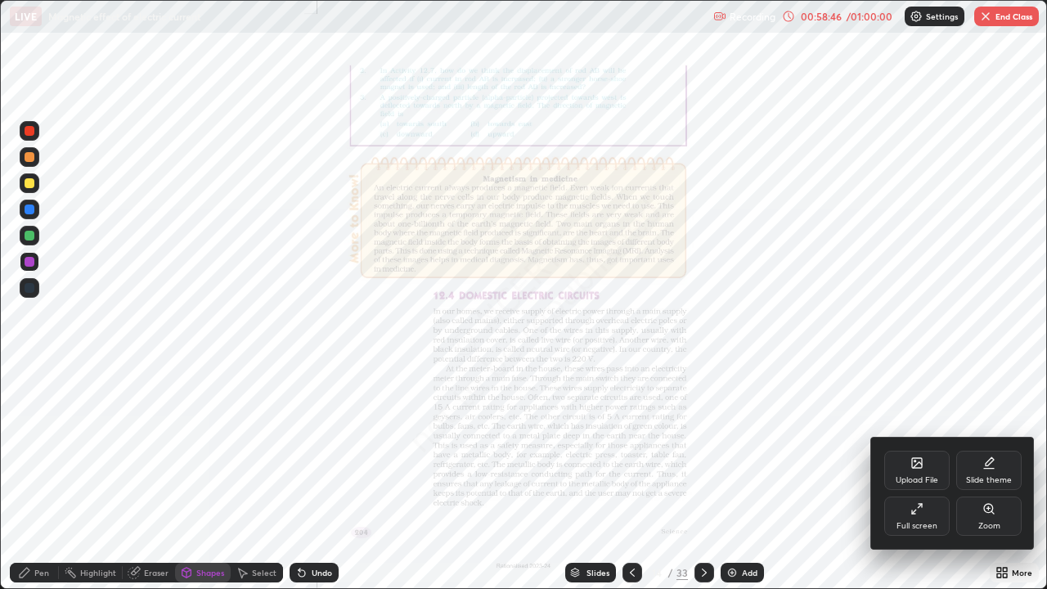
click at [984, 478] on icon at bounding box center [988, 508] width 9 height 9
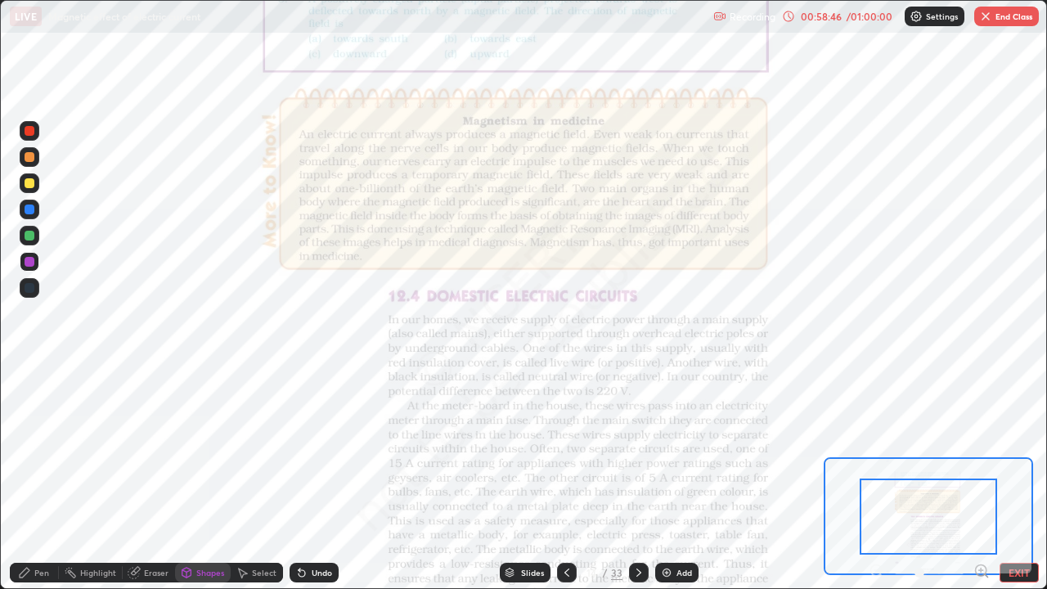
click at [981, 478] on icon at bounding box center [981, 570] width 4 height 0
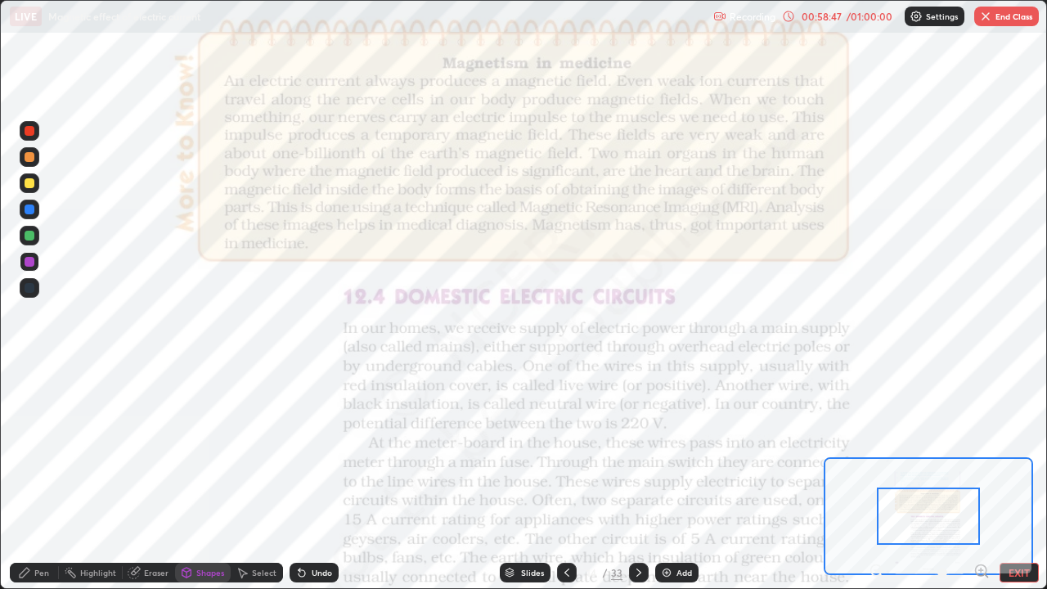
click at [979, 478] on icon at bounding box center [981, 571] width 16 height 16
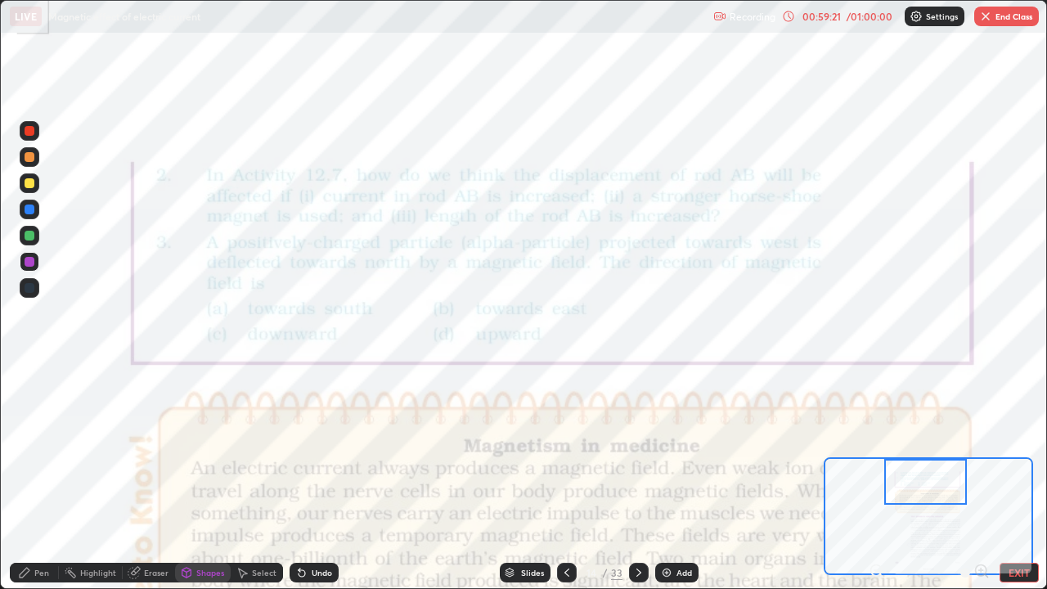
click at [44, 478] on div "Pen" at bounding box center [41, 572] width 15 height 8
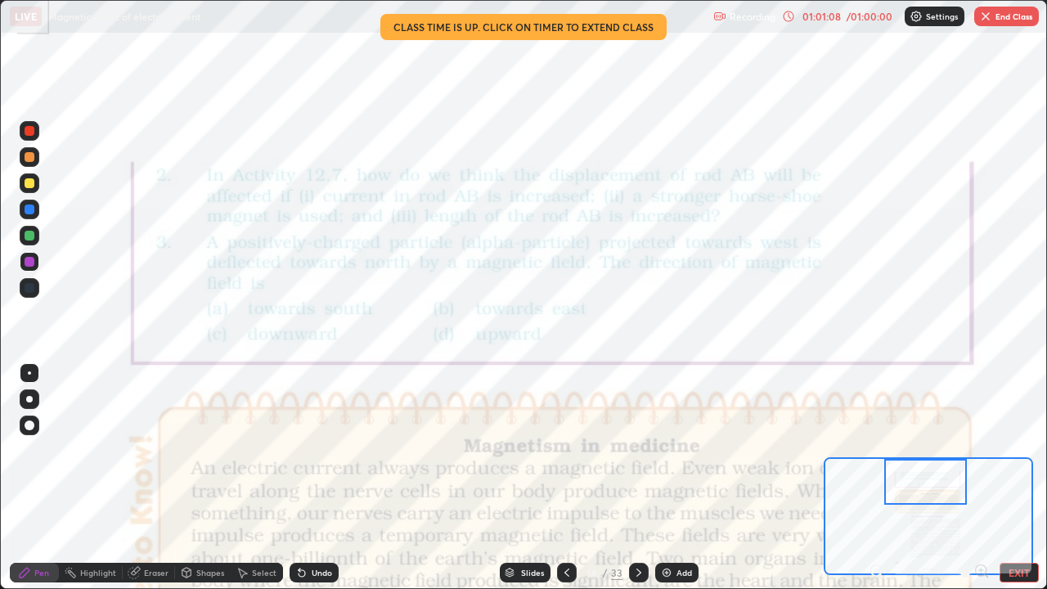
click at [507, 478] on icon at bounding box center [510, 570] width 8 height 4
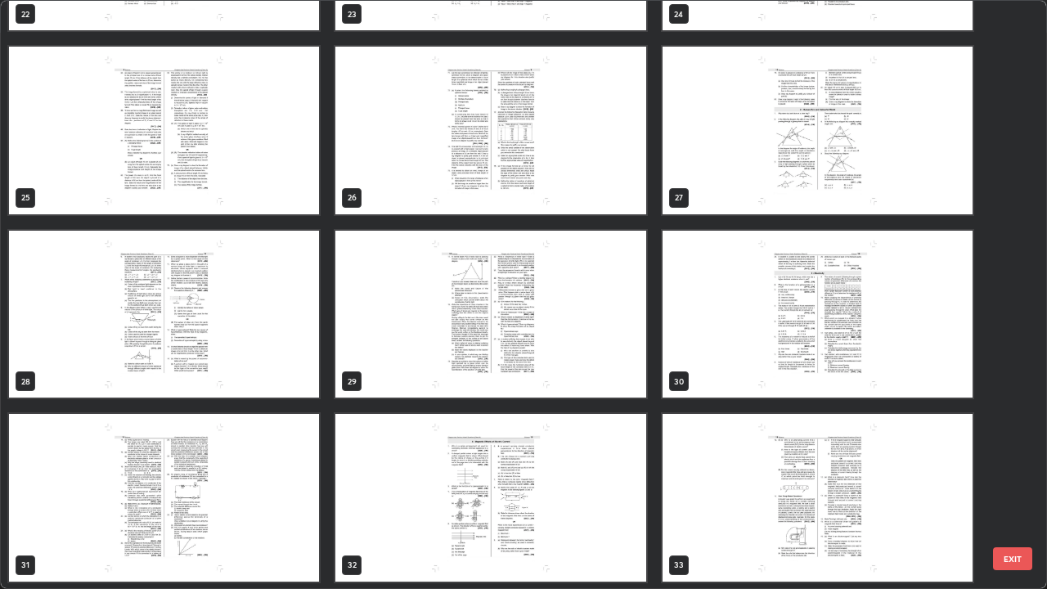
scroll to position [1434, 0]
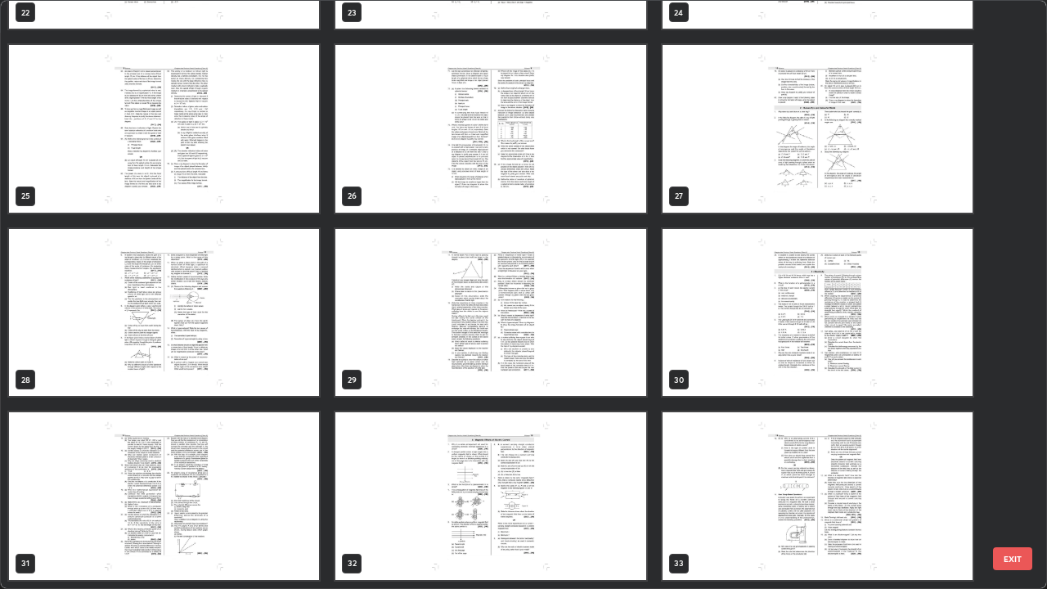
click at [454, 478] on img "grid" at bounding box center [490, 496] width 310 height 168
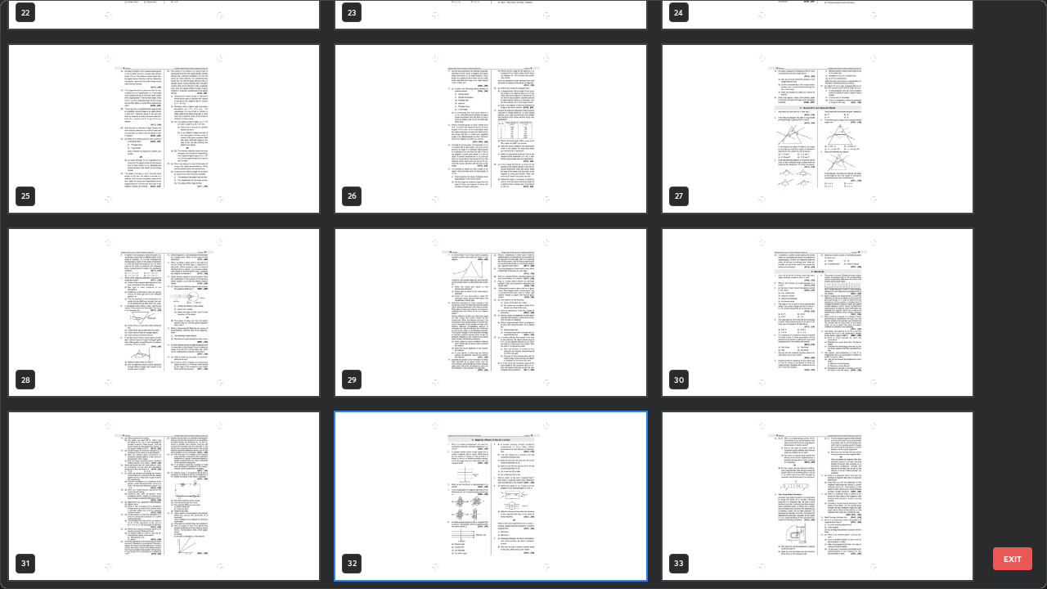
click at [454, 478] on img "grid" at bounding box center [490, 496] width 310 height 168
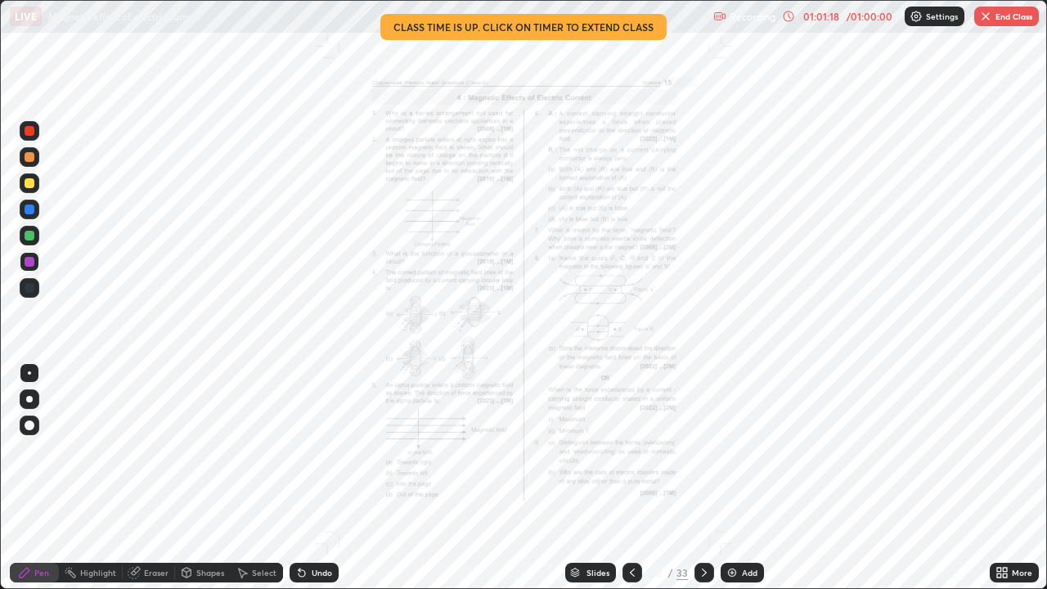
click at [973, 478] on div "Slides 32 / 33 Add" at bounding box center [664, 572] width 651 height 33
click at [1001, 478] on icon at bounding box center [999, 570] width 4 height 4
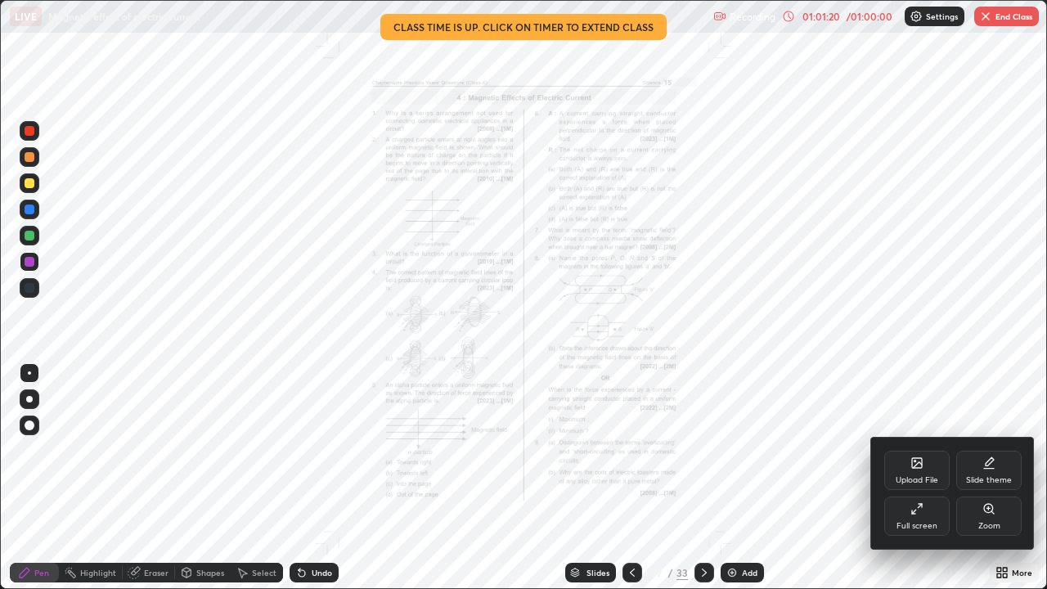
click at [984, 478] on div "Zoom" at bounding box center [988, 516] width 65 height 39
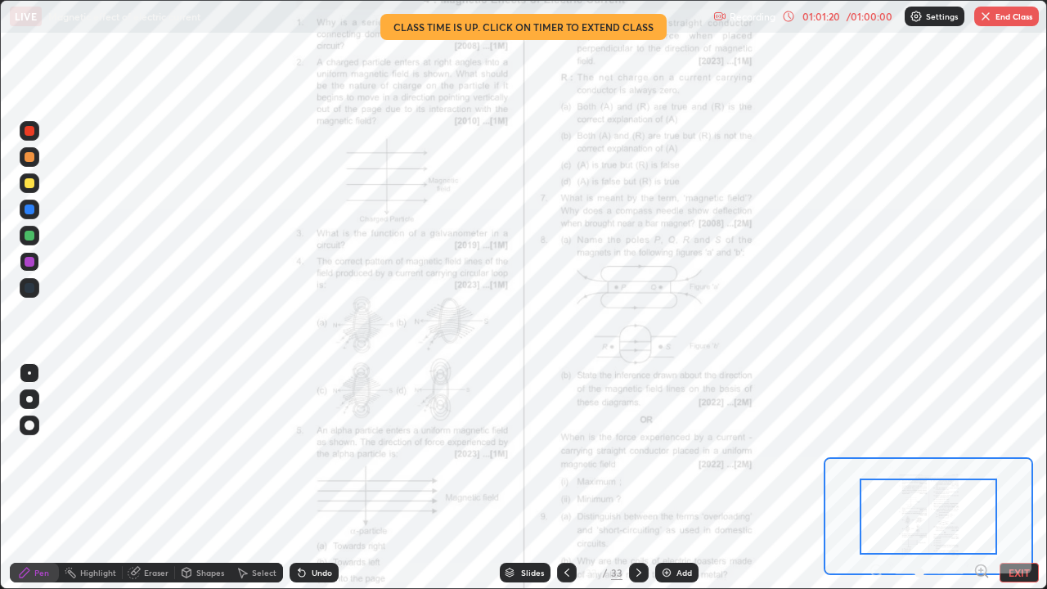
click at [982, 478] on icon at bounding box center [981, 571] width 16 height 16
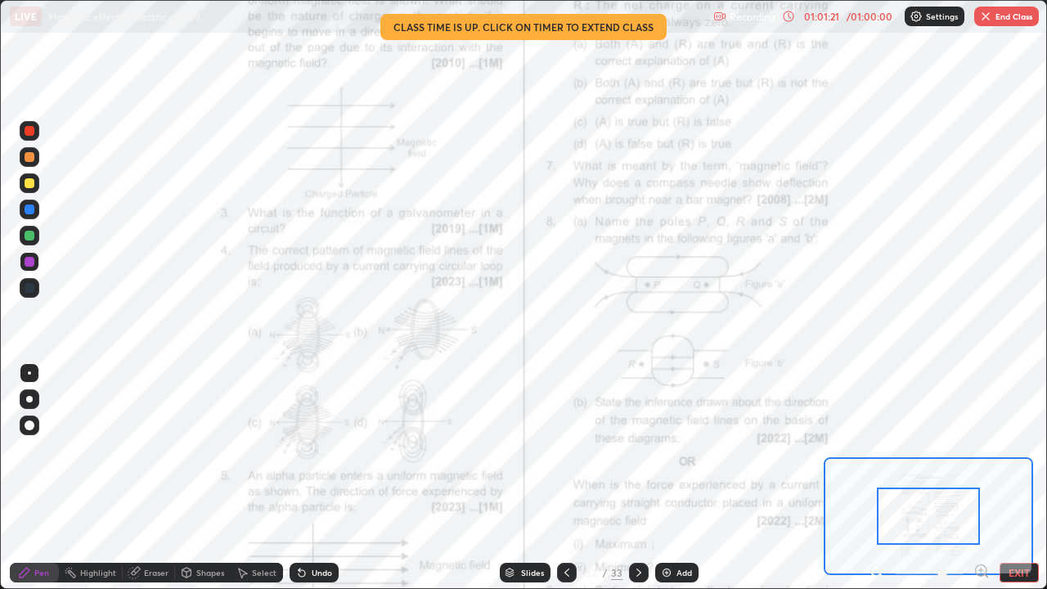
click at [982, 478] on icon at bounding box center [981, 571] width 16 height 16
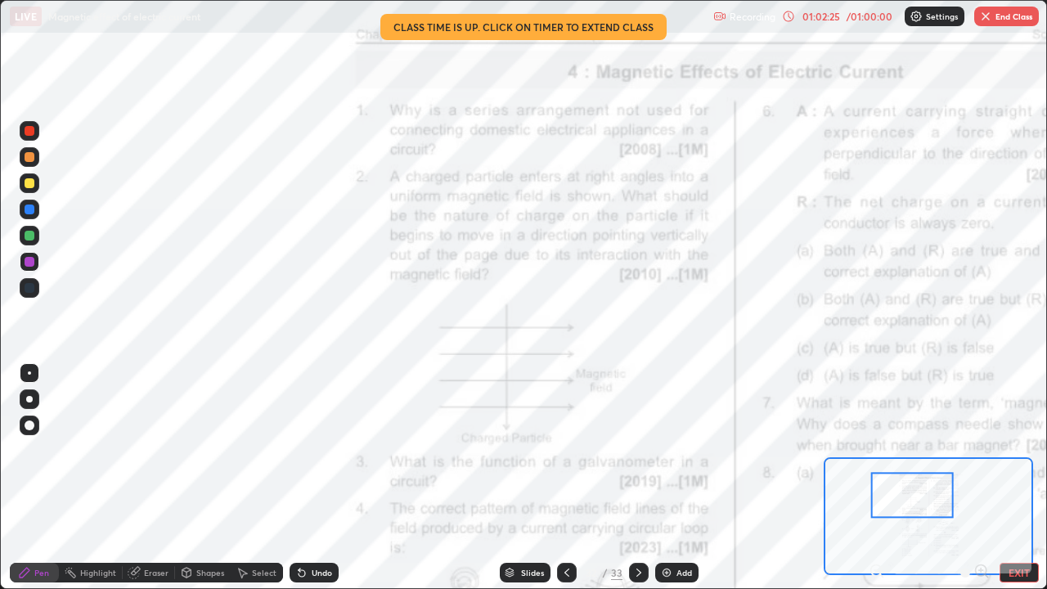
click at [1005, 25] on button "End Class" at bounding box center [1006, 17] width 65 height 20
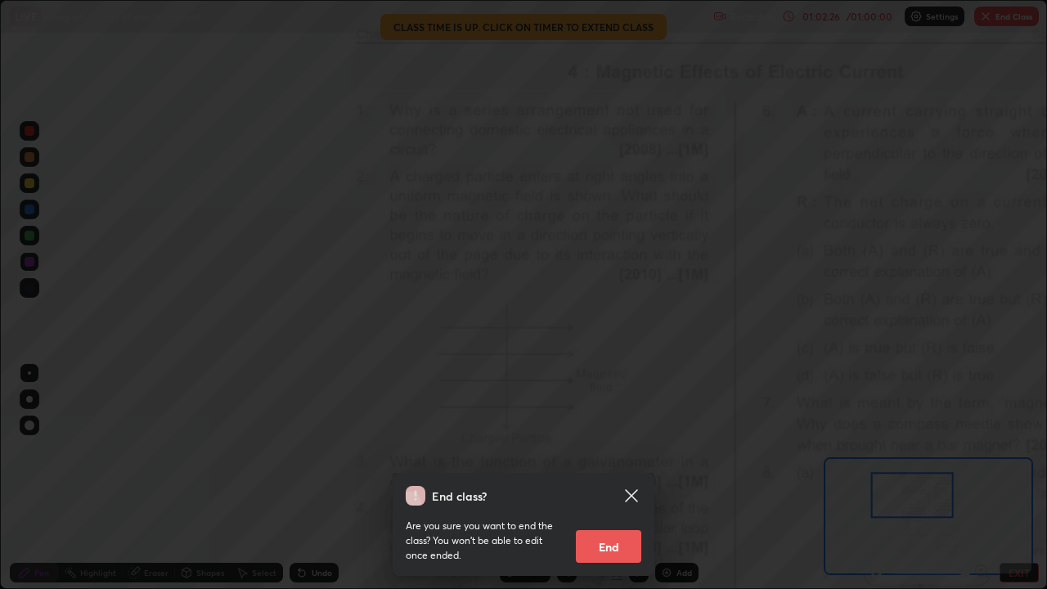
click at [623, 478] on button "End" at bounding box center [608, 546] width 65 height 33
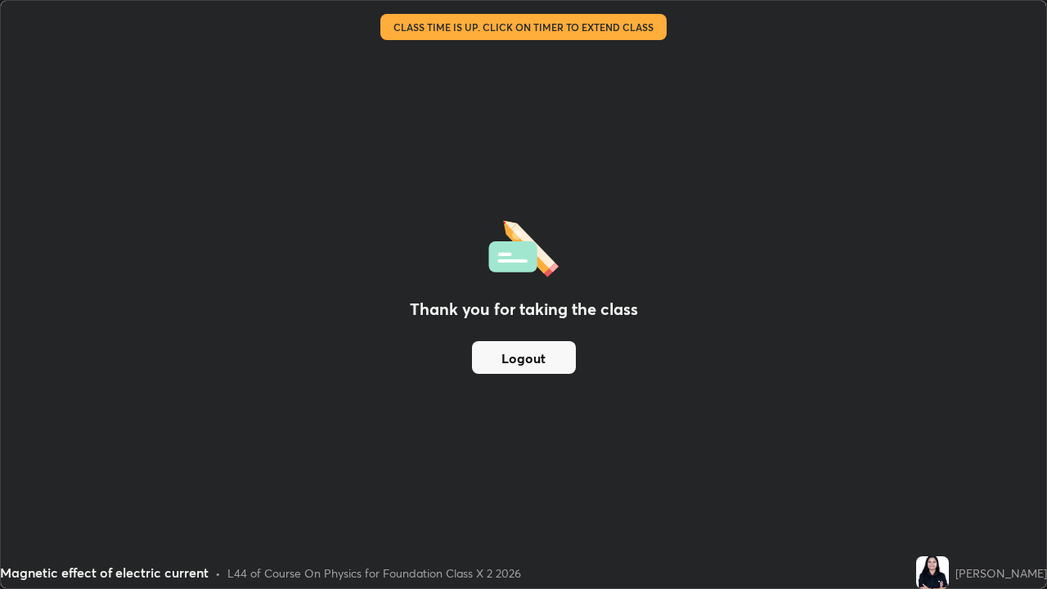
click at [542, 366] on button "Logout" at bounding box center [524, 357] width 104 height 33
click at [538, 366] on button "Logout" at bounding box center [524, 357] width 104 height 33
click at [537, 366] on button "Logout" at bounding box center [524, 357] width 104 height 33
